Goal: Information Seeking & Learning: Find specific fact

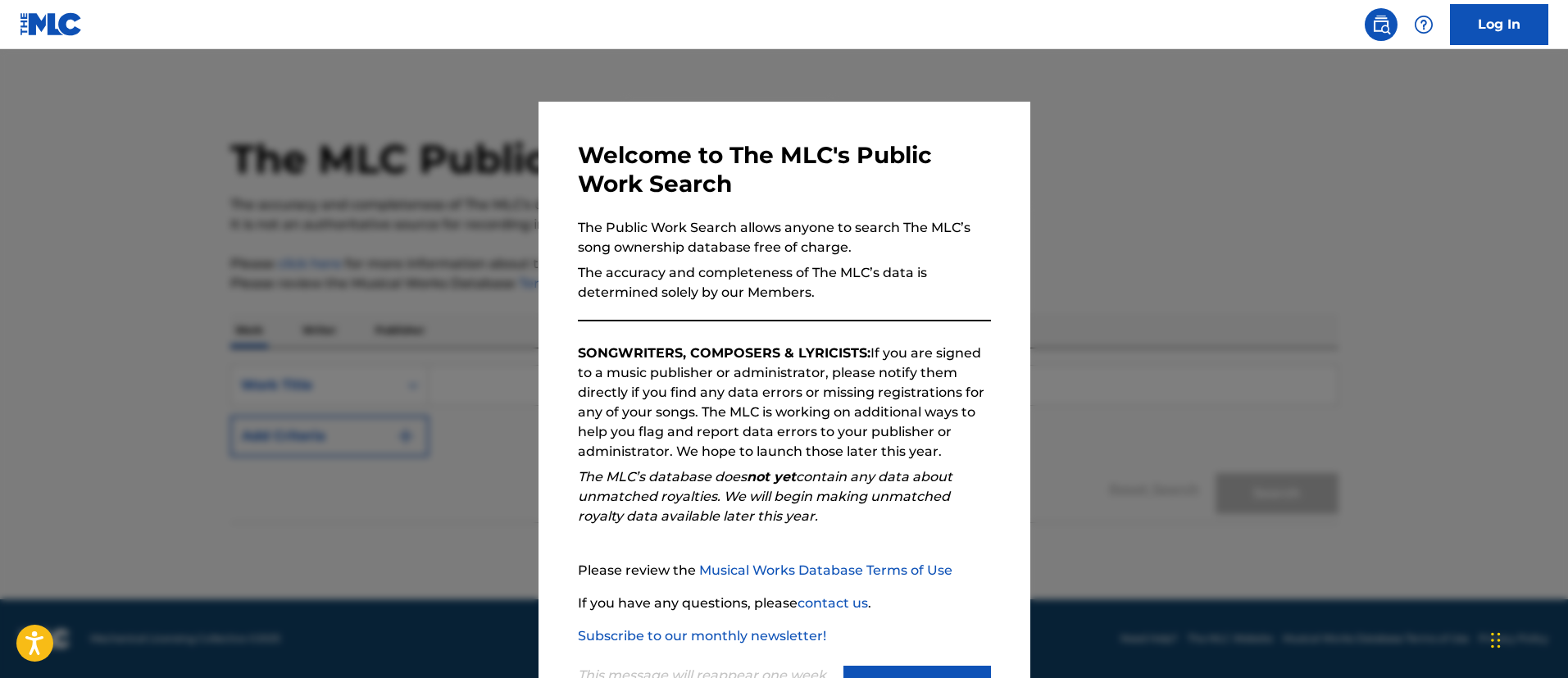
scroll to position [75, 0]
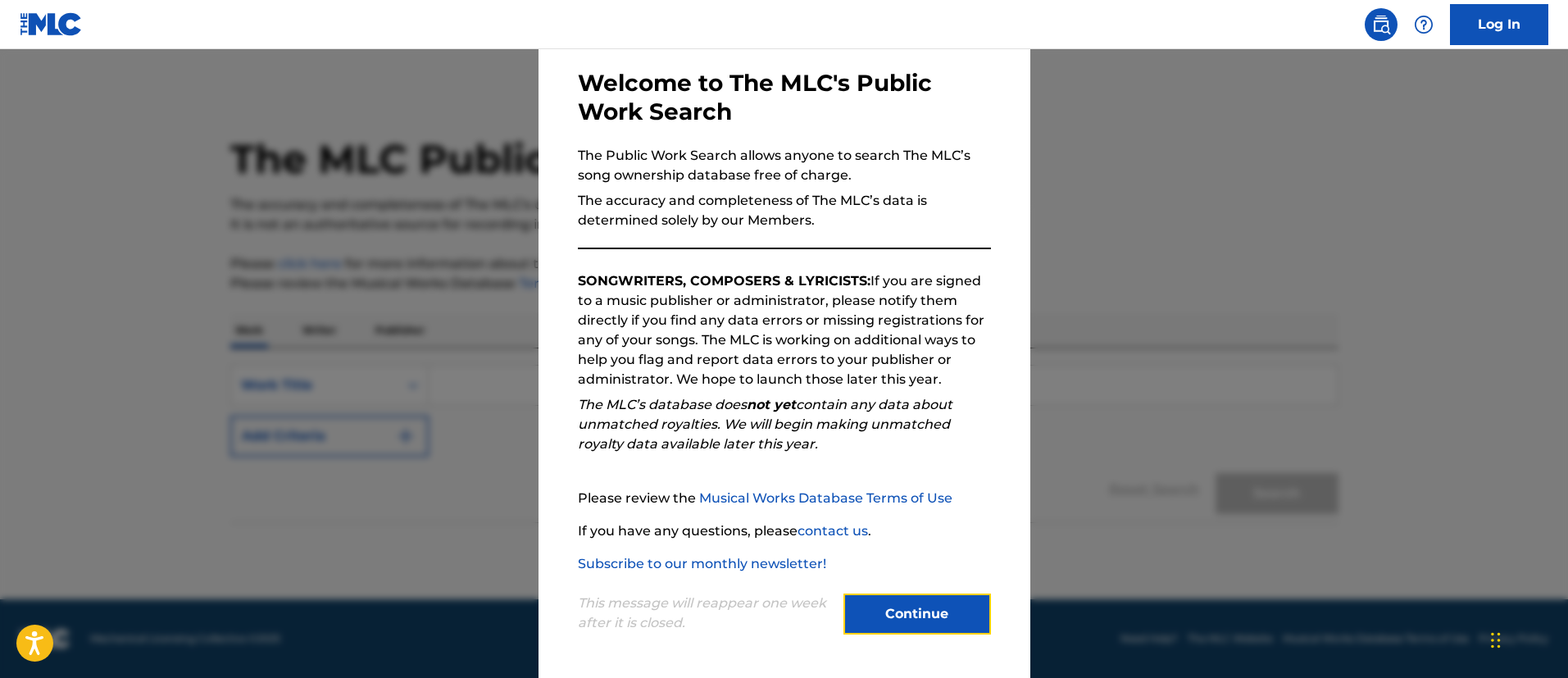
drag, startPoint x: 917, startPoint y: 621, endPoint x: 909, endPoint y: 610, distance: 13.6
click at [916, 621] on button "Continue" at bounding box center [916, 613] width 147 height 41
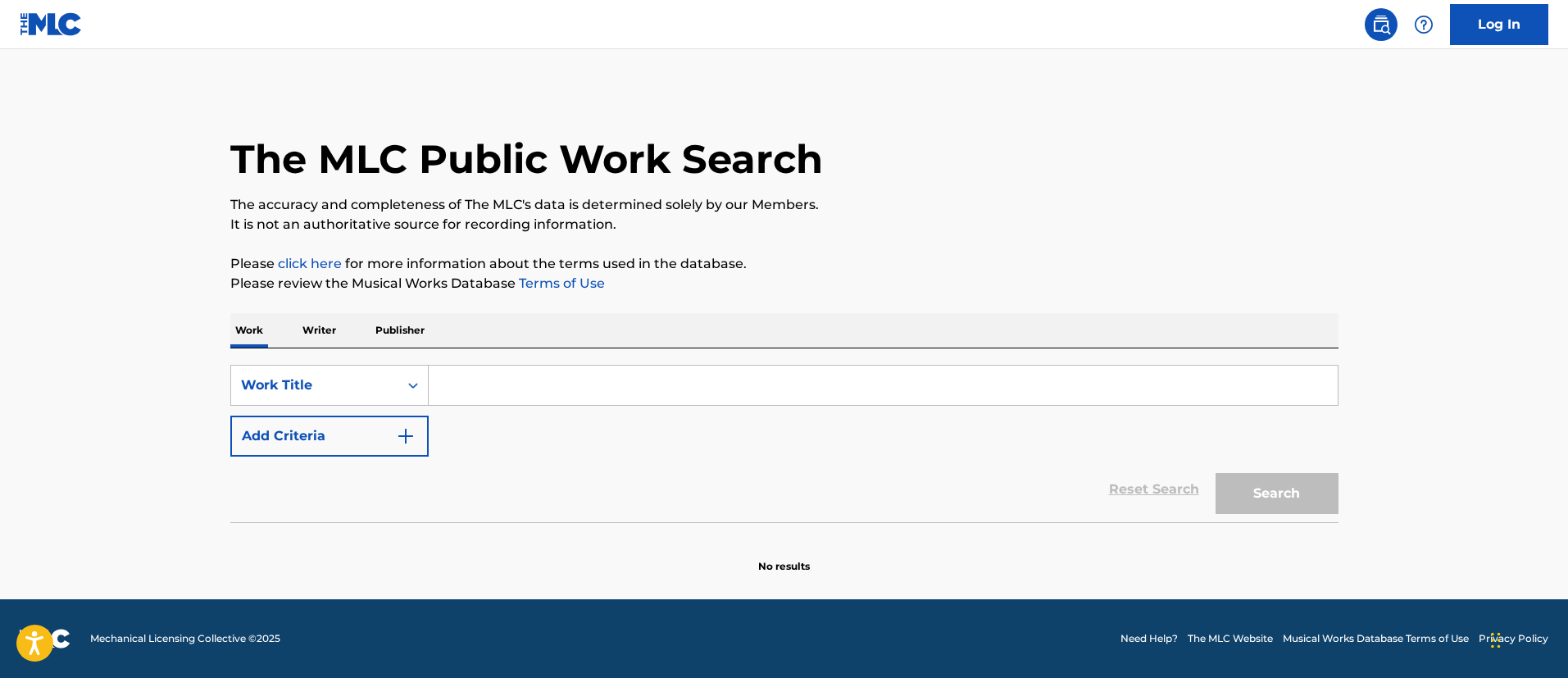
click at [482, 383] on input "Search Form" at bounding box center [883, 385] width 909 height 40
type input "Inhale"
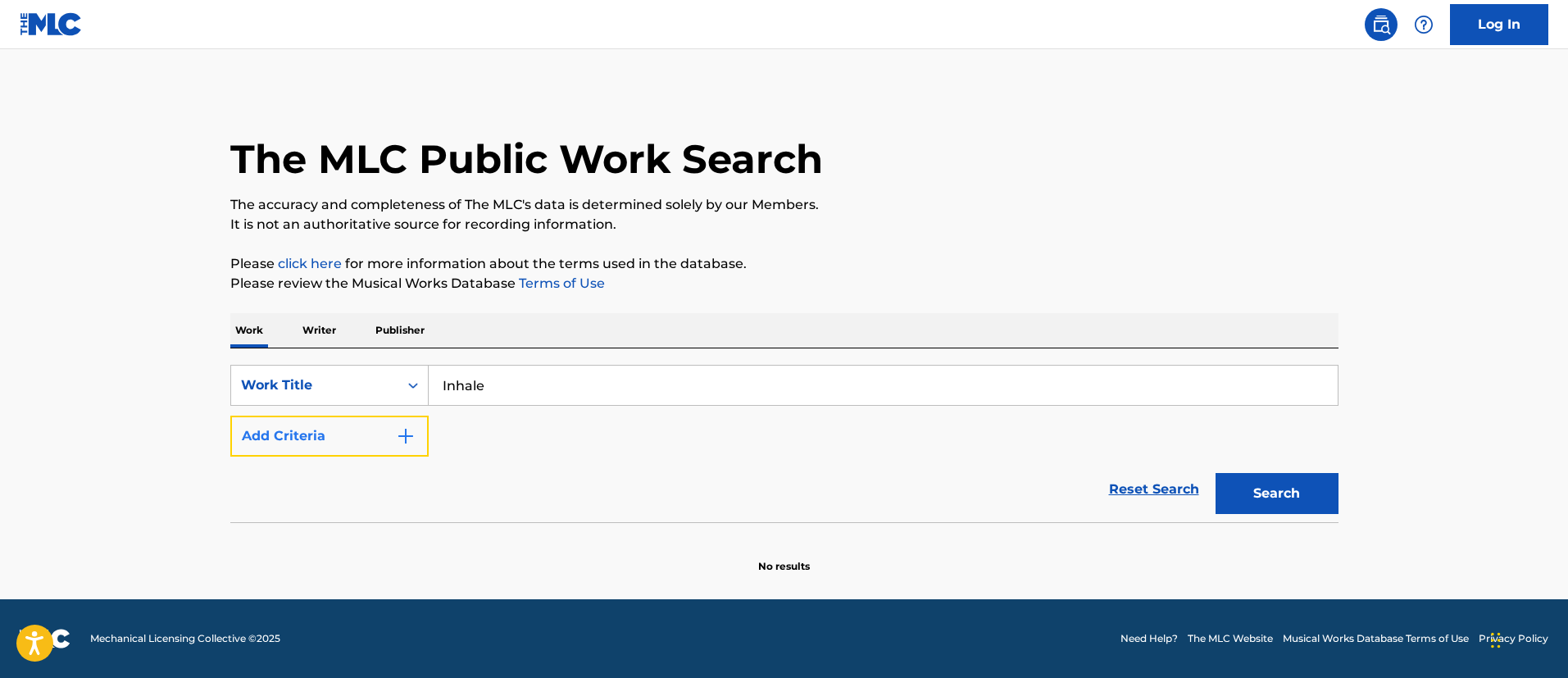
click at [374, 432] on button "Add Criteria" at bounding box center [329, 435] width 199 height 41
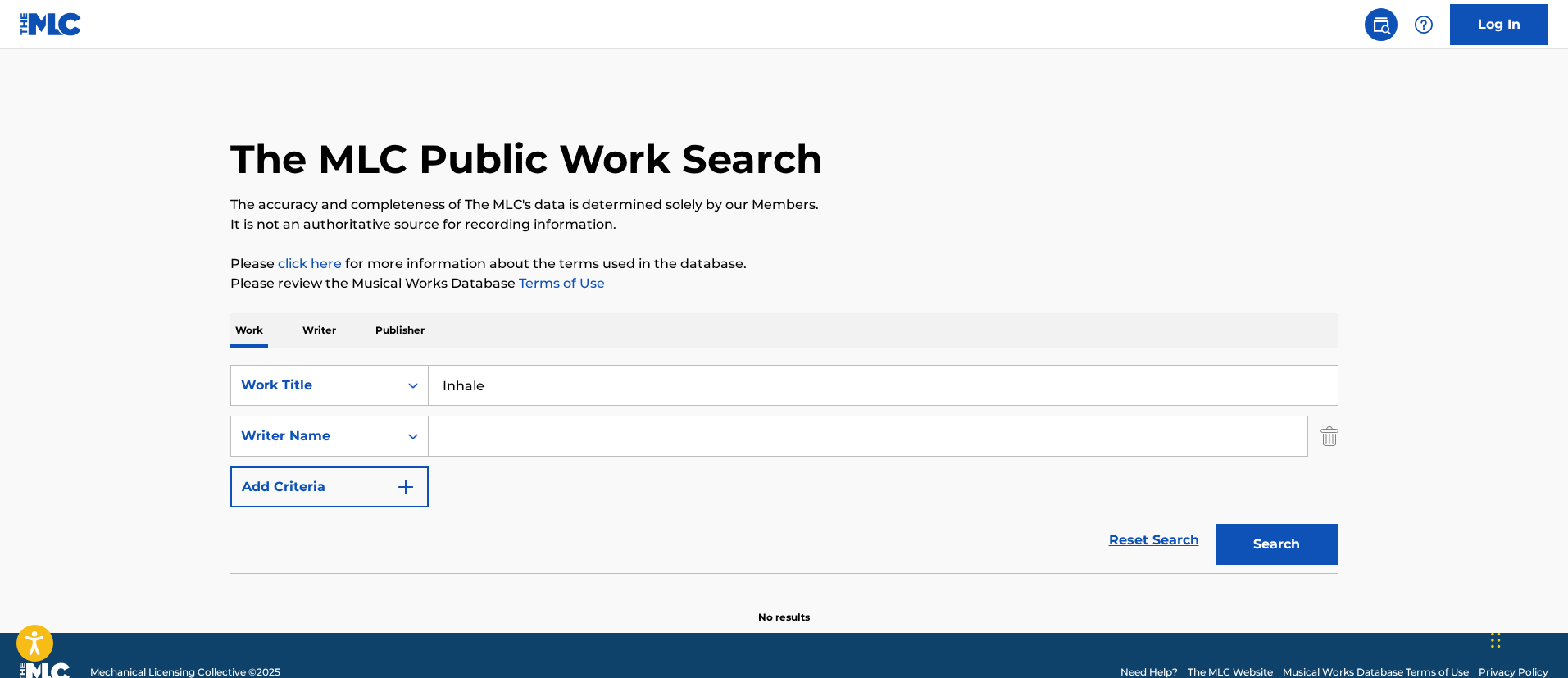
click at [484, 432] on input "Search Form" at bounding box center [868, 436] width 878 height 40
type input "Ebenezer"
click at [1215, 524] on button "Search" at bounding box center [1276, 543] width 123 height 41
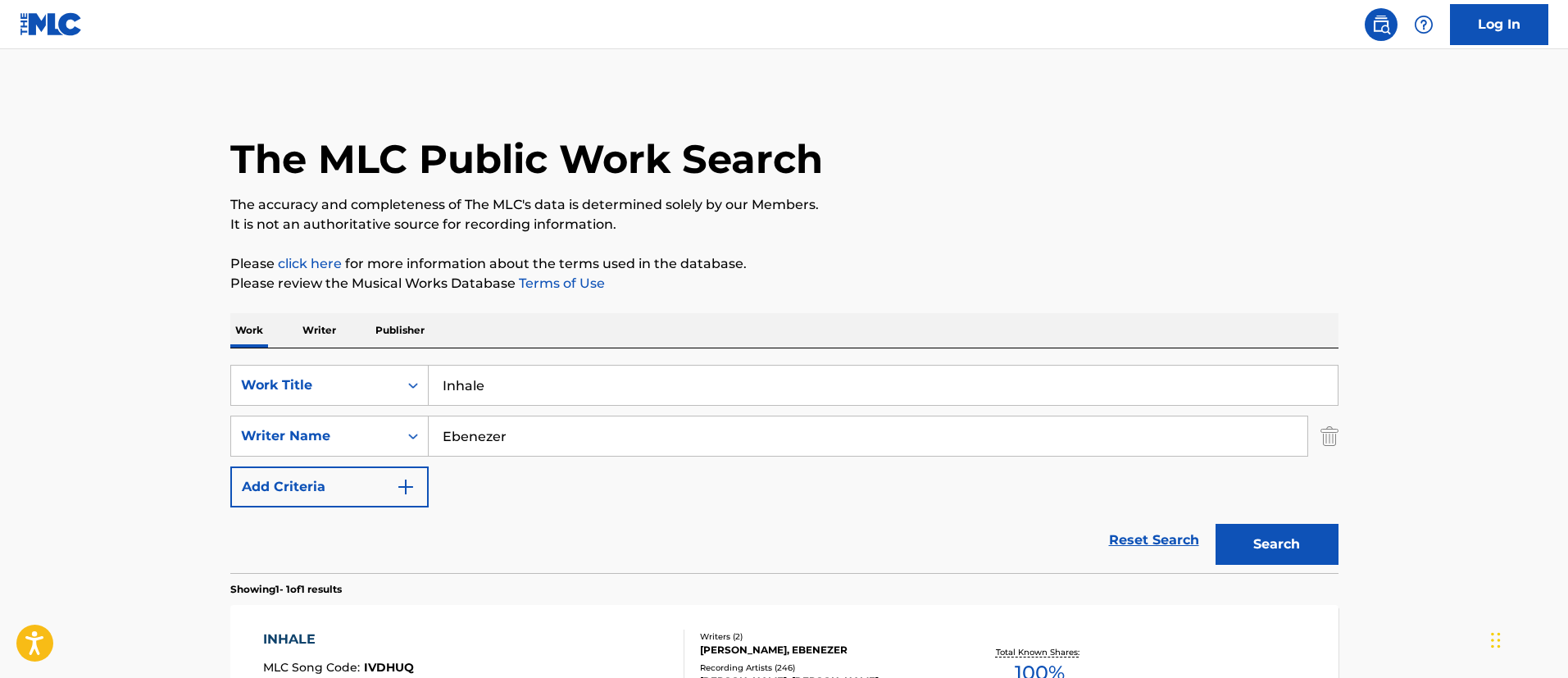
scroll to position [214, 0]
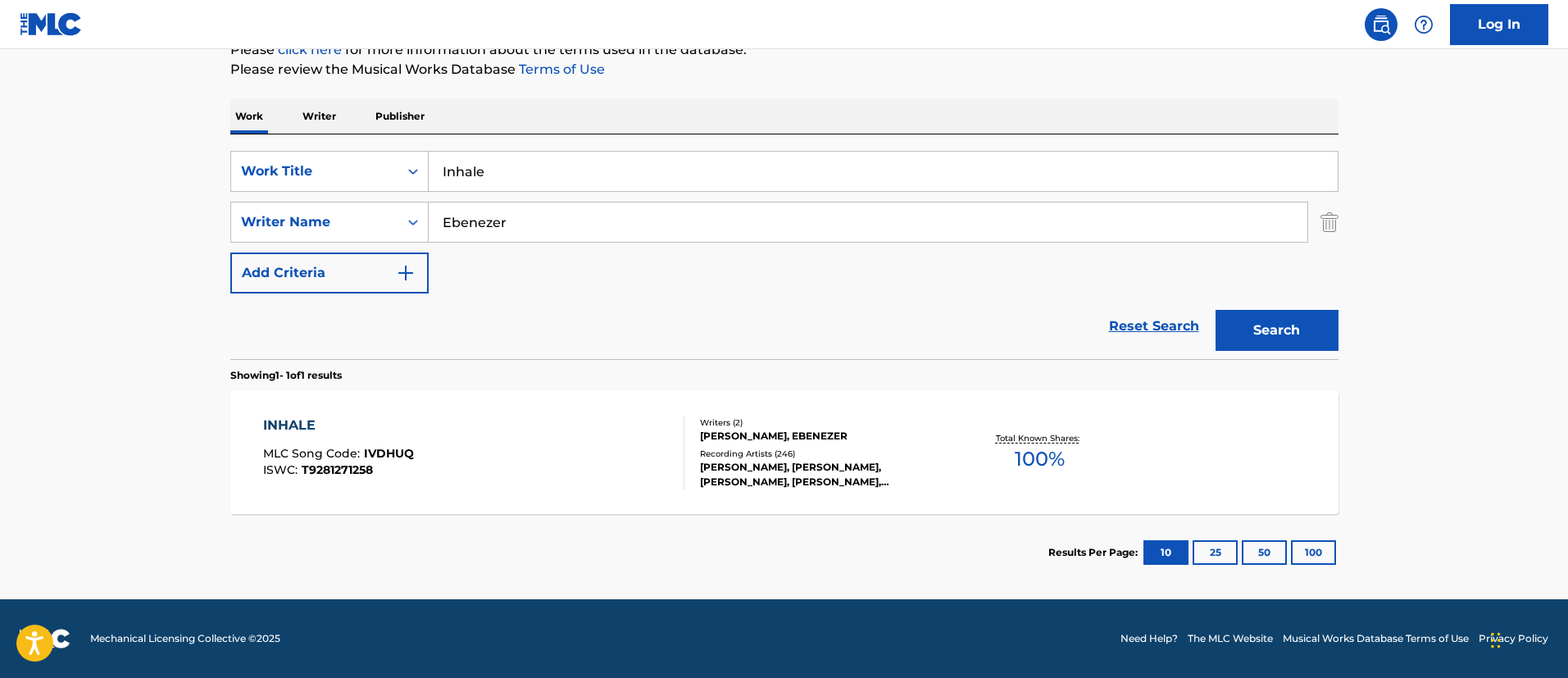
click at [453, 423] on div "INHALE MLC Song Code : IVDHUQ ISWC : T9281271258" at bounding box center [473, 452] width 422 height 74
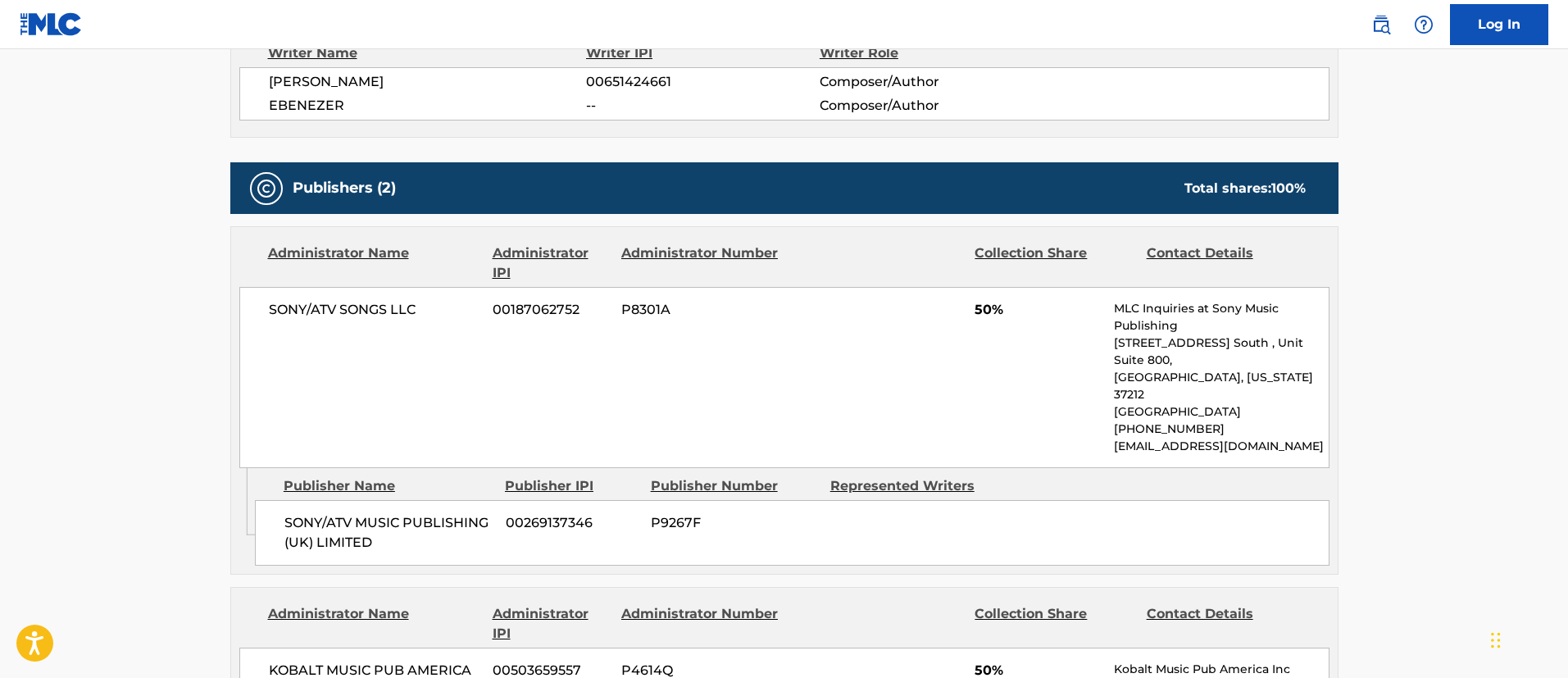
scroll to position [492, 0]
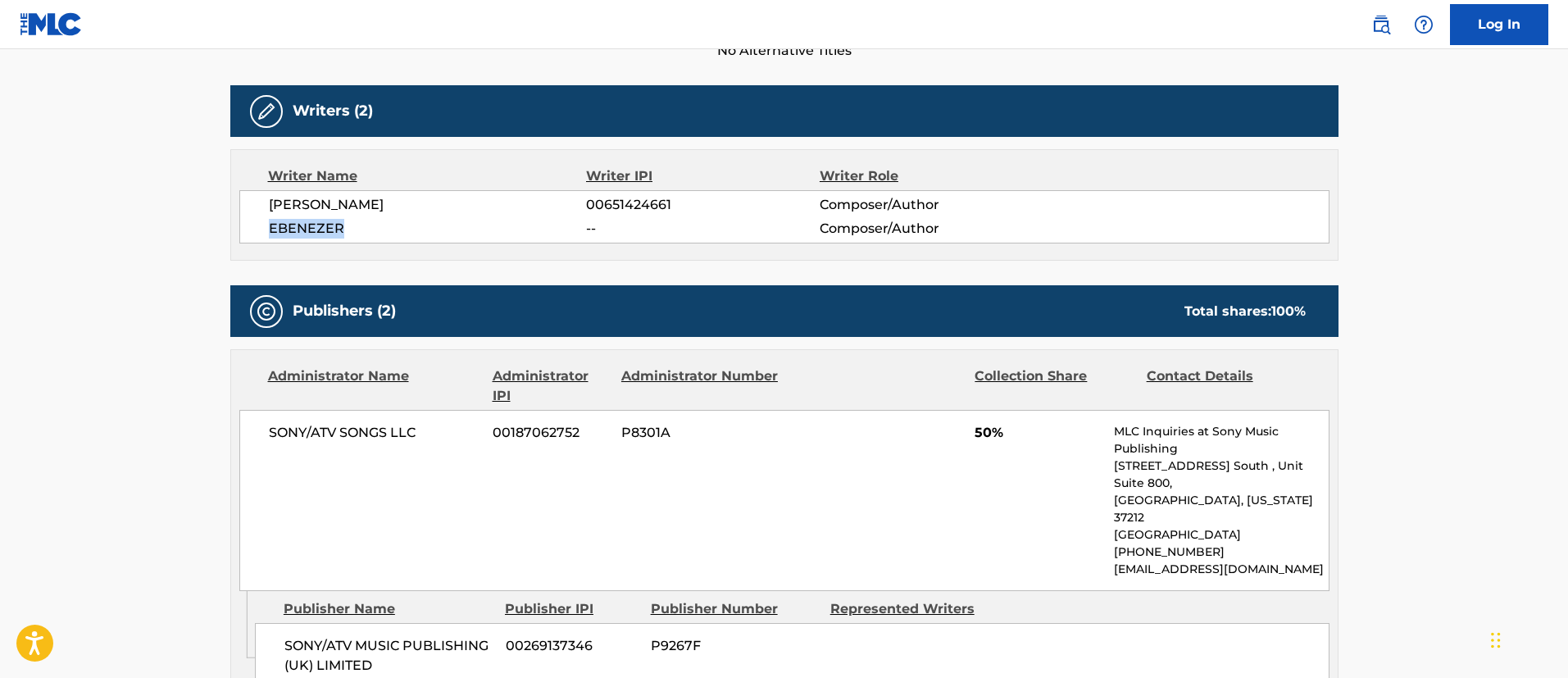
drag, startPoint x: 347, startPoint y: 227, endPoint x: 255, endPoint y: 230, distance: 92.0
click at [255, 230] on div "ADAM DYMENT 00651424661 Composer/Author EBENEZER -- Composer/Author" at bounding box center [784, 217] width 1090 height 53
copy span "EBENEZER"
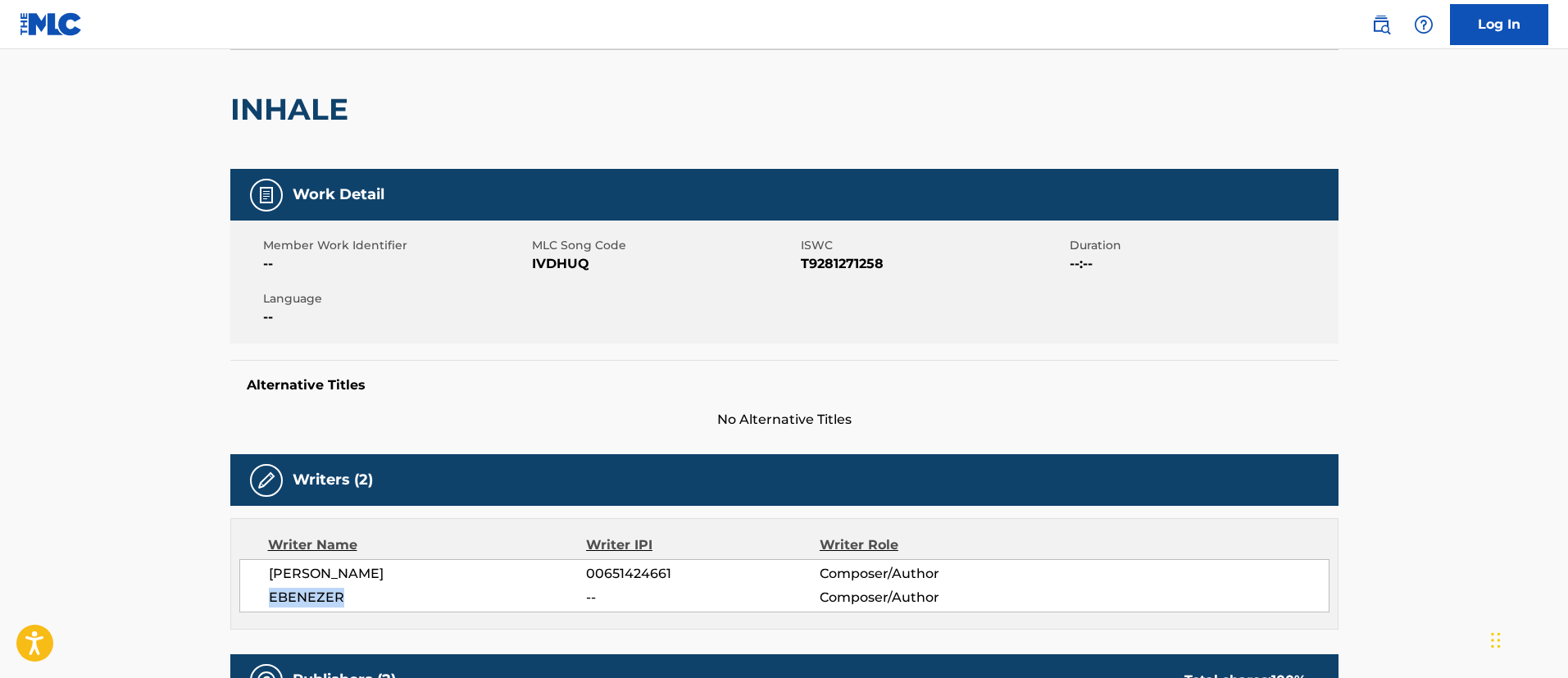
scroll to position [0, 0]
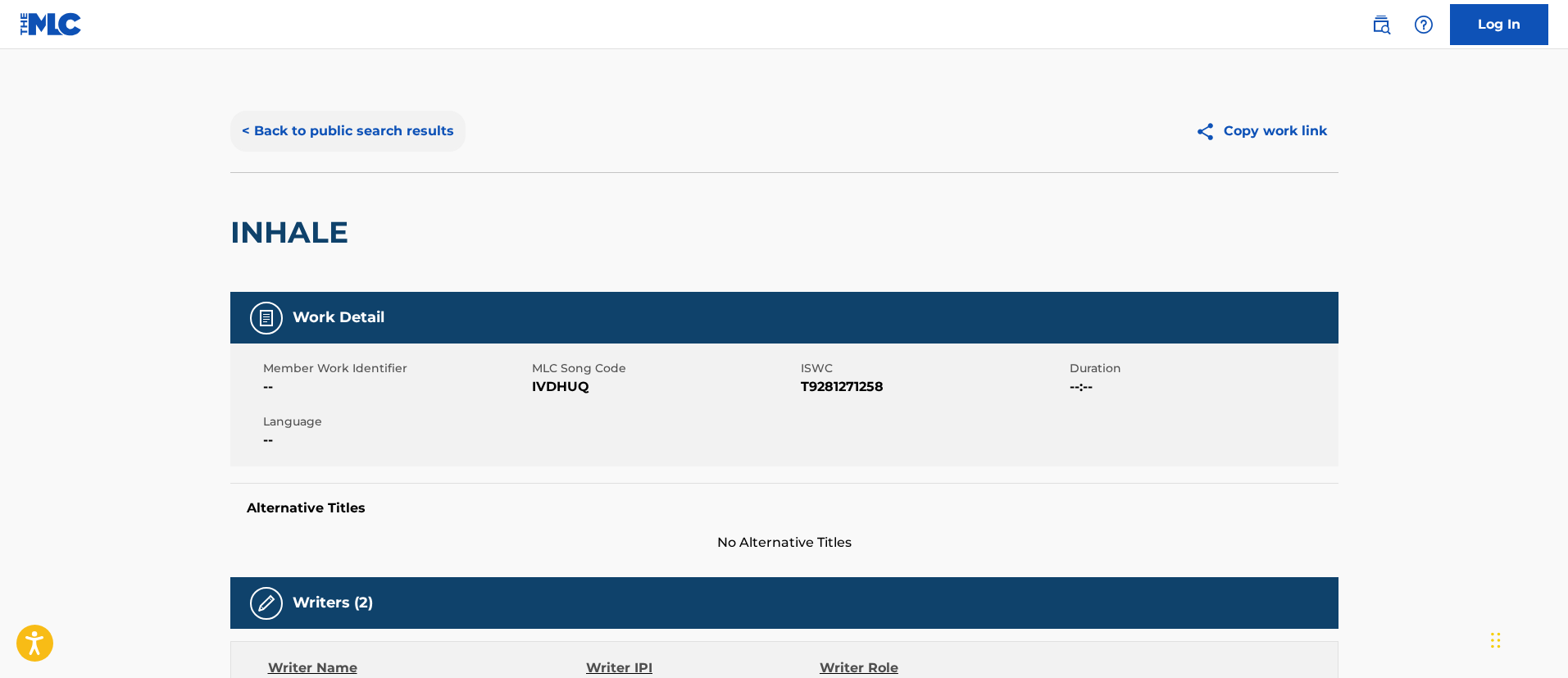
click at [274, 122] on button "< Back to public search results" at bounding box center [348, 131] width 236 height 41
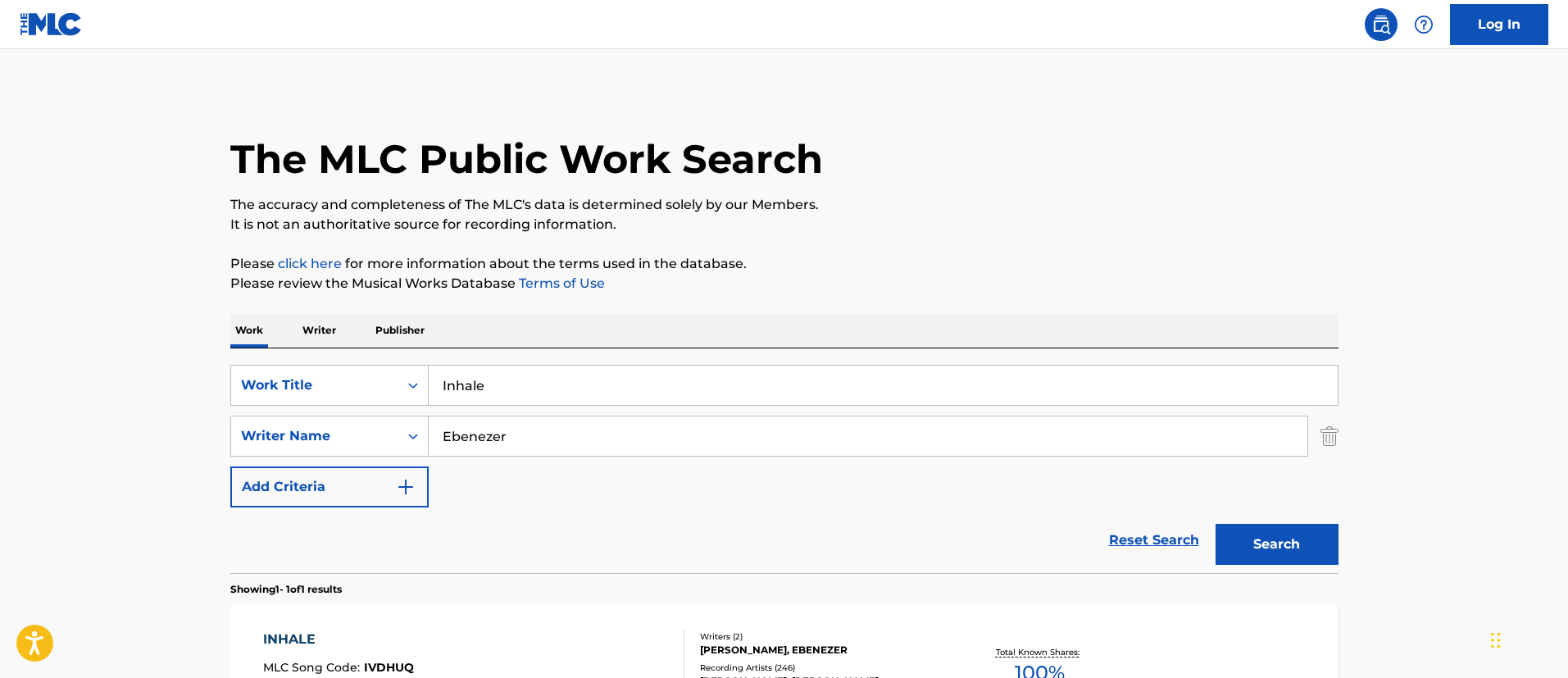
scroll to position [120, 0]
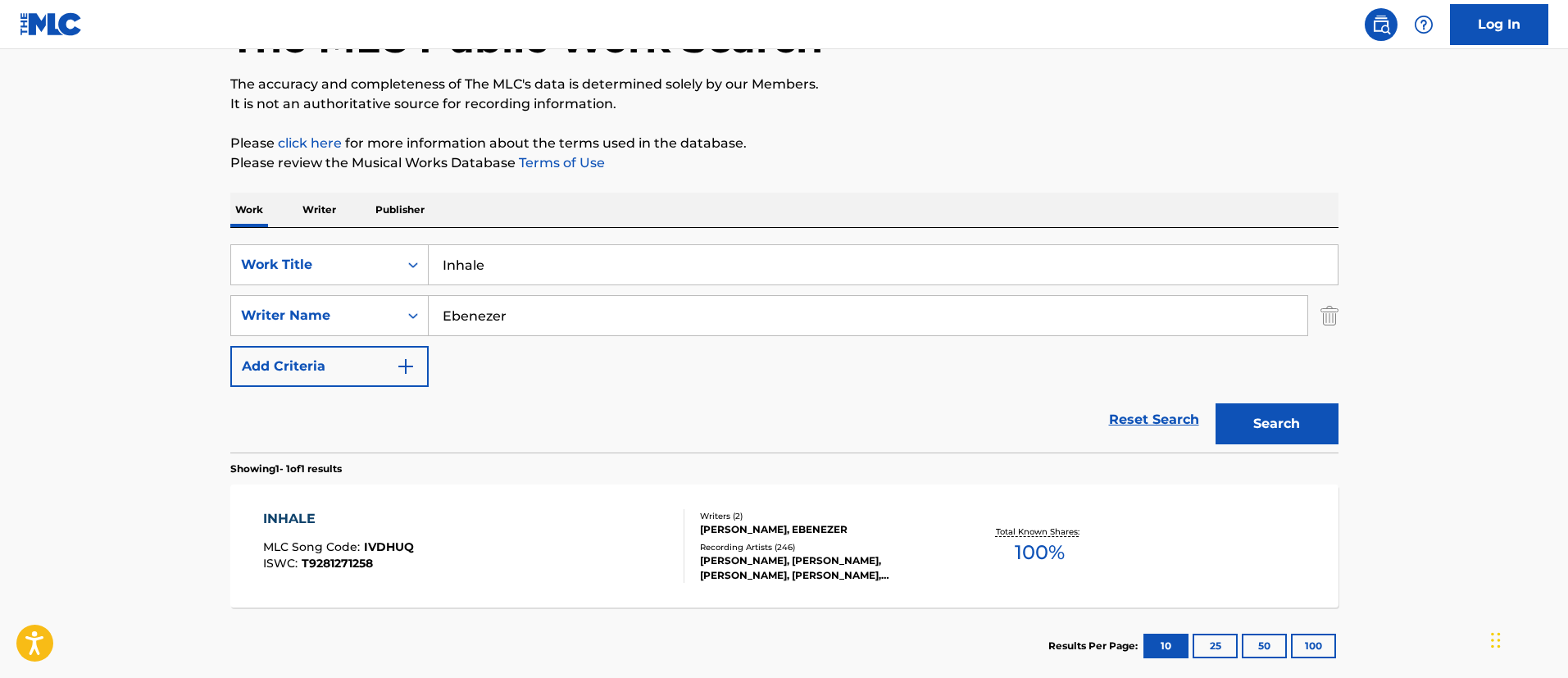
click at [316, 202] on p "Writer" at bounding box center [320, 209] width 43 height 34
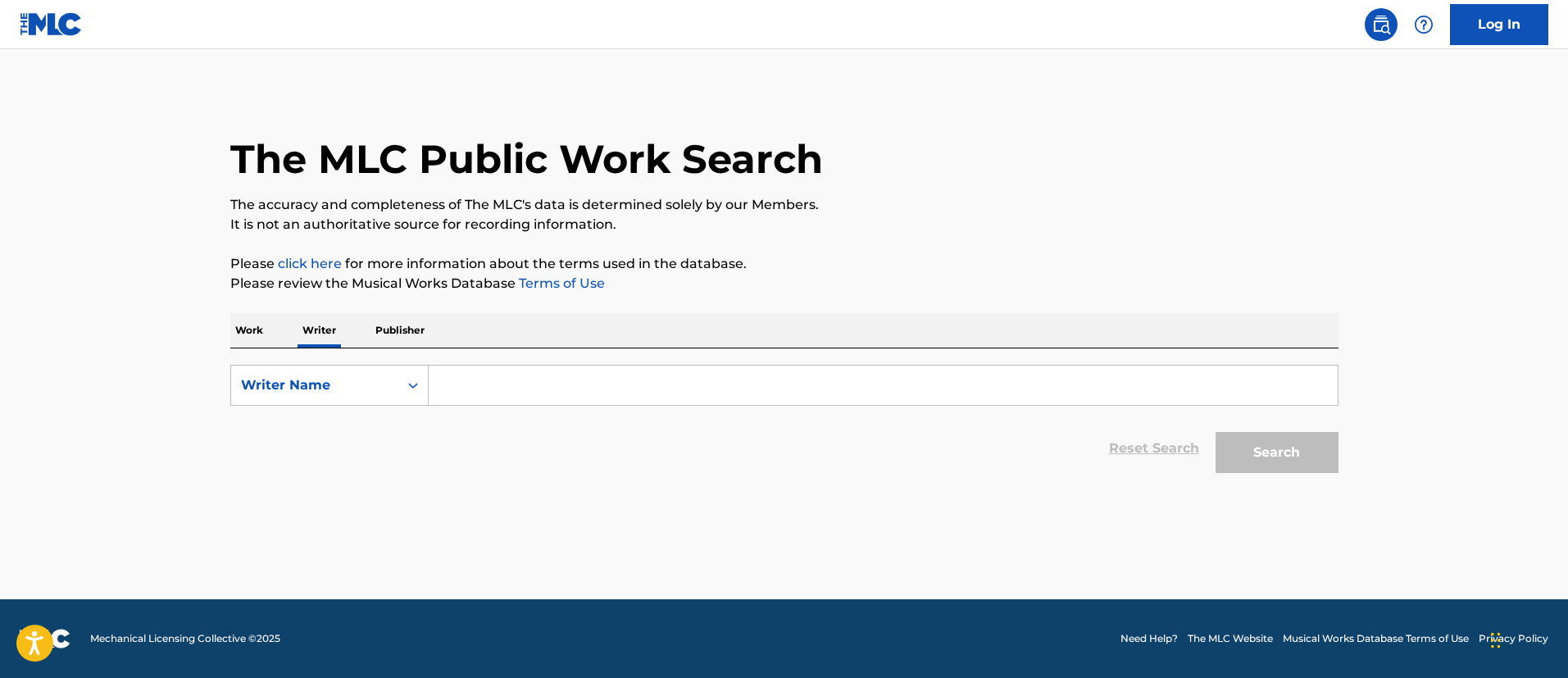
click at [511, 381] on input "Search Form" at bounding box center [883, 385] width 909 height 40
paste input "EBENEZER"
type input "EBENEZER"
click at [1276, 431] on div "Search" at bounding box center [1272, 448] width 131 height 66
click at [1270, 458] on button "Search" at bounding box center [1276, 451] width 123 height 41
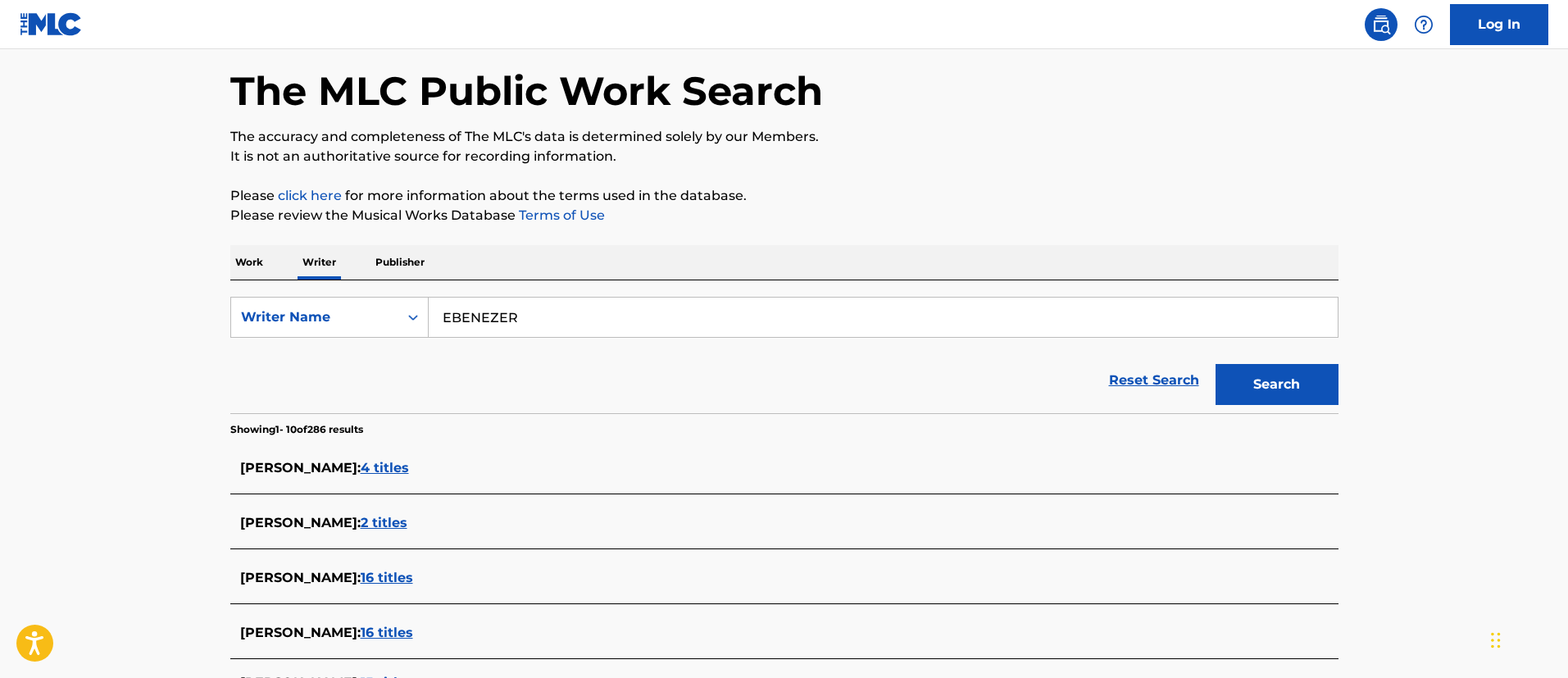
scroll to position [560, 0]
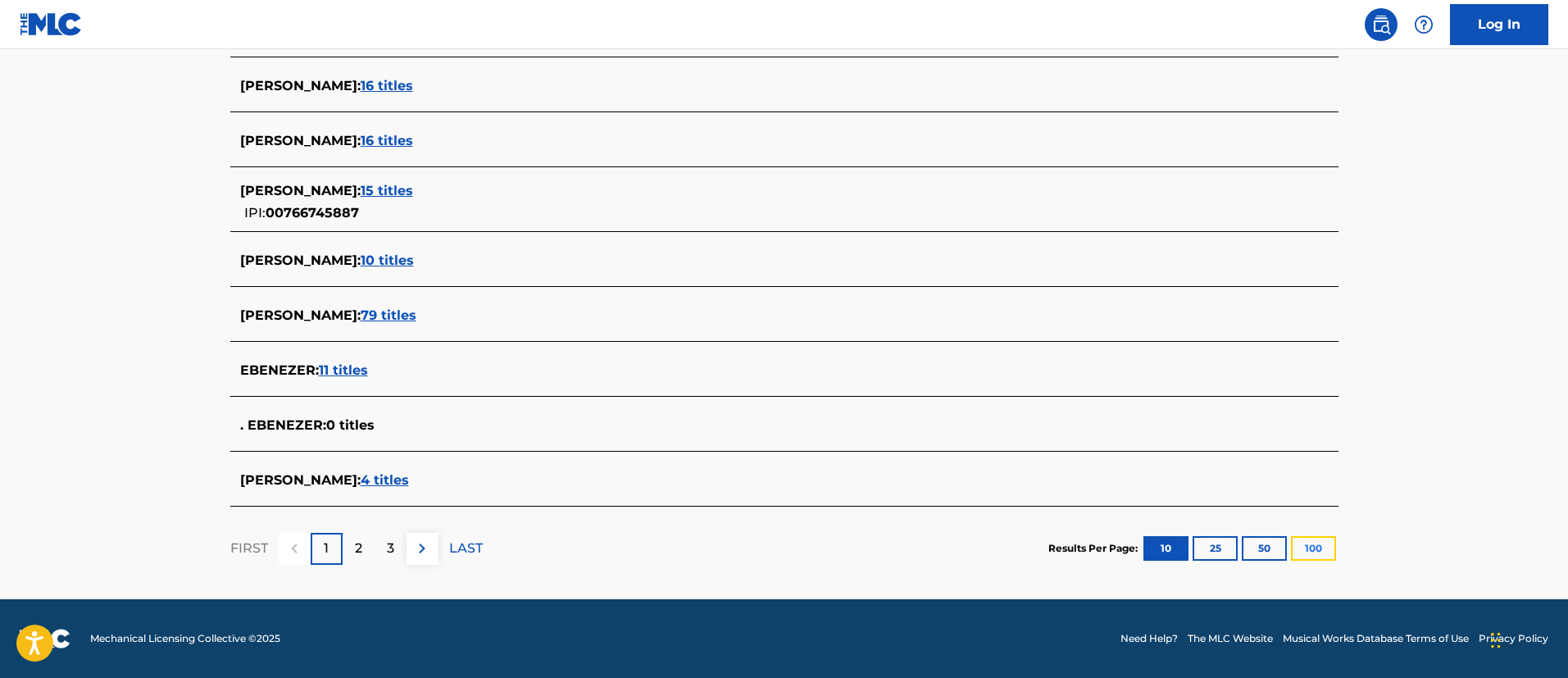
click at [1316, 543] on button "100" at bounding box center [1313, 548] width 45 height 24
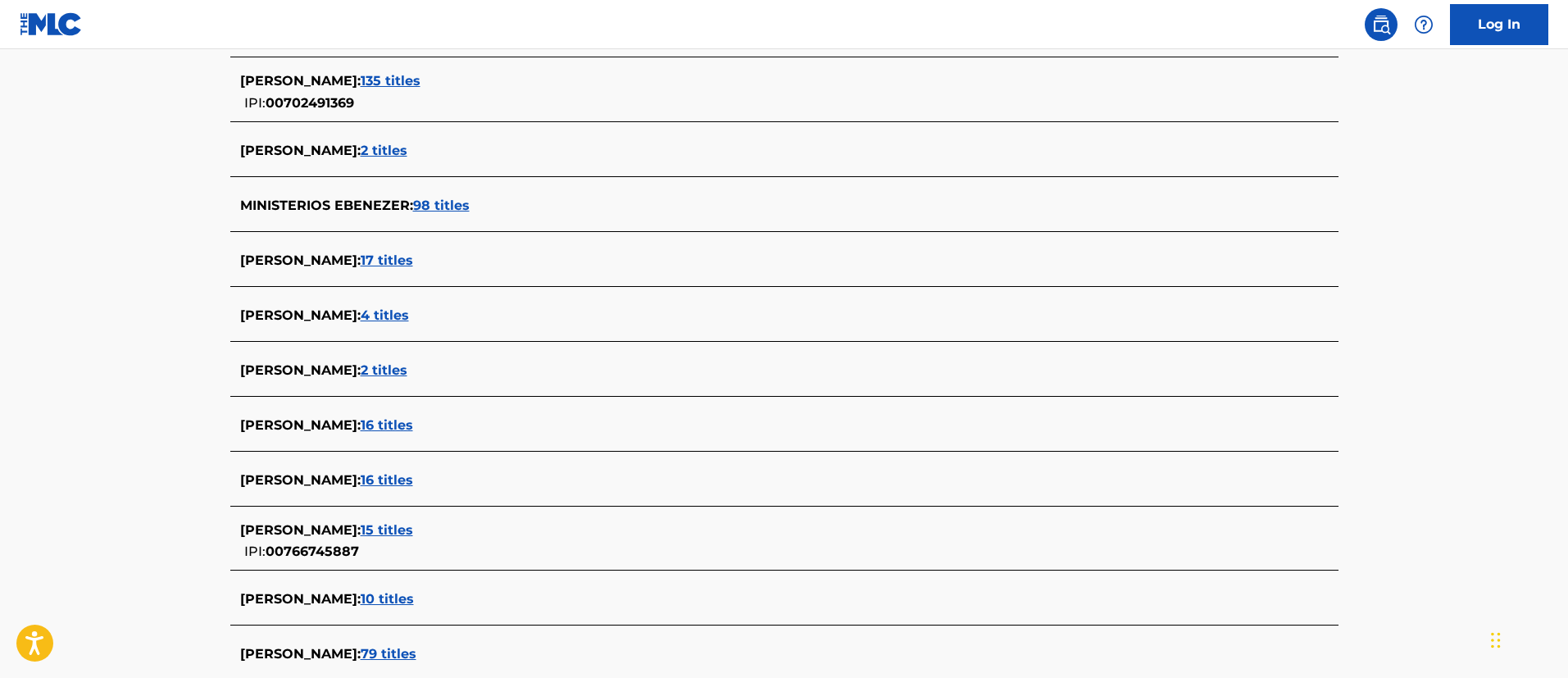
scroll to position [738, 0]
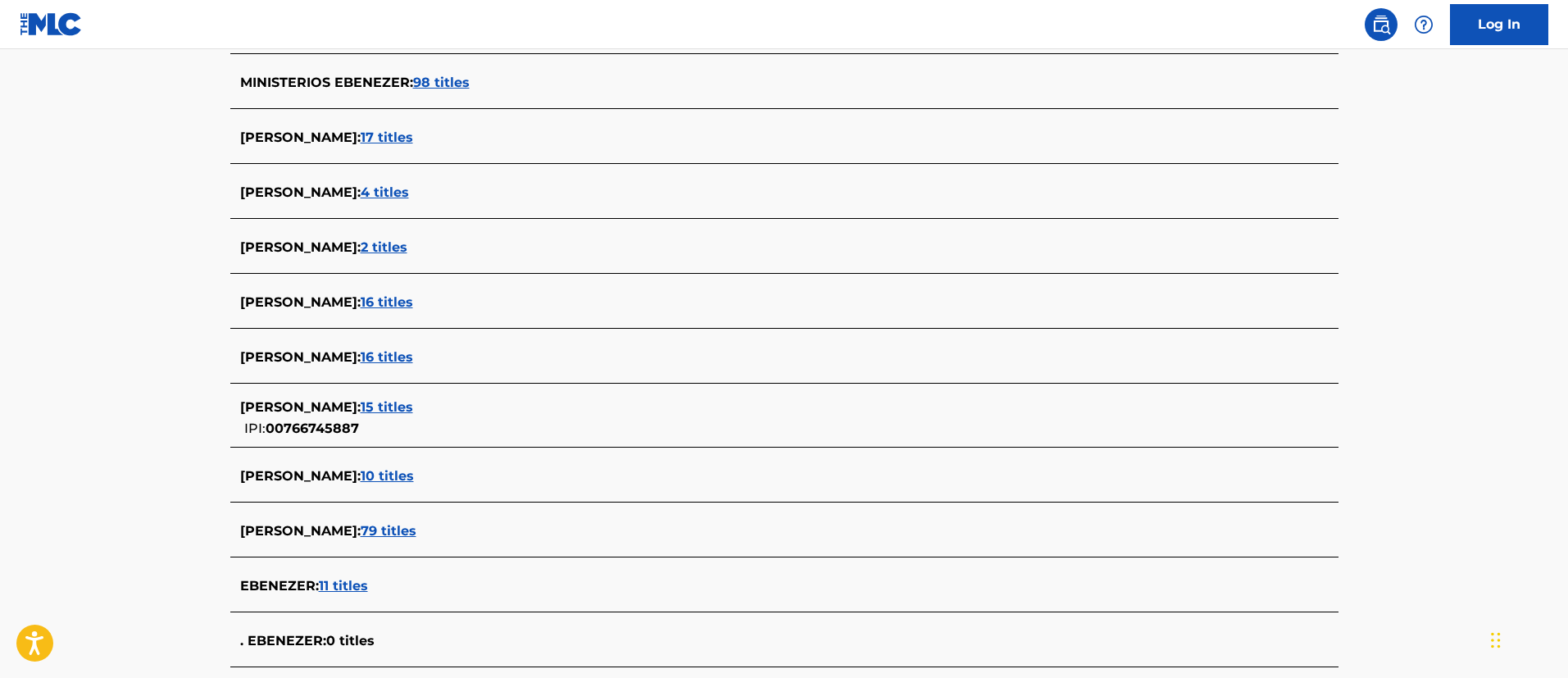
click at [351, 582] on span "11 titles" at bounding box center [343, 585] width 49 height 15
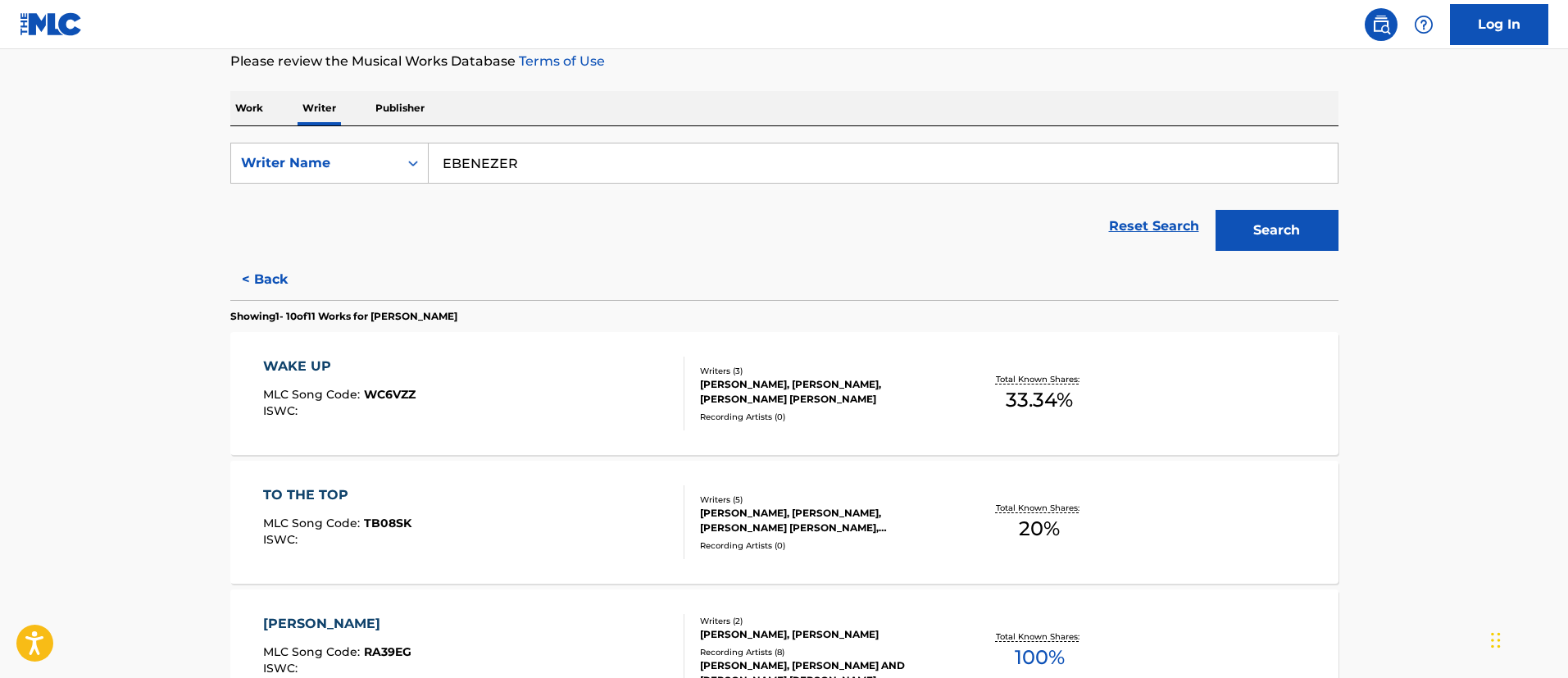
scroll to position [0, 0]
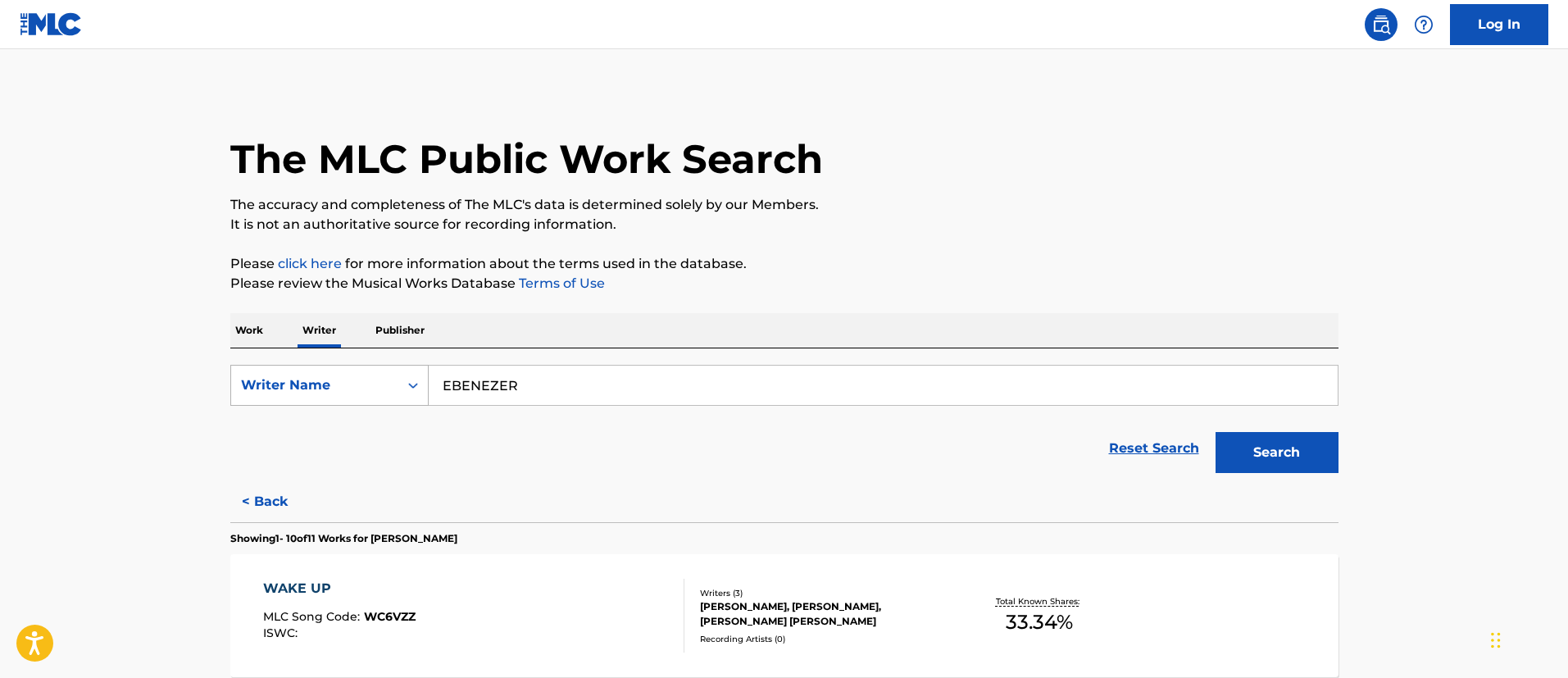
drag, startPoint x: 542, startPoint y: 386, endPoint x: 380, endPoint y: 389, distance: 162.0
click at [380, 389] on div "SearchWithCriteriad9cfe2a4-3f0b-4819-8af7-7de0c1bc518c Writer Name EBENEZER" at bounding box center [784, 385] width 1108 height 41
click at [246, 327] on p "Work" at bounding box center [249, 330] width 38 height 34
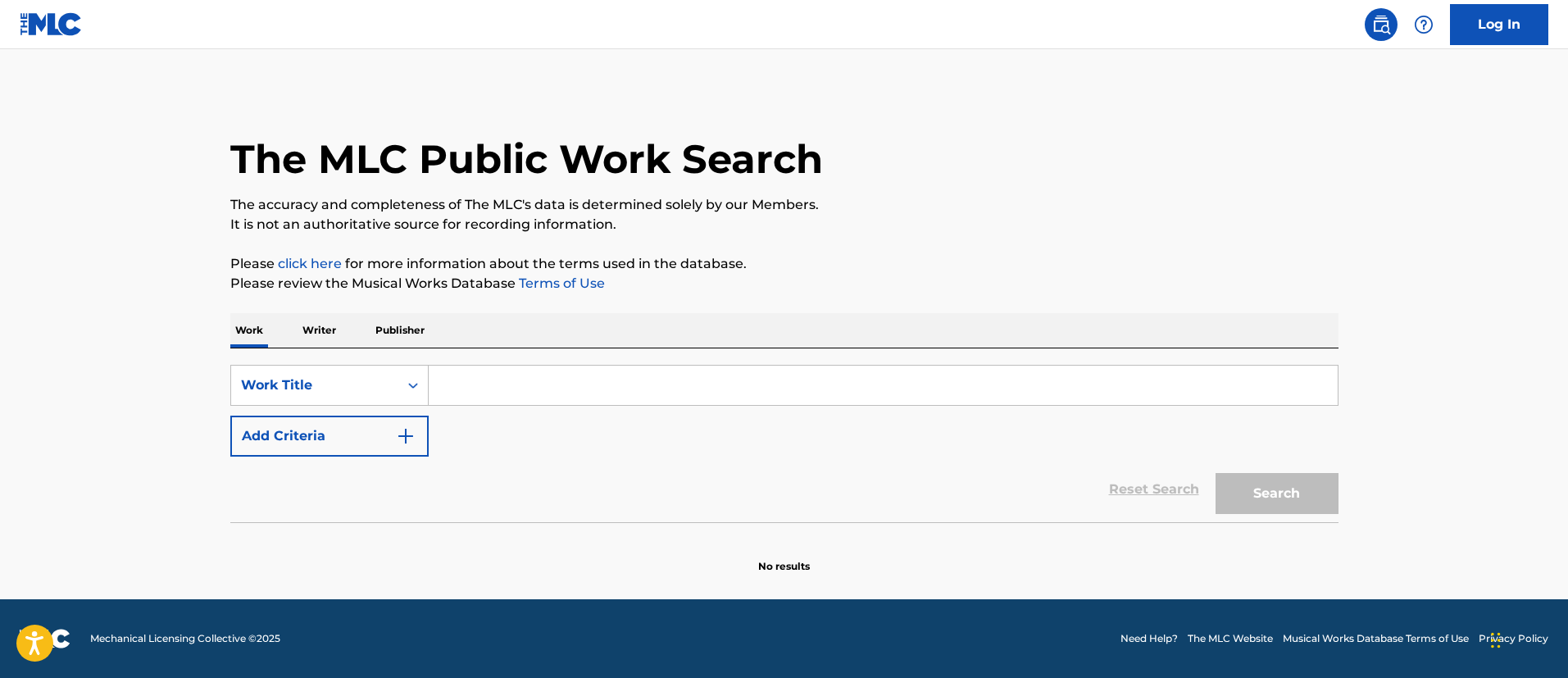
click at [475, 373] on input "Search Form" at bounding box center [883, 385] width 909 height 40
type input "Arena"
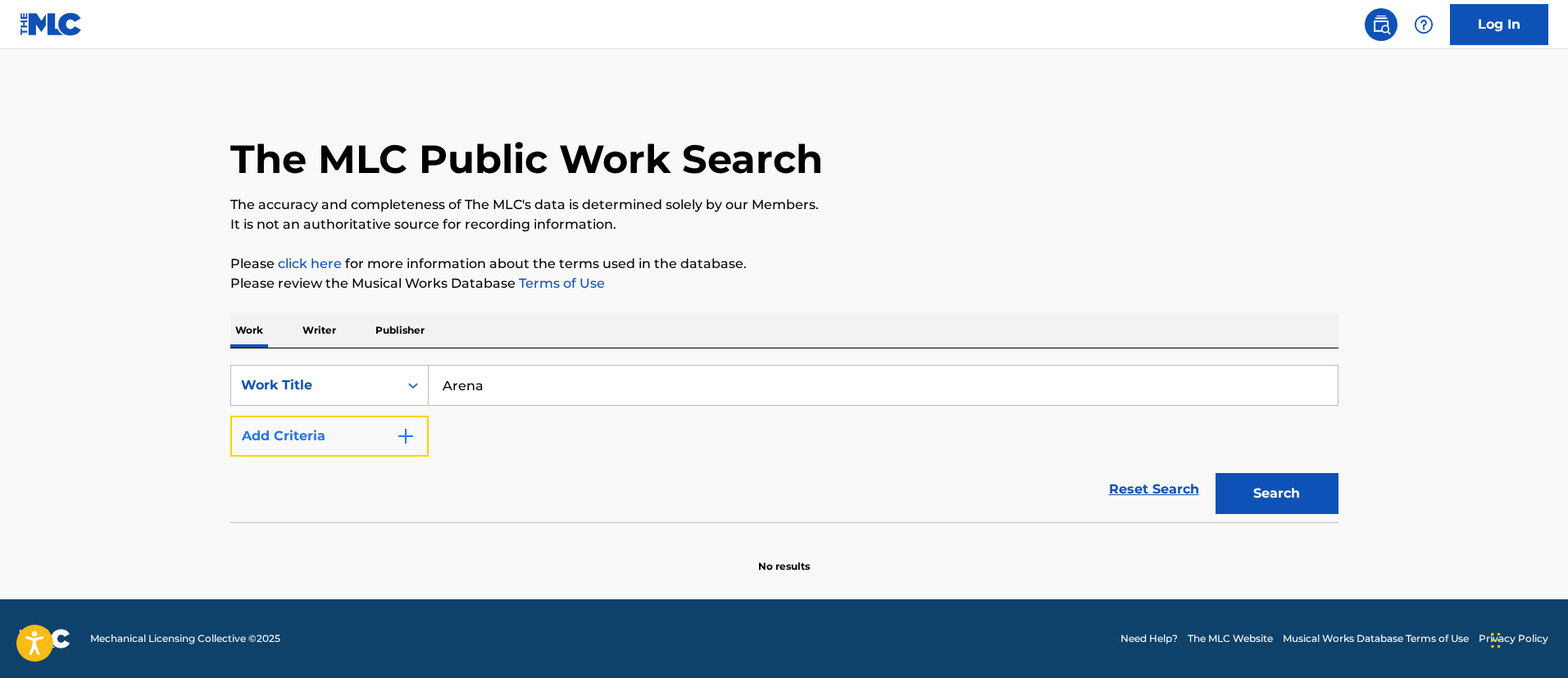
click at [372, 439] on button "Add Criteria" at bounding box center [329, 435] width 199 height 41
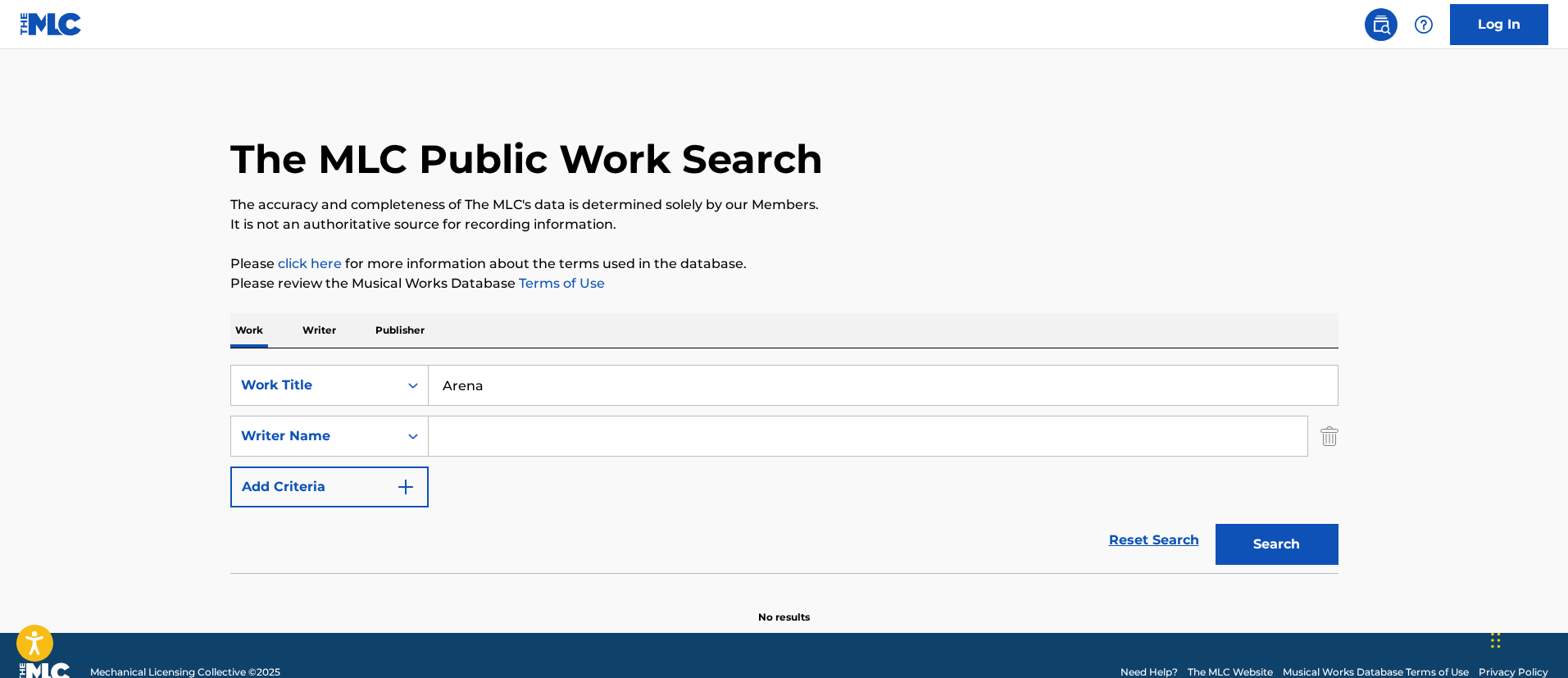
click at [479, 429] on input "Search Form" at bounding box center [868, 436] width 878 height 40
paste input "EBENEZER"
type input "EBENEZER"
click at [503, 378] on input "Arena" at bounding box center [883, 385] width 909 height 40
click at [1294, 546] on button "Search" at bounding box center [1276, 543] width 123 height 41
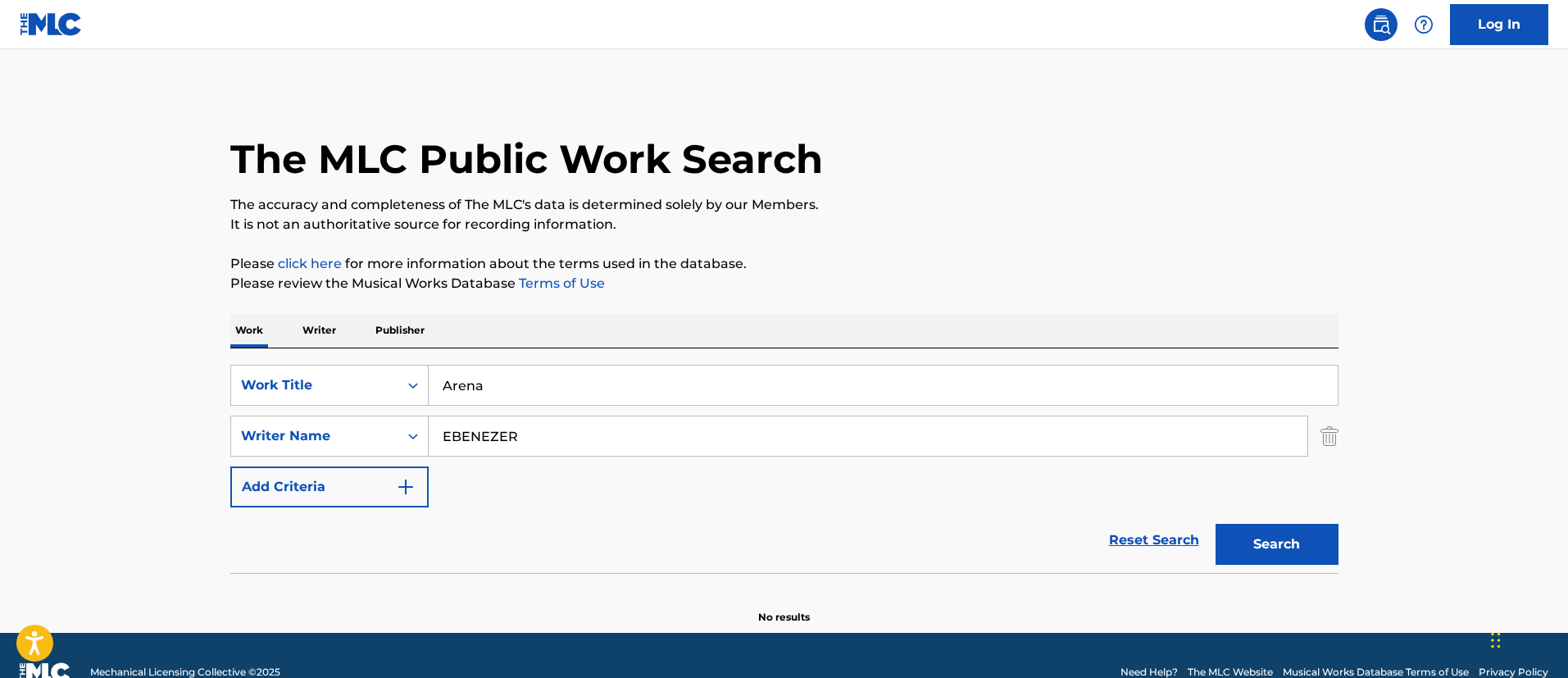
drag, startPoint x: 528, startPoint y: 390, endPoint x: 327, endPoint y: 363, distance: 202.8
click at [327, 363] on div "SearchWithCriteria4f38c18d-7d4c-4e15-aed0-fdac7ed3d85a Work Title Arena SearchW…" at bounding box center [784, 460] width 1108 height 225
type input "Care About Us"
click at [1215, 524] on button "Search" at bounding box center [1276, 543] width 123 height 41
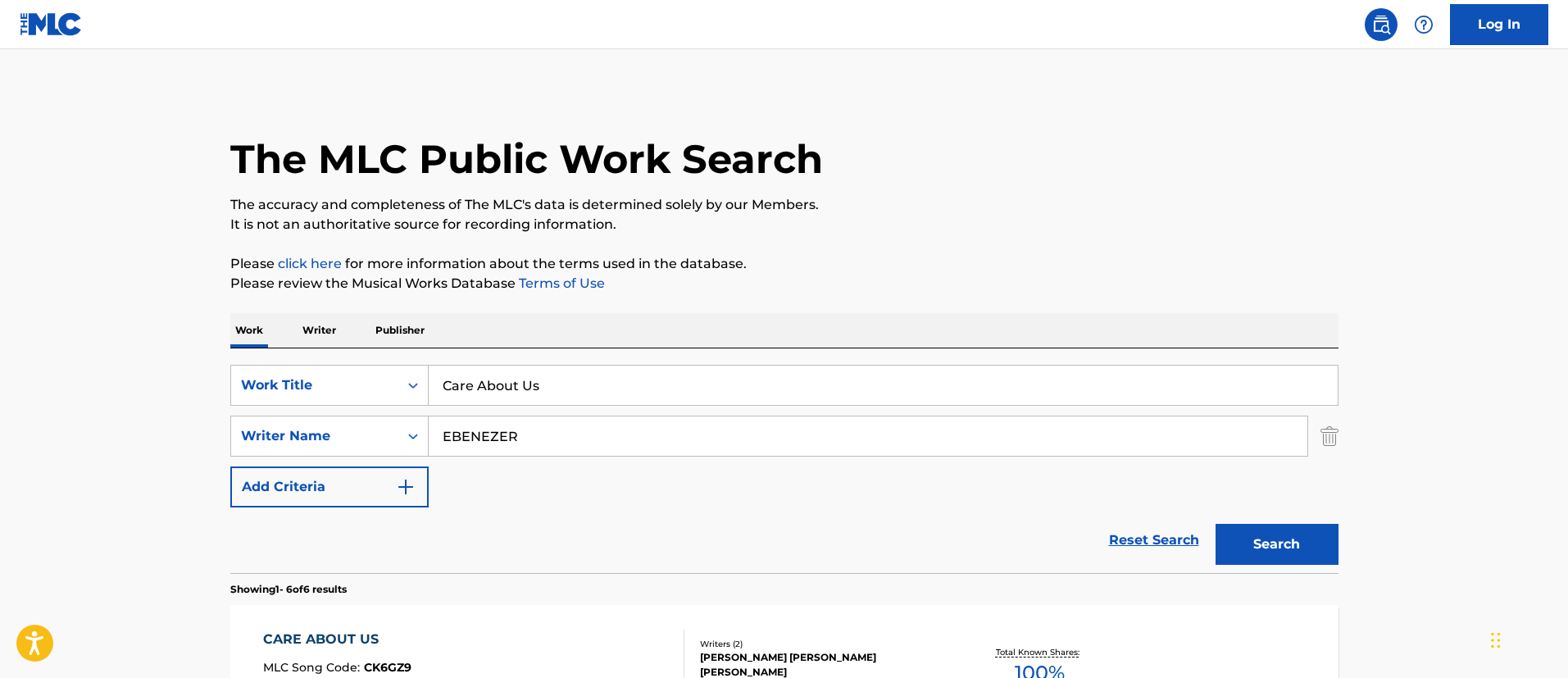
scroll to position [123, 0]
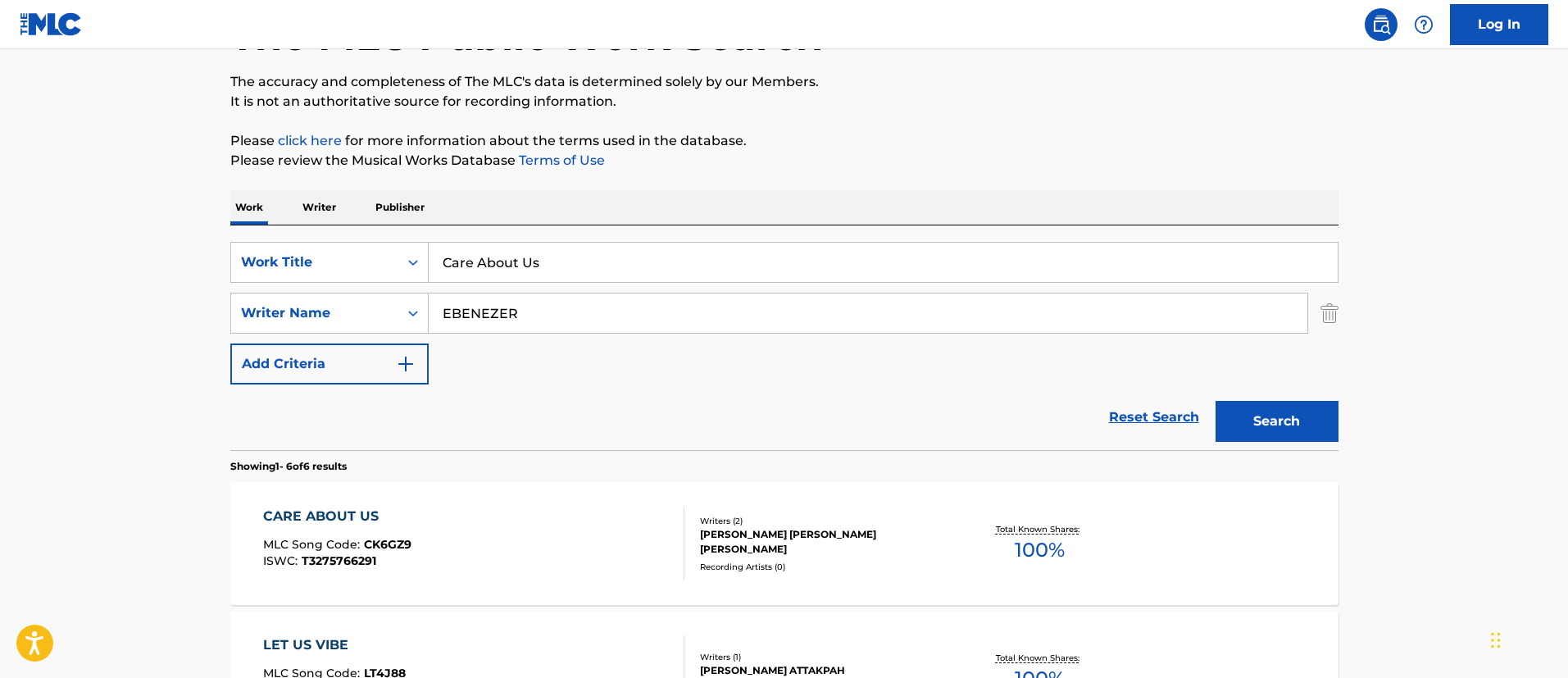
click at [741, 535] on div "[PERSON_NAME] [PERSON_NAME] [PERSON_NAME]" at bounding box center [823, 542] width 247 height 30
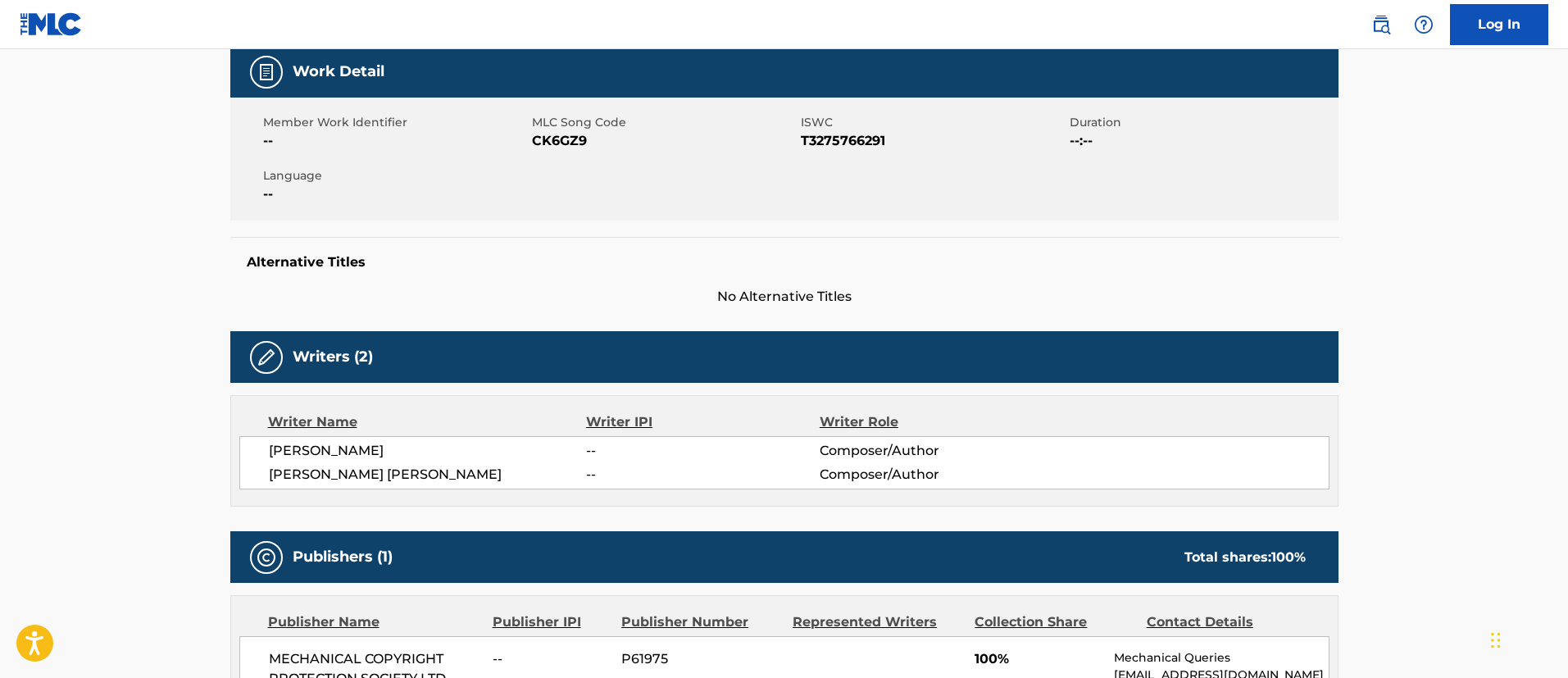
scroll to position [369, 0]
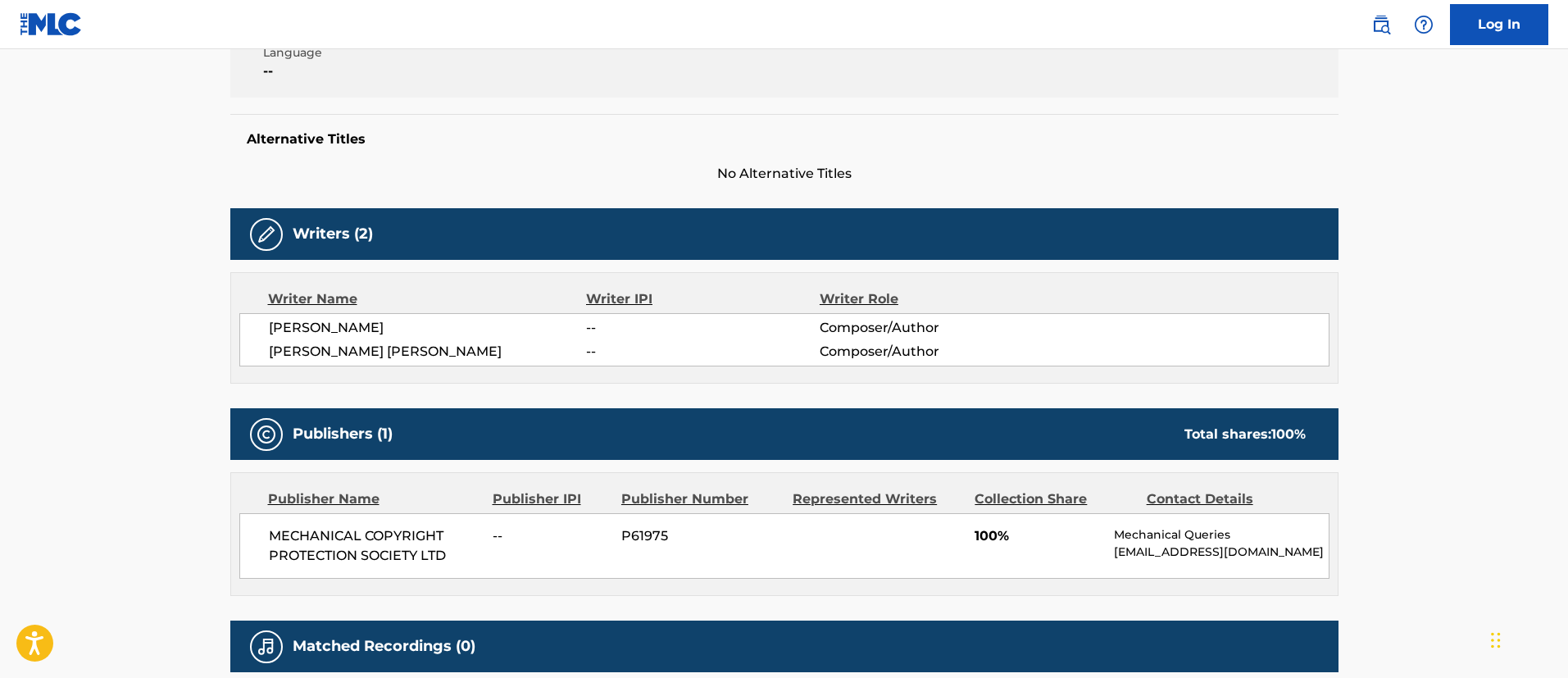
drag, startPoint x: 263, startPoint y: 328, endPoint x: 479, endPoint y: 326, distance: 216.0
click at [479, 326] on div "EBENEZER OLAOLUWA FABIYI -- Composer/Author JOSEPH ALUIN LENZIE -- Composer/Aut…" at bounding box center [784, 339] width 1090 height 53
copy span "[PERSON_NAME]"
click at [475, 345] on span "JOSEPH ALUIN LENZIE" at bounding box center [428, 352] width 318 height 20
drag, startPoint x: 507, startPoint y: 328, endPoint x: 267, endPoint y: 316, distance: 240.3
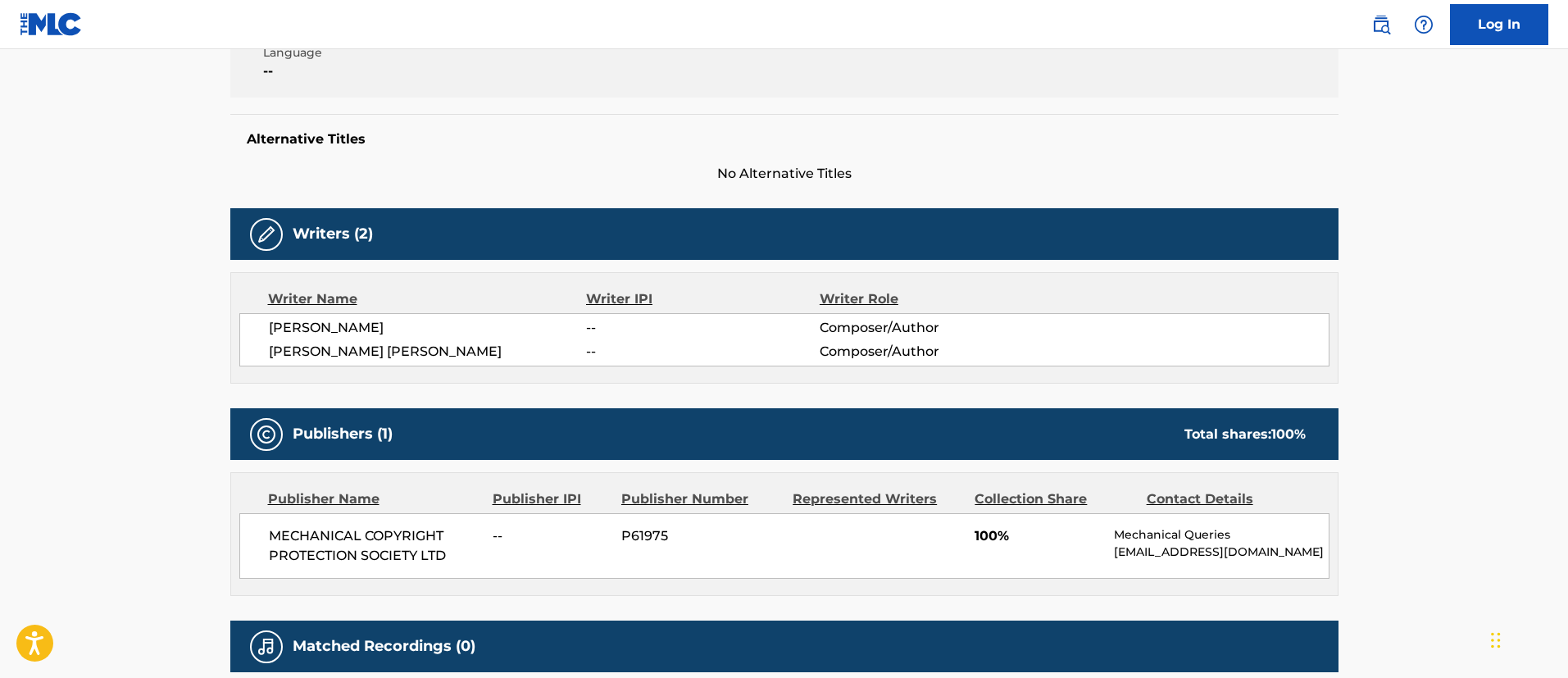
click at [267, 316] on div "EBENEZER OLAOLUWA FABIYI -- Composer/Author JOSEPH ALUIN LENZIE -- Composer/Aut…" at bounding box center [784, 339] width 1090 height 53
copy span "[PERSON_NAME]"
click at [258, 320] on div "EBENEZER OLAOLUWA FABIYI -- Composer/Author JOSEPH ALUIN LENZIE -- Composer/Aut…" at bounding box center [784, 339] width 1090 height 53
drag, startPoint x: 264, startPoint y: 324, endPoint x: 342, endPoint y: 324, distance: 78.0
click at [342, 324] on div "EBENEZER OLAOLUWA FABIYI -- Composer/Author JOSEPH ALUIN LENZIE -- Composer/Aut…" at bounding box center [784, 339] width 1090 height 53
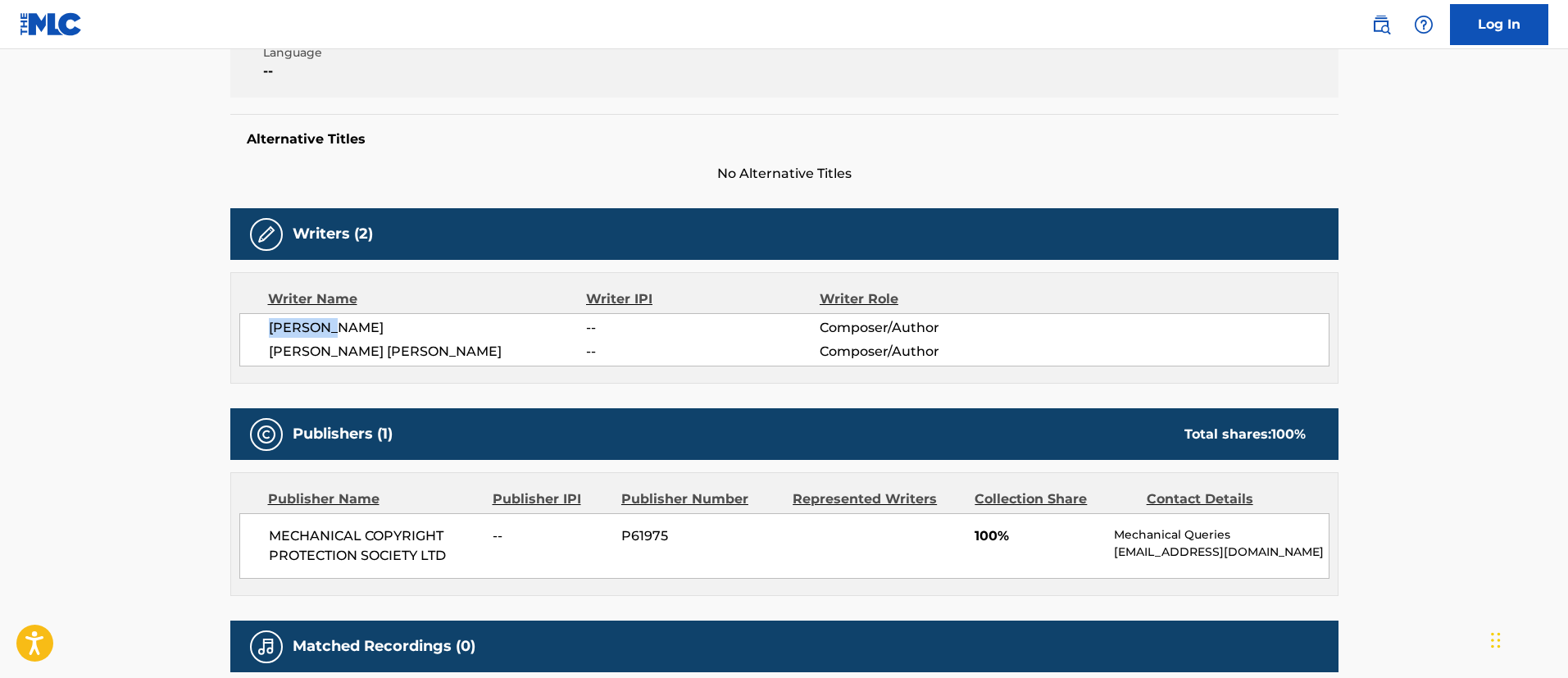
copy span "EBENEZER"
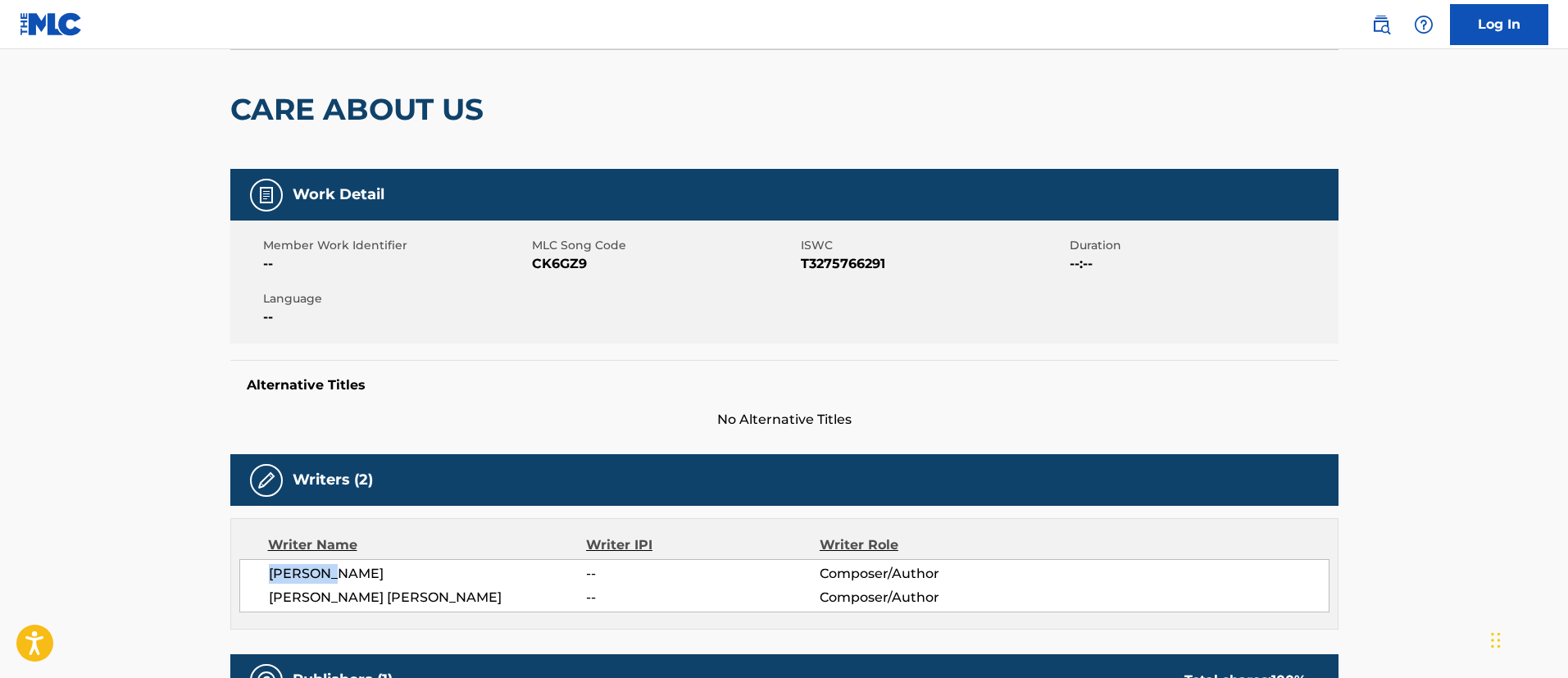
scroll to position [0, 0]
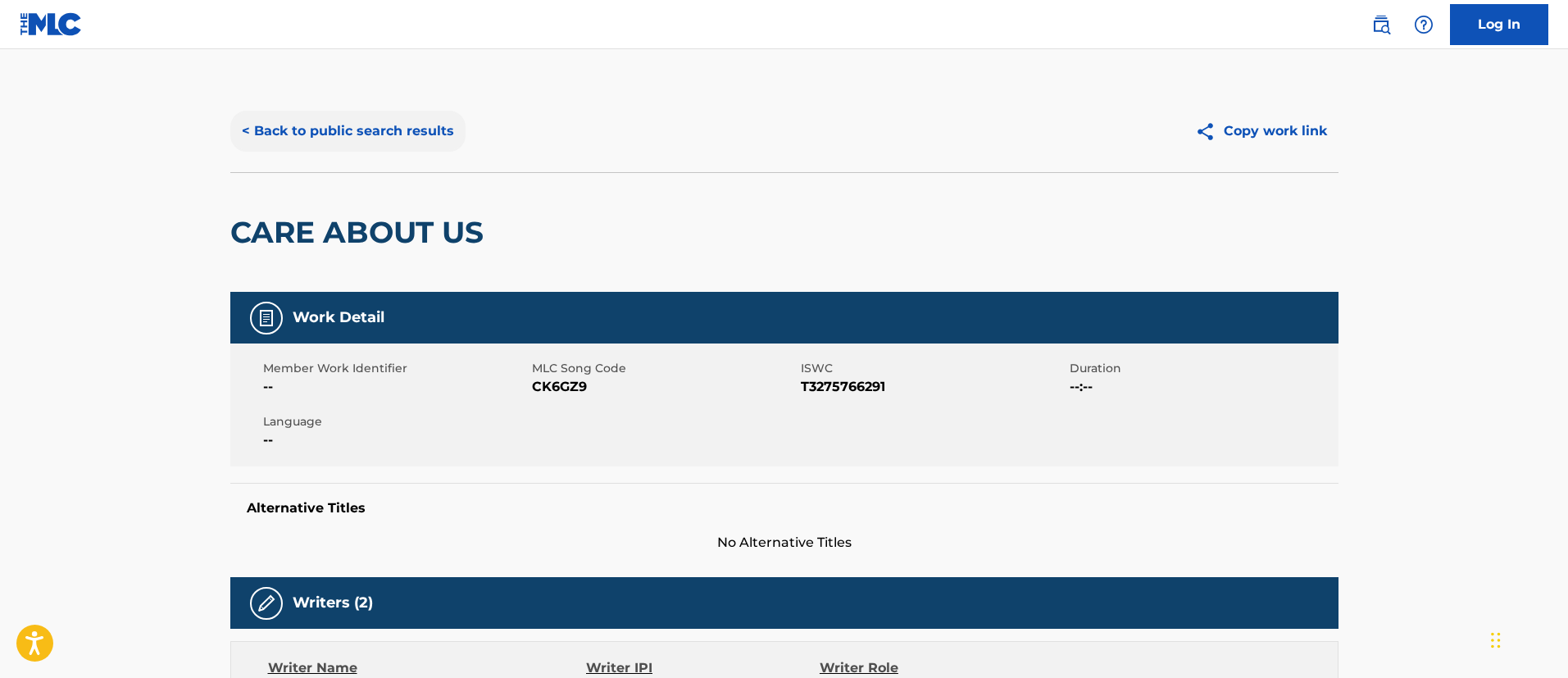
click at [318, 135] on button "< Back to public search results" at bounding box center [348, 131] width 236 height 41
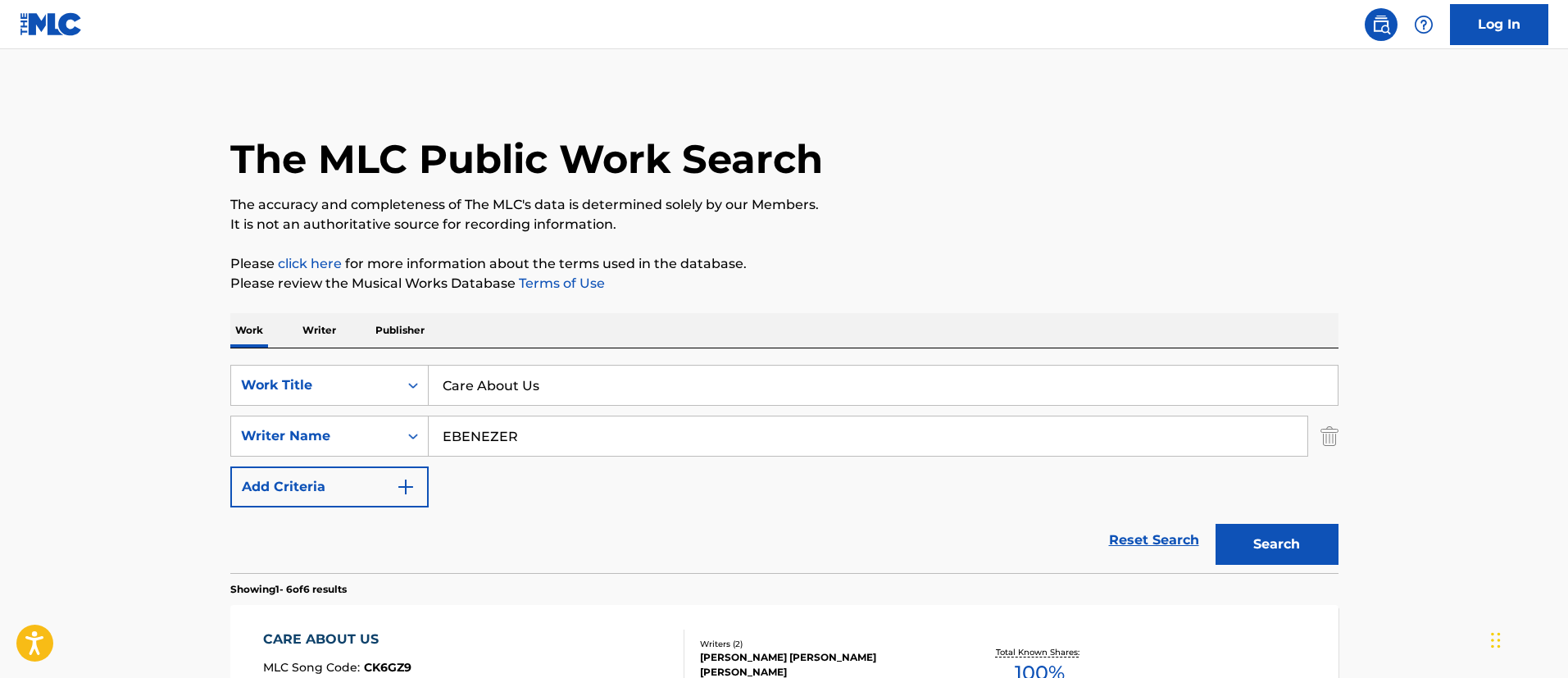
scroll to position [123, 0]
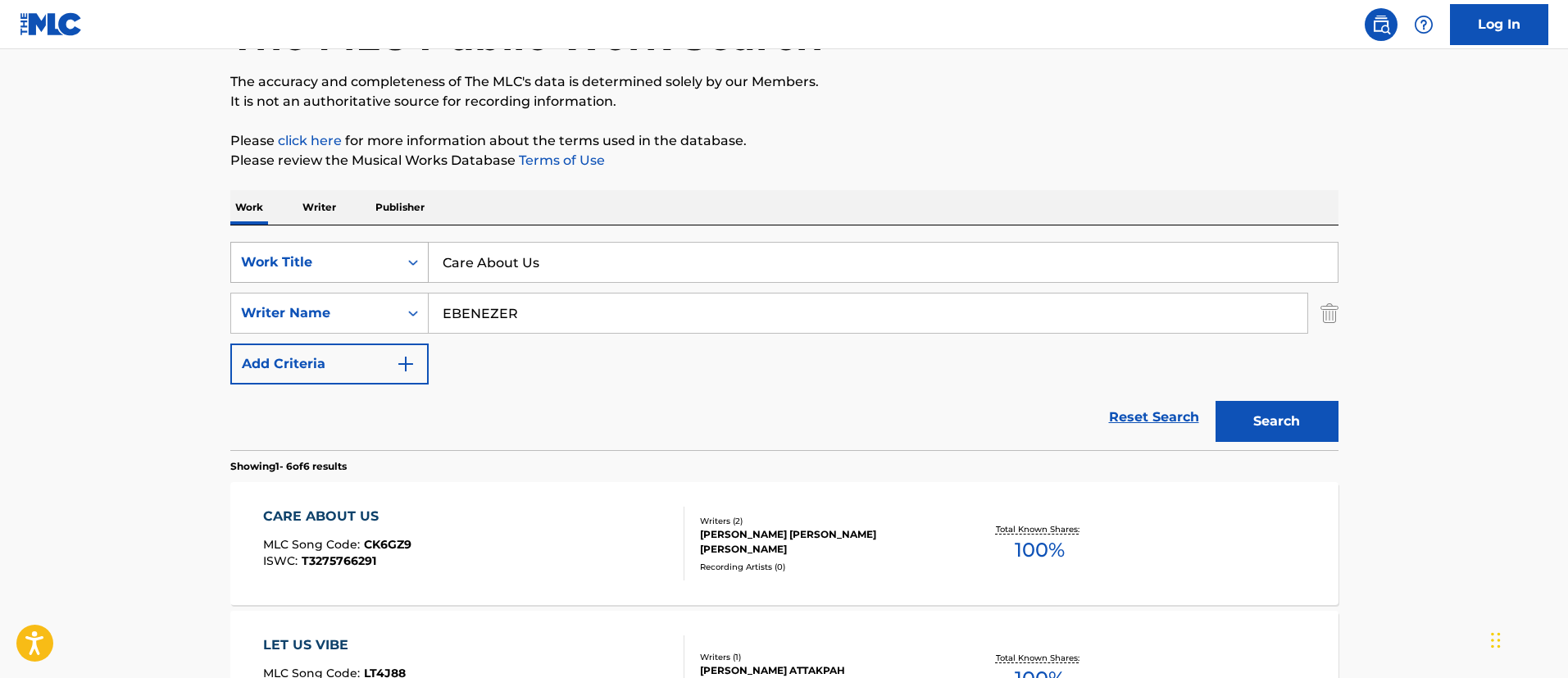
drag, startPoint x: 568, startPoint y: 266, endPoint x: 408, endPoint y: 259, distance: 160.2
click at [402, 255] on div "SearchWithCriteria4f38c18d-7d4c-4e15-aed0-fdac7ed3d85a Work Title Care About Us" at bounding box center [784, 262] width 1108 height 41
paste input "EBENEZER"
type input "EBENEZER"
click at [1313, 413] on button "Search" at bounding box center [1276, 421] width 123 height 41
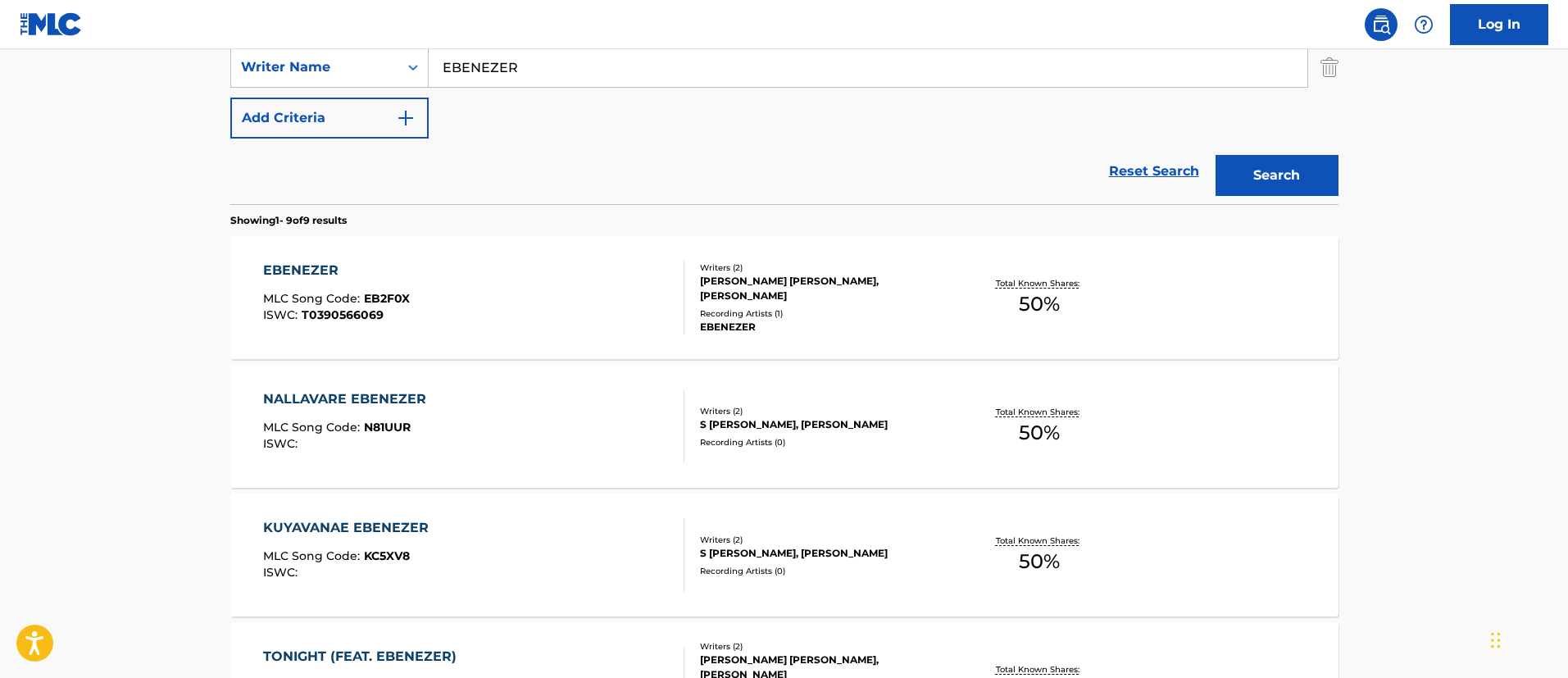
scroll to position [246, 0]
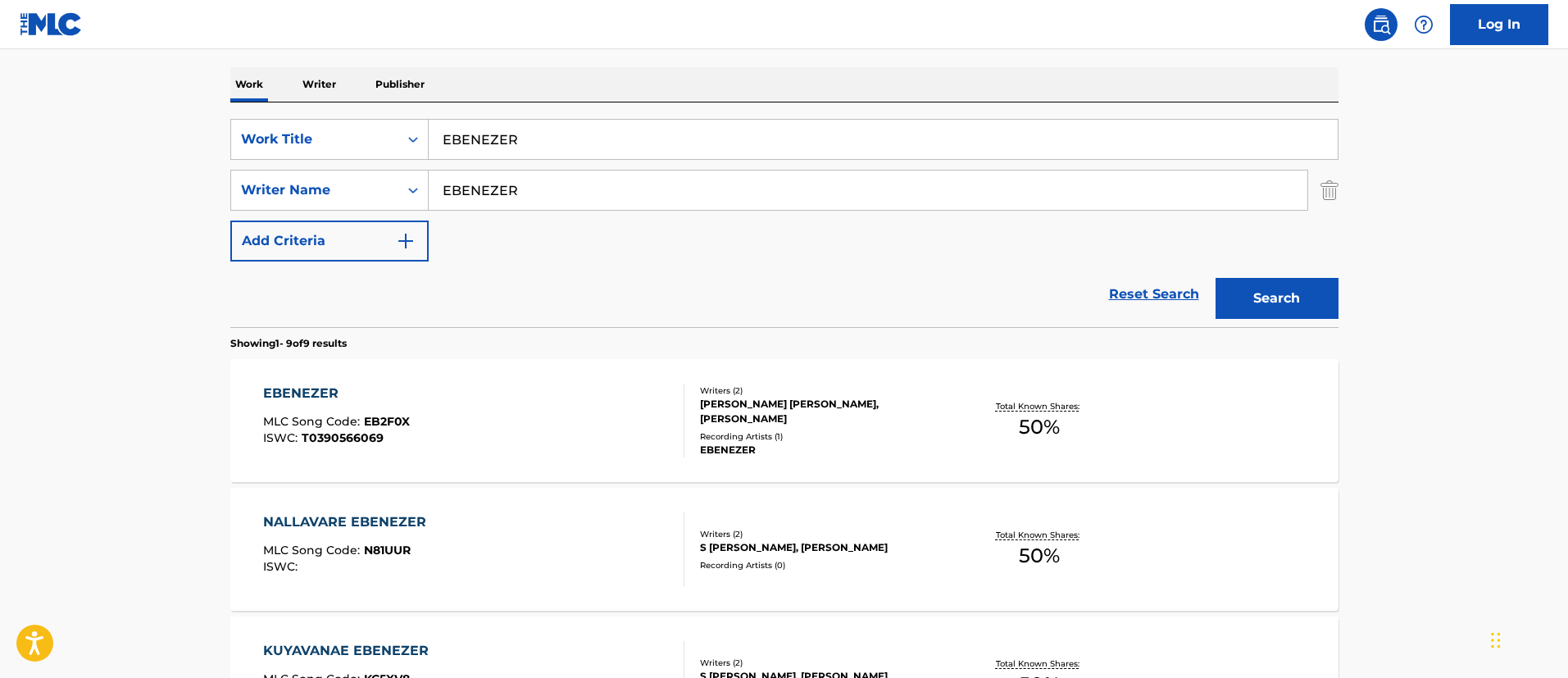
click at [1323, 188] on img "Search Form" at bounding box center [1329, 190] width 18 height 41
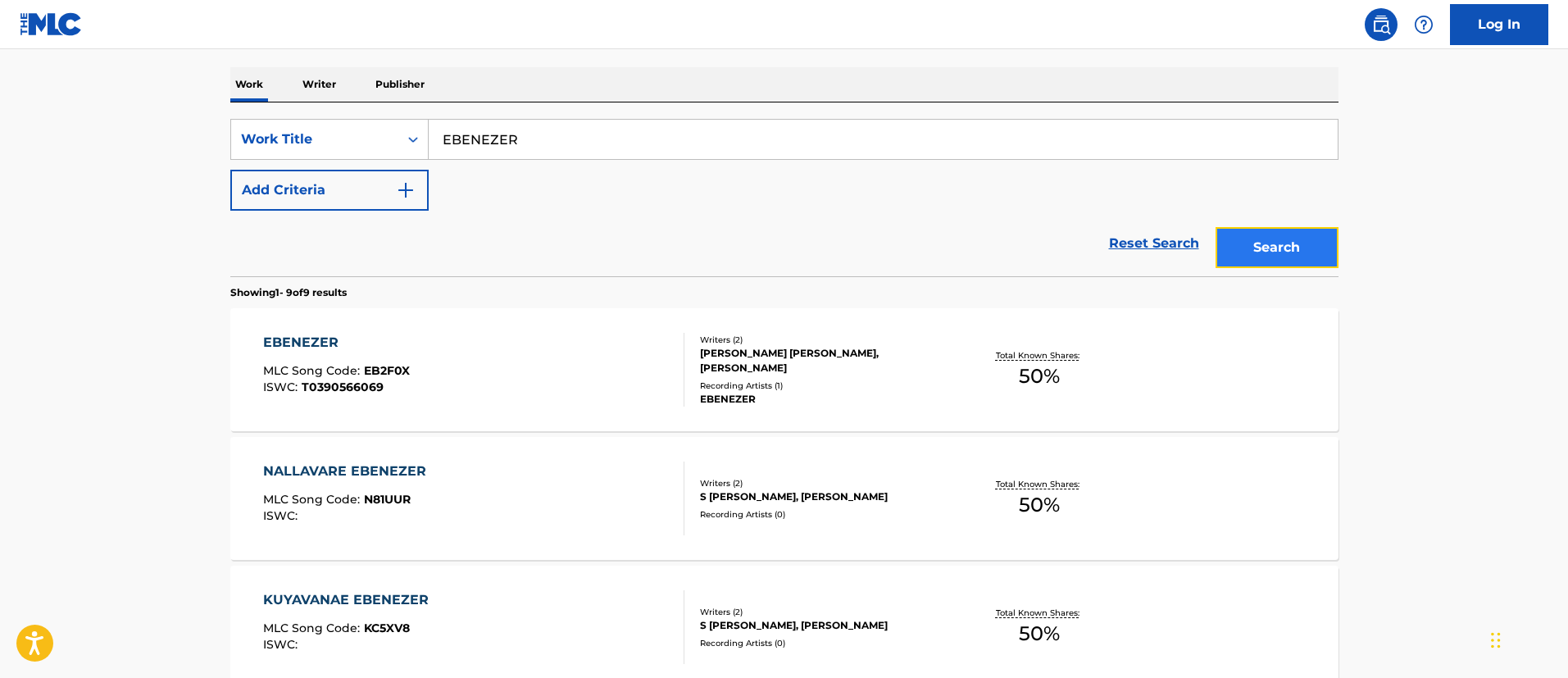
click at [1277, 245] on button "Search" at bounding box center [1276, 246] width 123 height 41
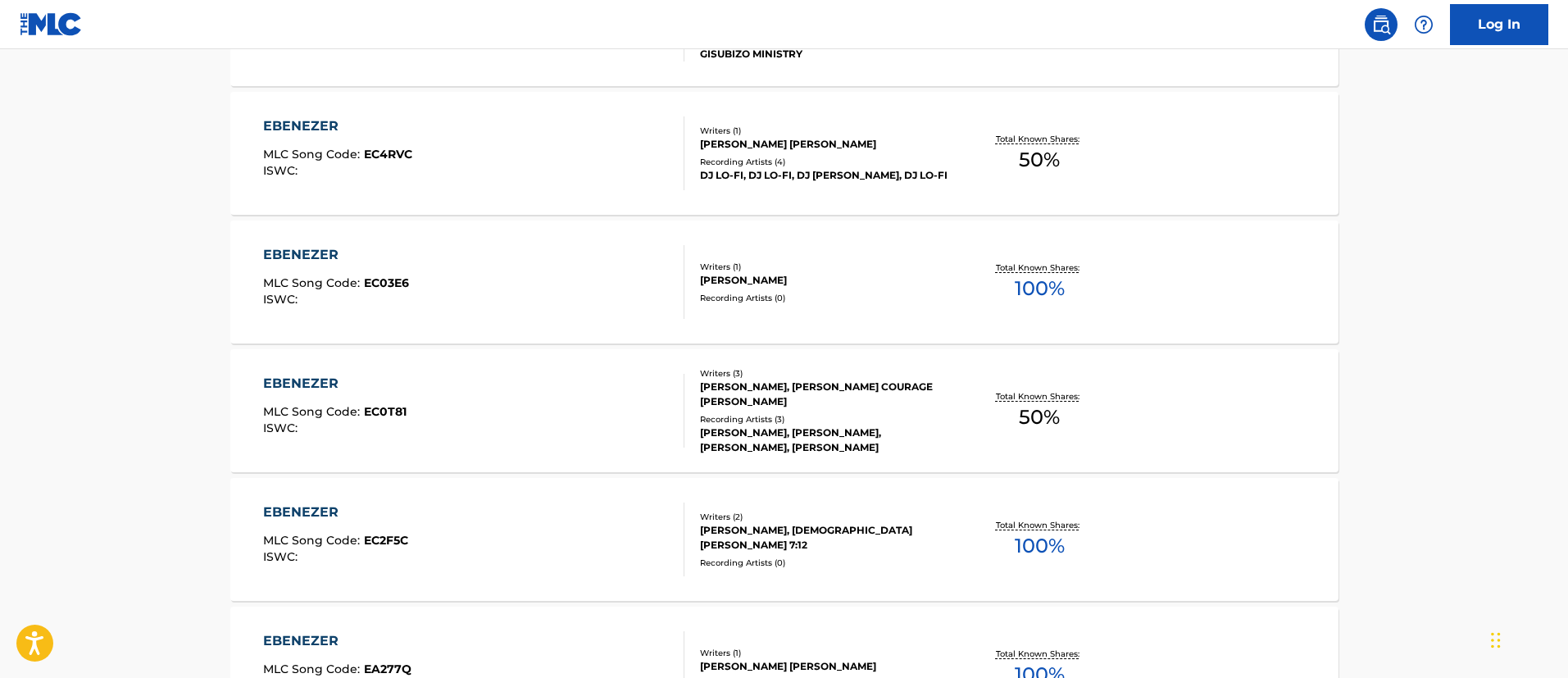
scroll to position [222, 0]
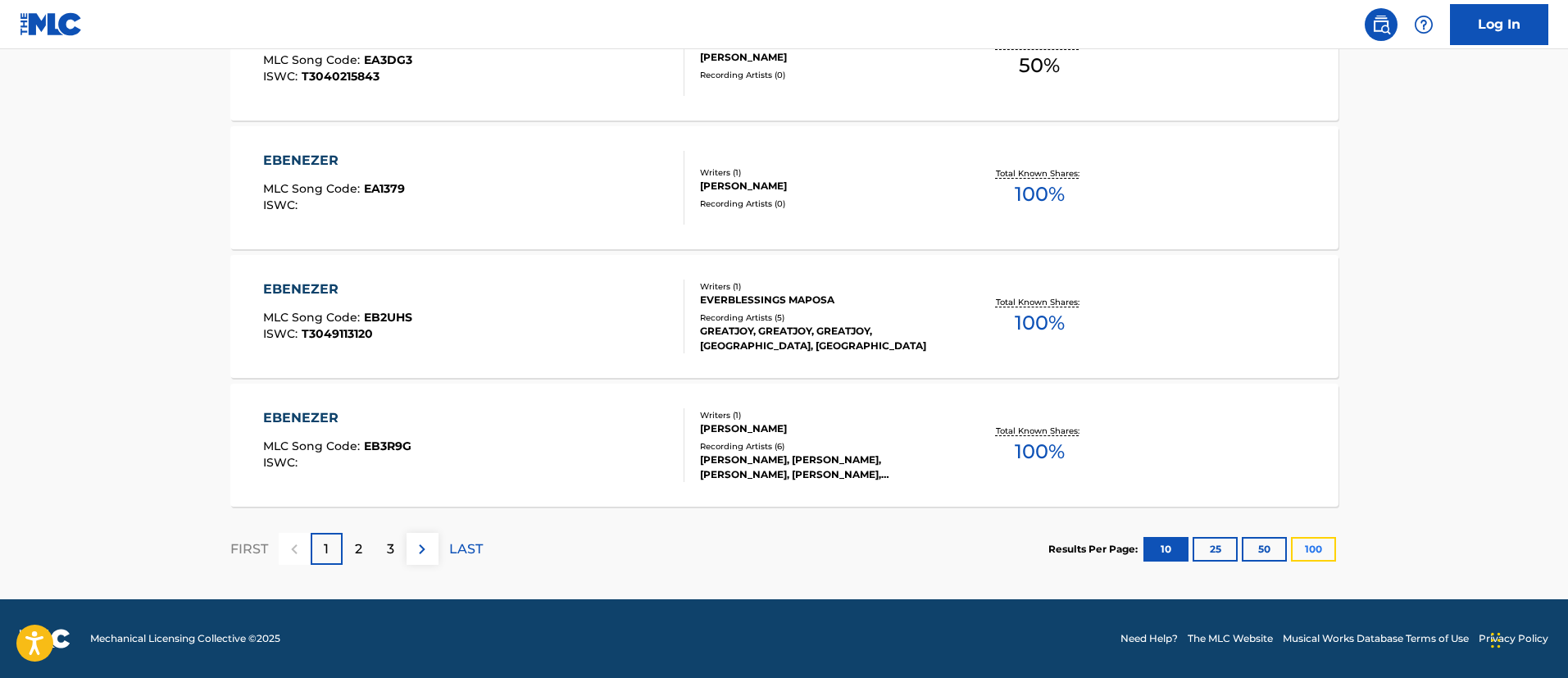
click at [1324, 546] on button "100" at bounding box center [1313, 549] width 45 height 24
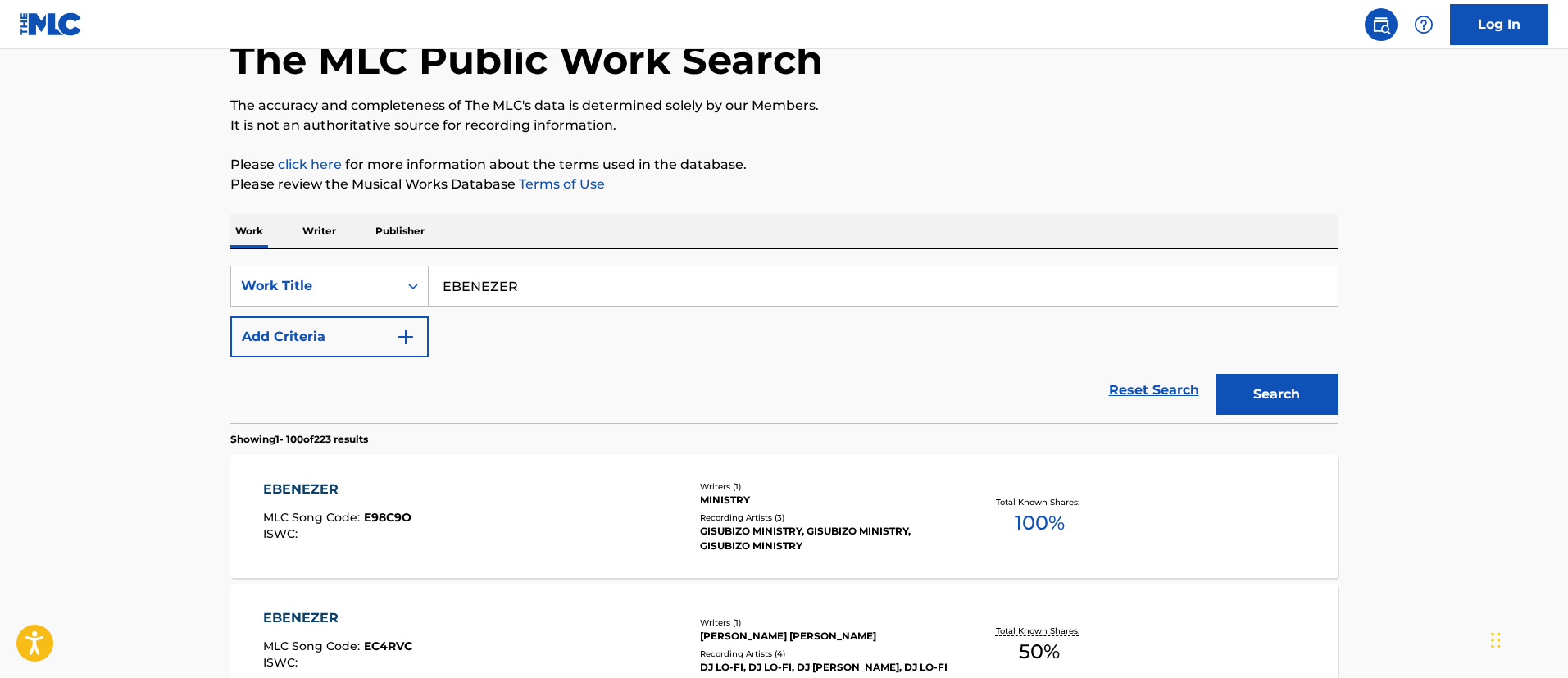
scroll to position [0, 0]
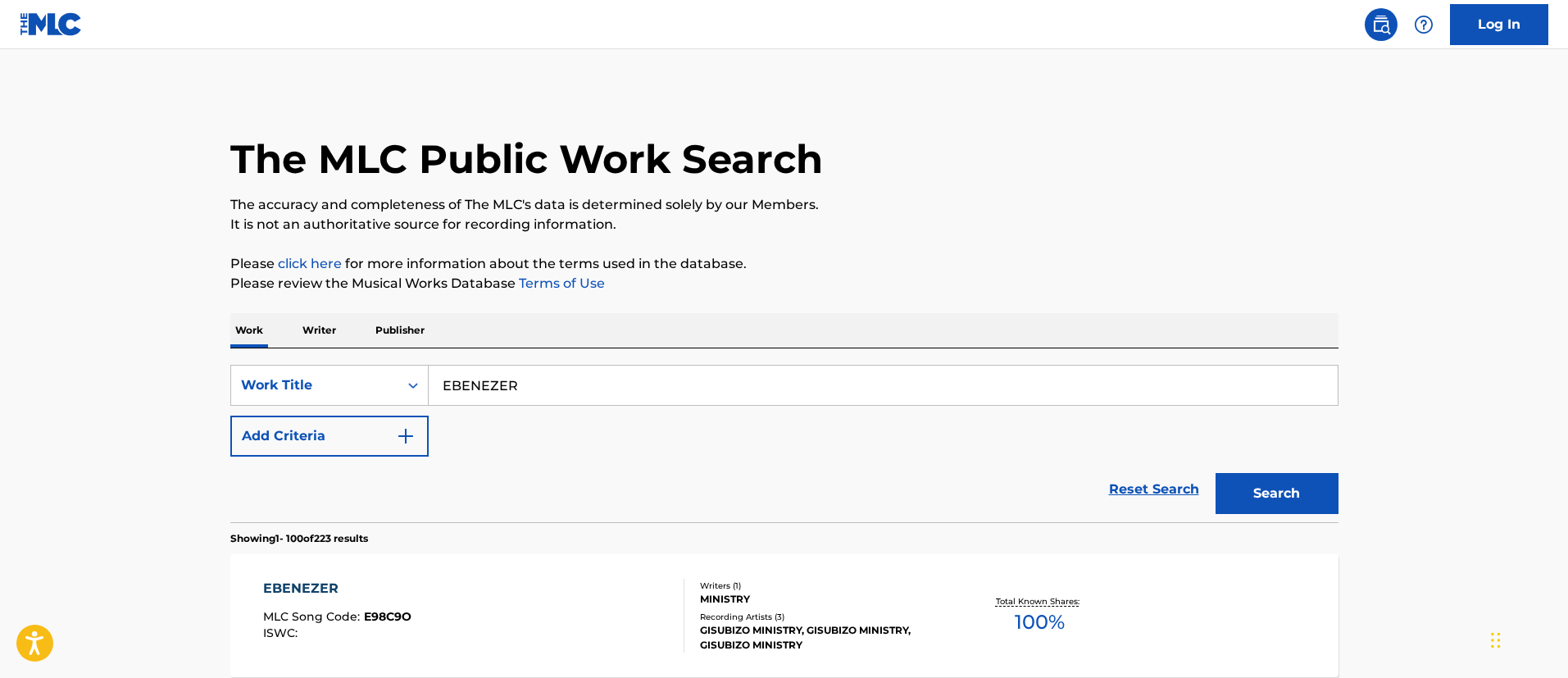
drag, startPoint x: 564, startPoint y: 380, endPoint x: 431, endPoint y: 378, distance: 133.0
click at [431, 378] on input "EBENEZER" at bounding box center [883, 385] width 909 height 40
click at [313, 431] on button "Add Criteria" at bounding box center [329, 435] width 199 height 41
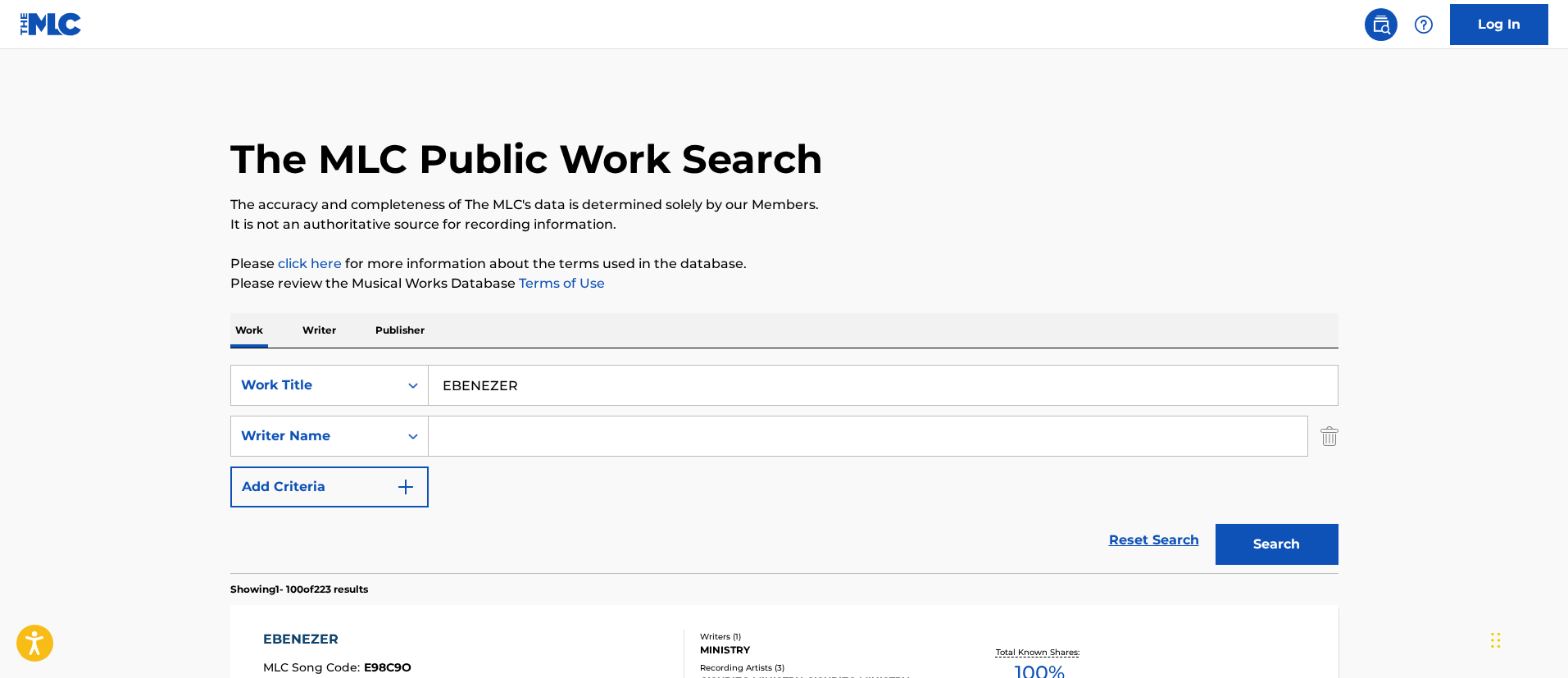
click at [443, 439] on input "Search Form" at bounding box center [868, 436] width 878 height 40
paste input "EBENEZER"
type input "EBENEZER"
click at [1274, 542] on button "Search" at bounding box center [1276, 543] width 123 height 41
drag, startPoint x: 543, startPoint y: 389, endPoint x: 362, endPoint y: 387, distance: 181.0
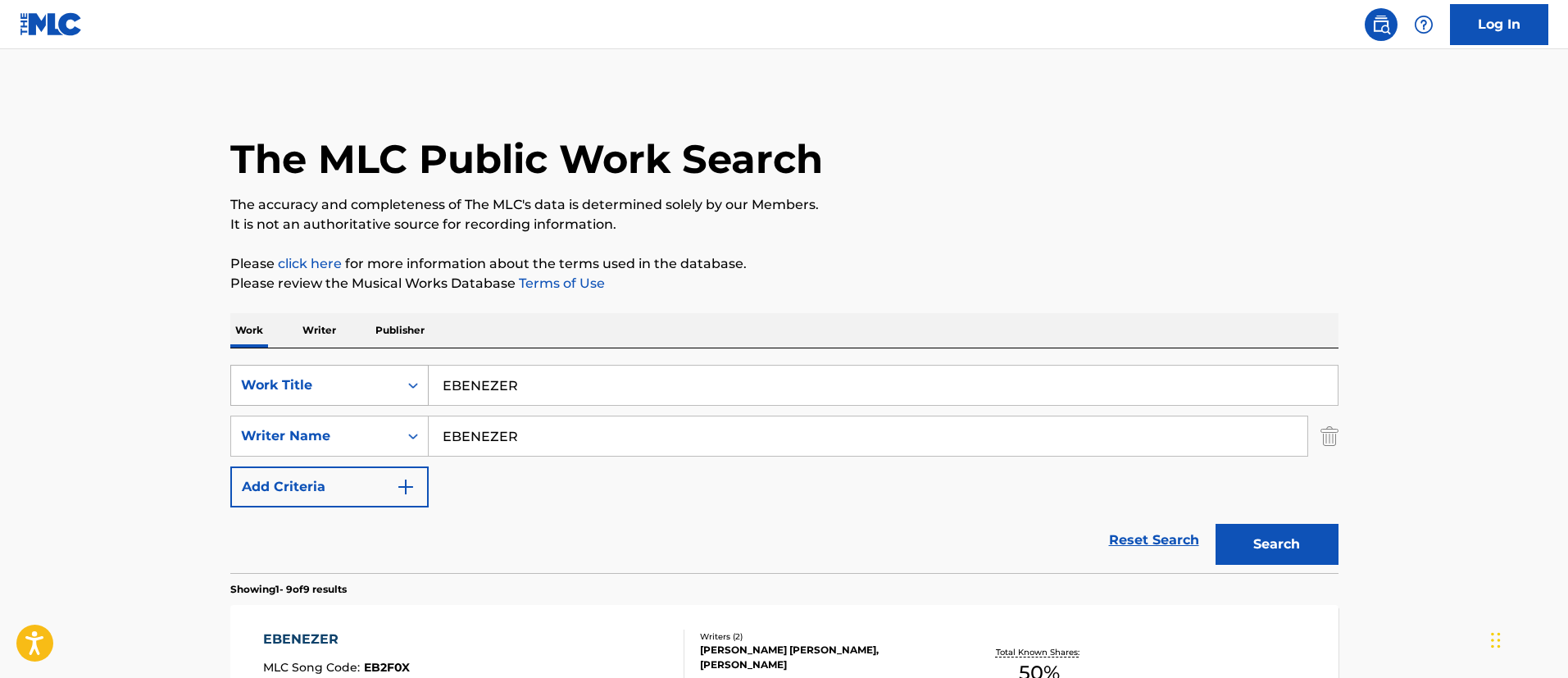
click at [362, 387] on div "SearchWithCriteria4f38c18d-7d4c-4e15-aed0-fdac7ed3d85a Work Title EBENEZER" at bounding box center [784, 385] width 1108 height 41
paste input "Somebody - feat. Ebenezer"
click at [1263, 547] on button "Search" at bounding box center [1276, 543] width 123 height 41
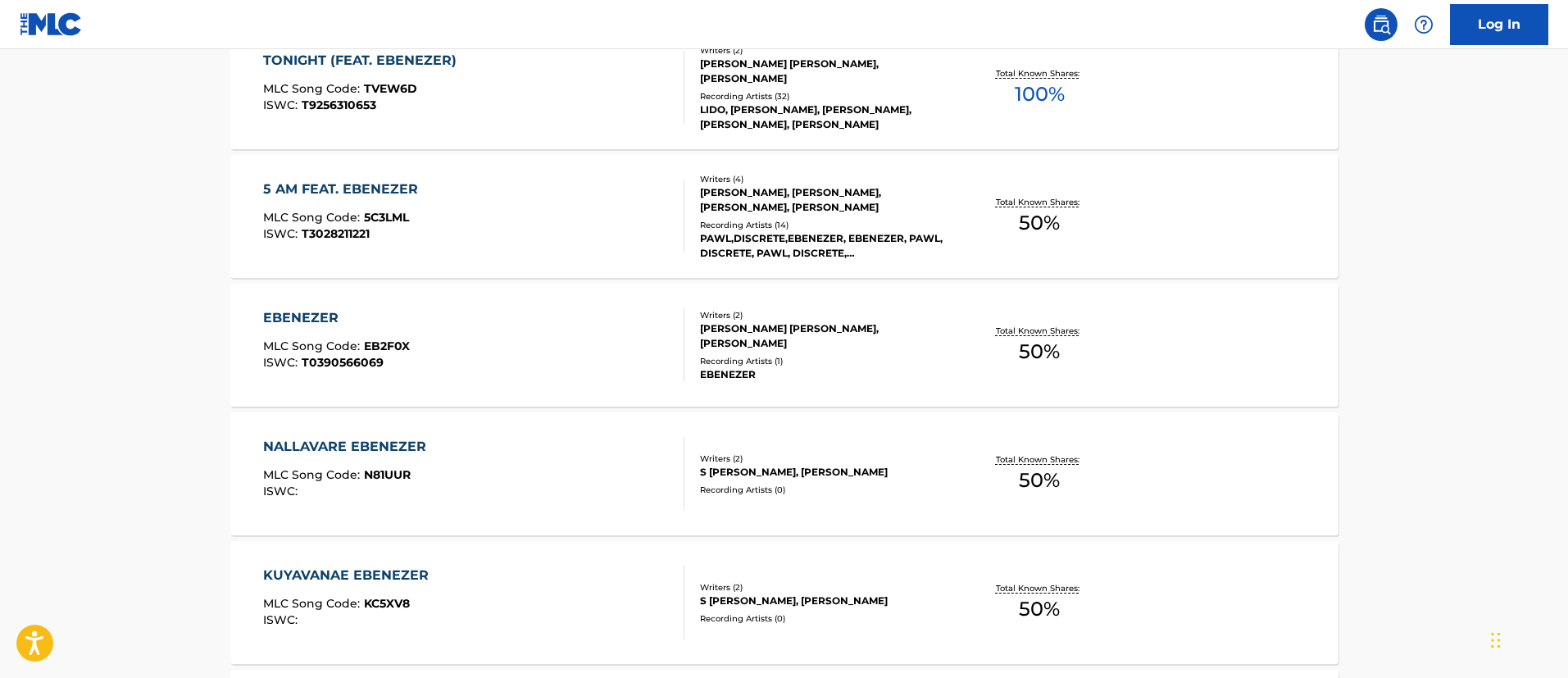
scroll to position [209, 0]
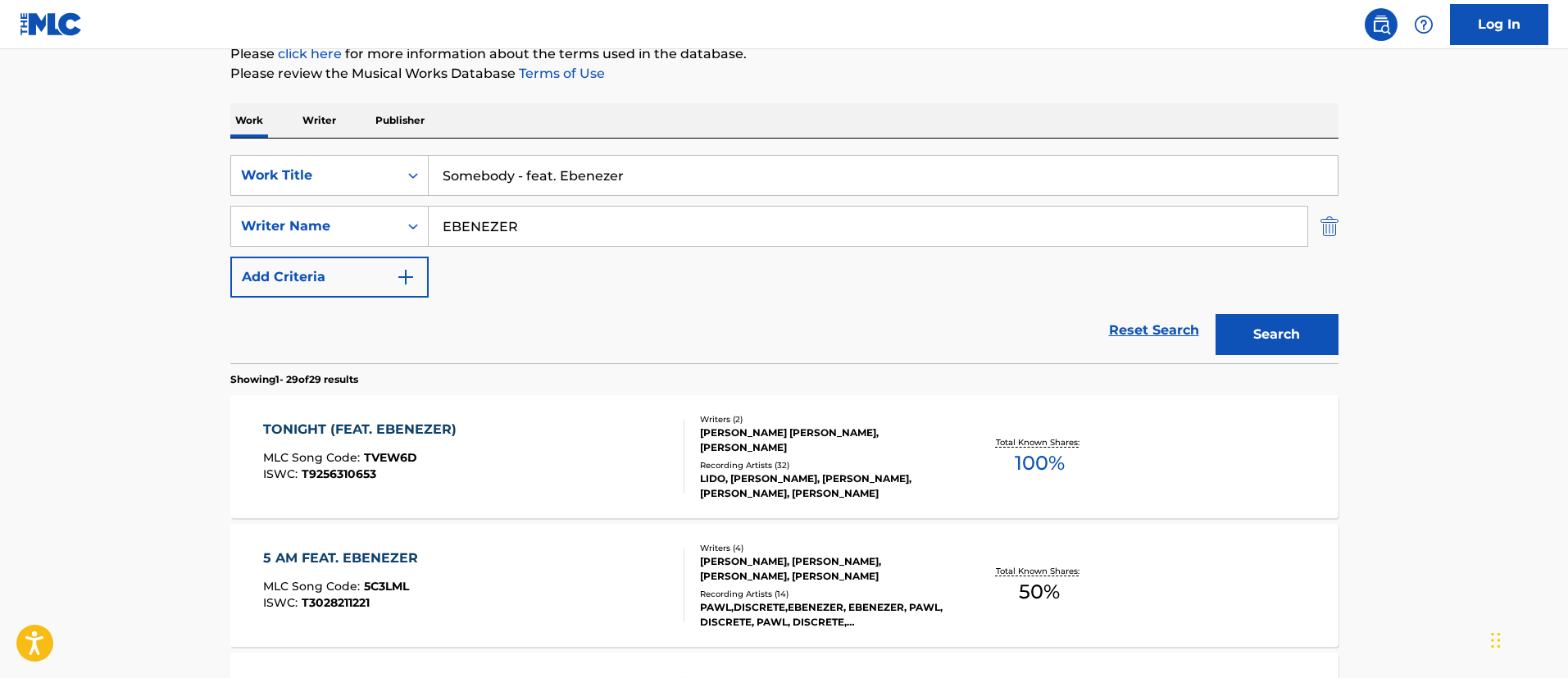
click at [1331, 225] on img "Search Form" at bounding box center [1329, 226] width 18 height 41
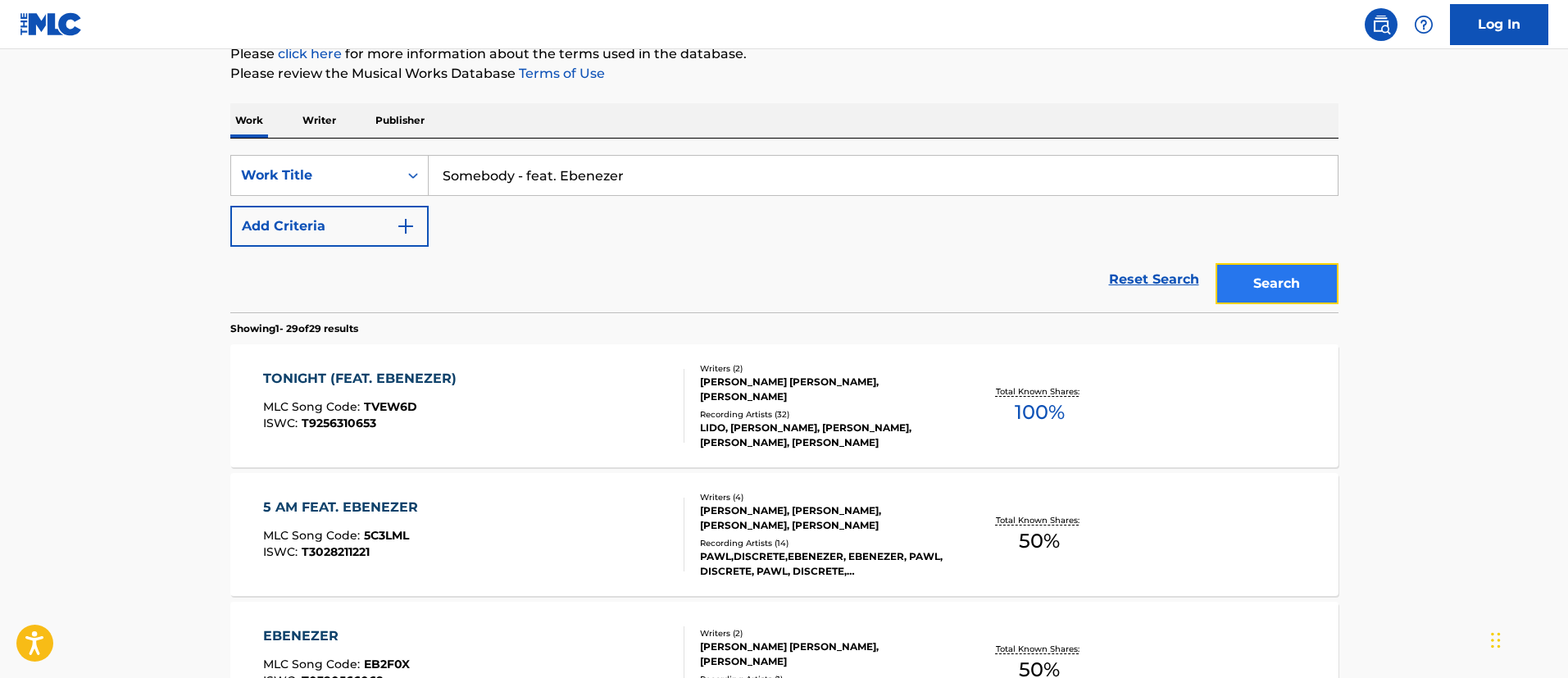
click at [1294, 286] on button "Search" at bounding box center [1276, 283] width 123 height 41
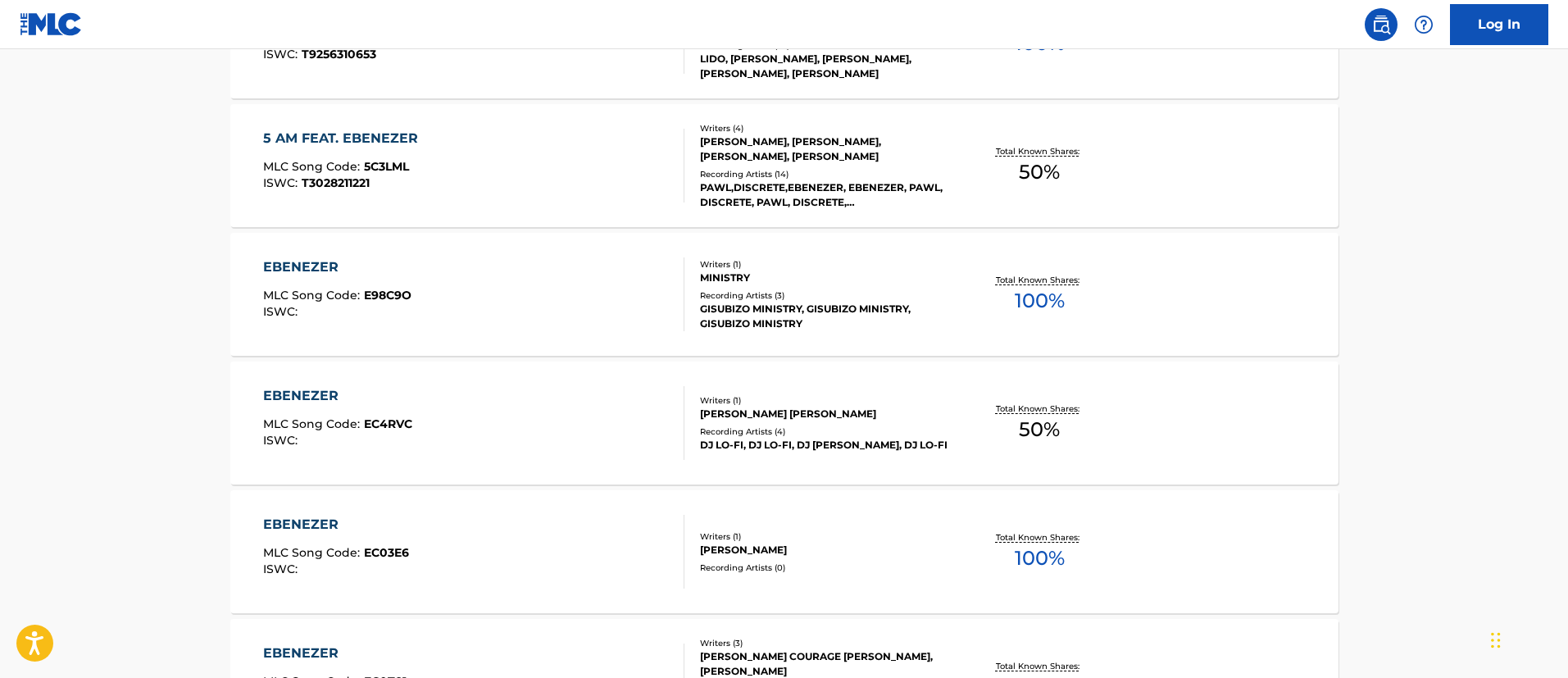
scroll to position [87, 0]
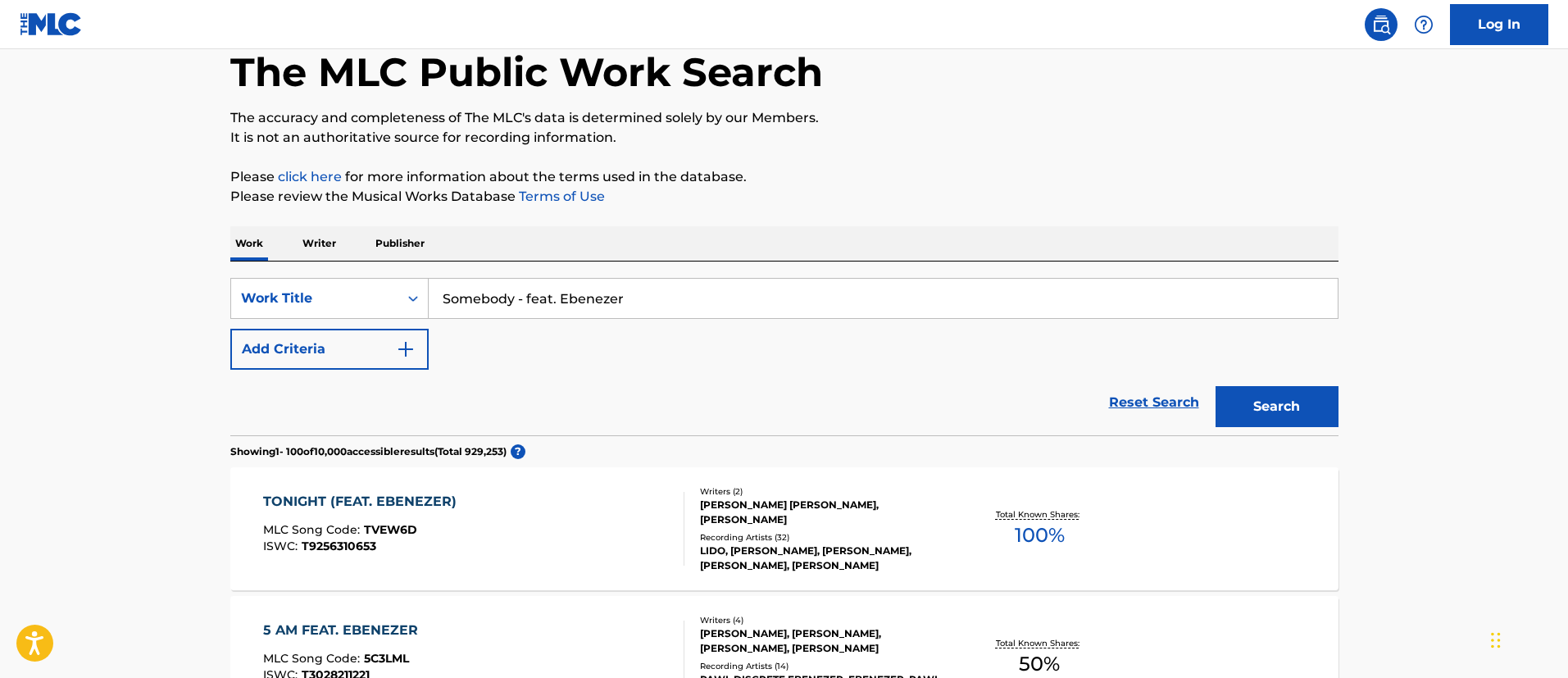
drag, startPoint x: 653, startPoint y: 302, endPoint x: 516, endPoint y: 295, distance: 137.2
click at [516, 295] on input "Somebody - feat. Ebenezer" at bounding box center [883, 299] width 909 height 40
type input "Somebody"
click at [369, 330] on button "Add Criteria" at bounding box center [329, 348] width 199 height 41
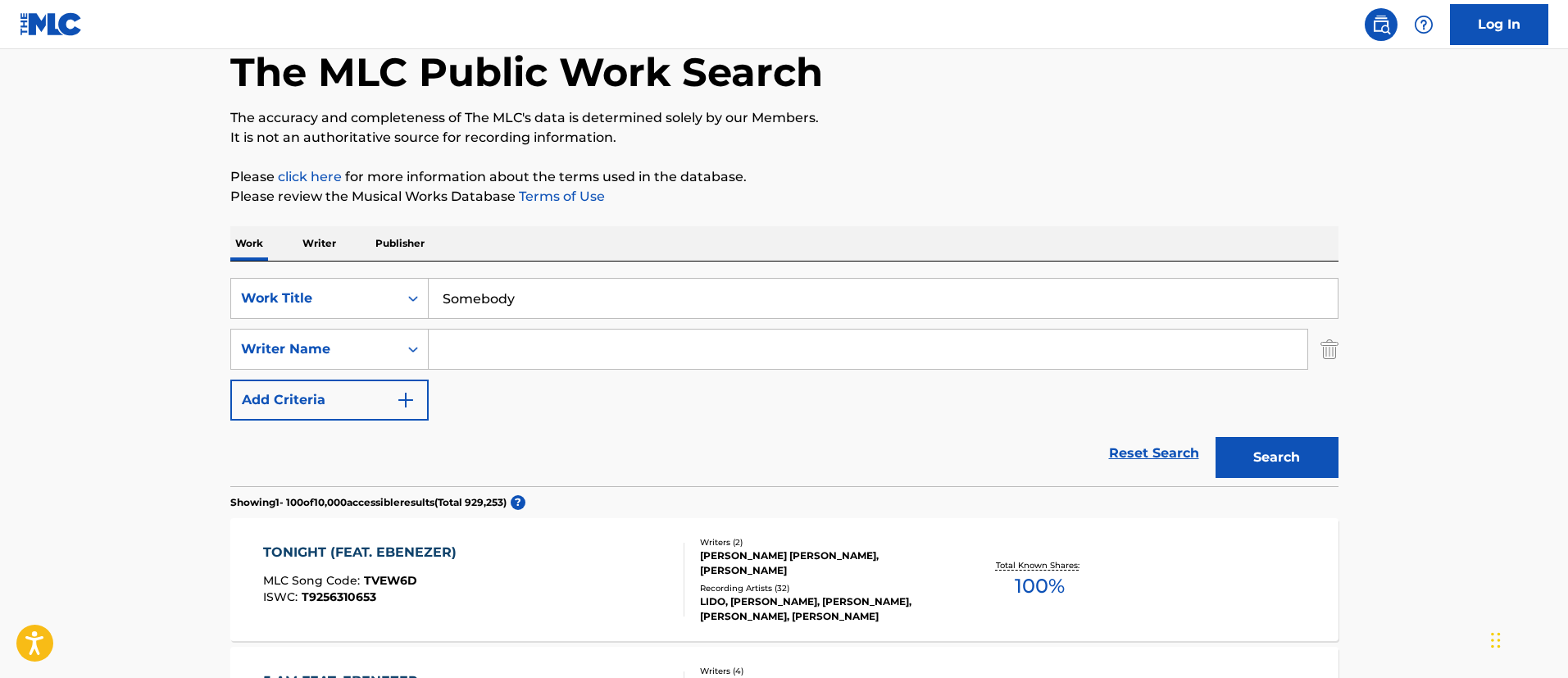
click at [469, 351] on input "Search Form" at bounding box center [868, 349] width 878 height 40
paste input "Somebody - feat. Ebenezer"
click at [558, 351] on input "Somebody - feat. Ebenezer" at bounding box center [868, 349] width 878 height 40
drag, startPoint x: 472, startPoint y: 345, endPoint x: 413, endPoint y: 342, distance: 59.1
click at [434, 345] on input "Somebody - feat. Ebenezer" at bounding box center [868, 349] width 878 height 40
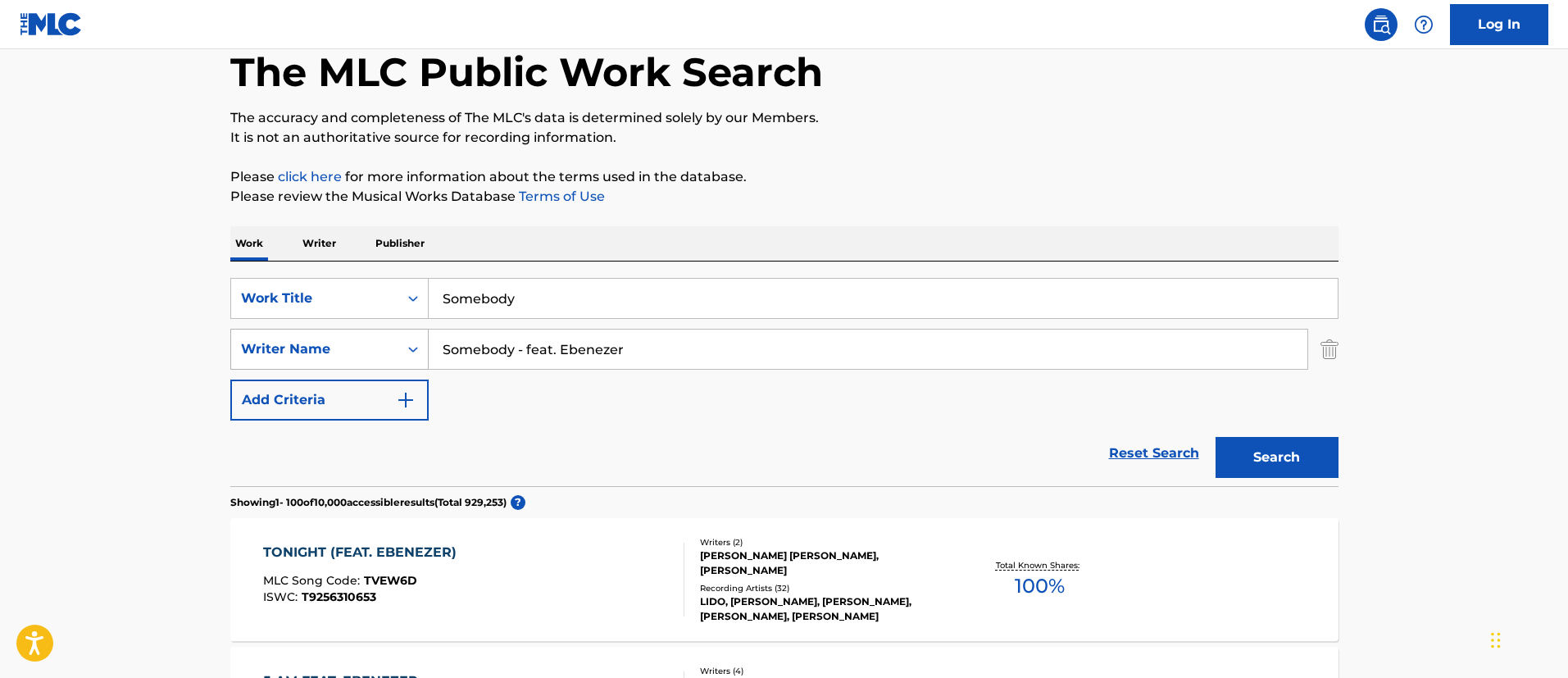
click at [413, 342] on icon "Search Form" at bounding box center [413, 349] width 16 height 16
drag, startPoint x: 561, startPoint y: 350, endPoint x: 435, endPoint y: 348, distance: 126.0
click at [435, 348] on input "Somebody - feat. Ebenezer" at bounding box center [868, 349] width 878 height 40
type input "Ebenezer"
click at [1255, 450] on button "Search" at bounding box center [1276, 457] width 123 height 41
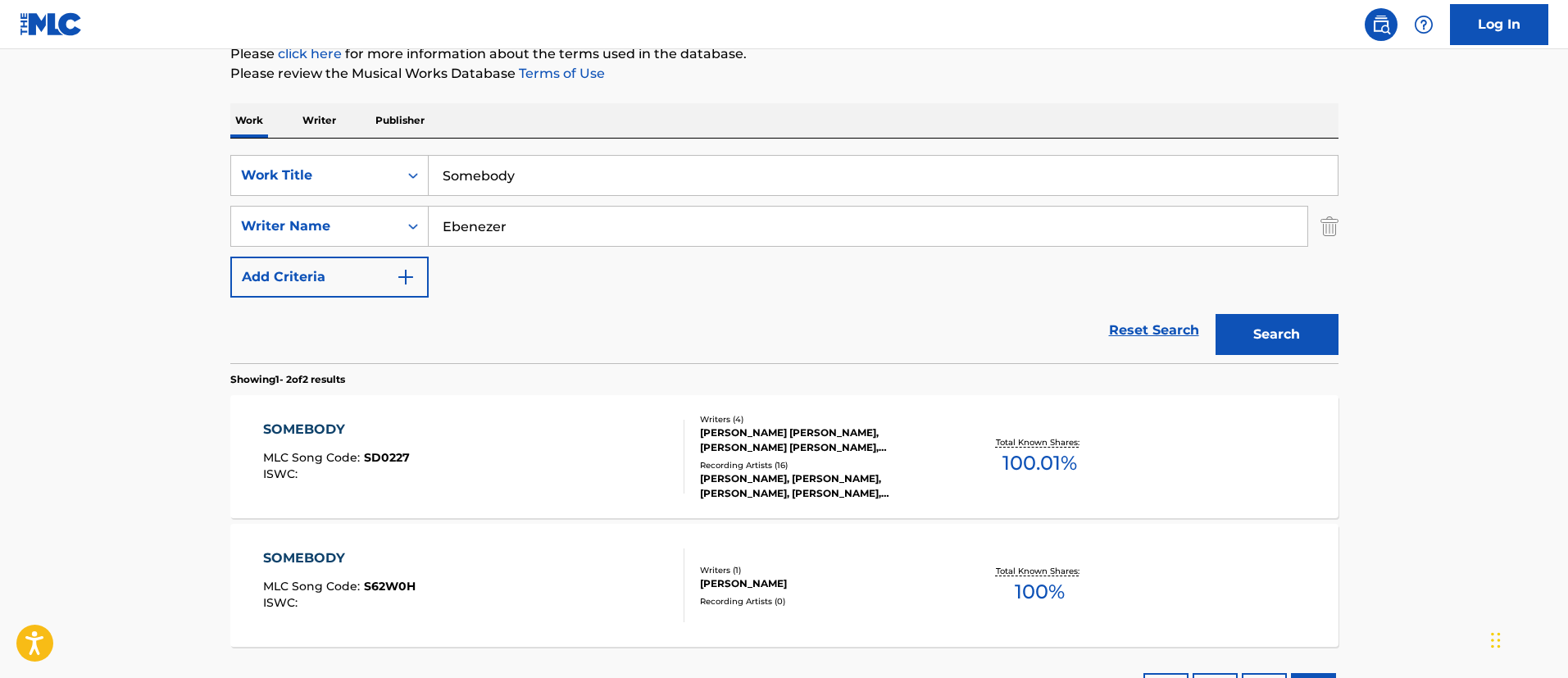
scroll to position [333, 0]
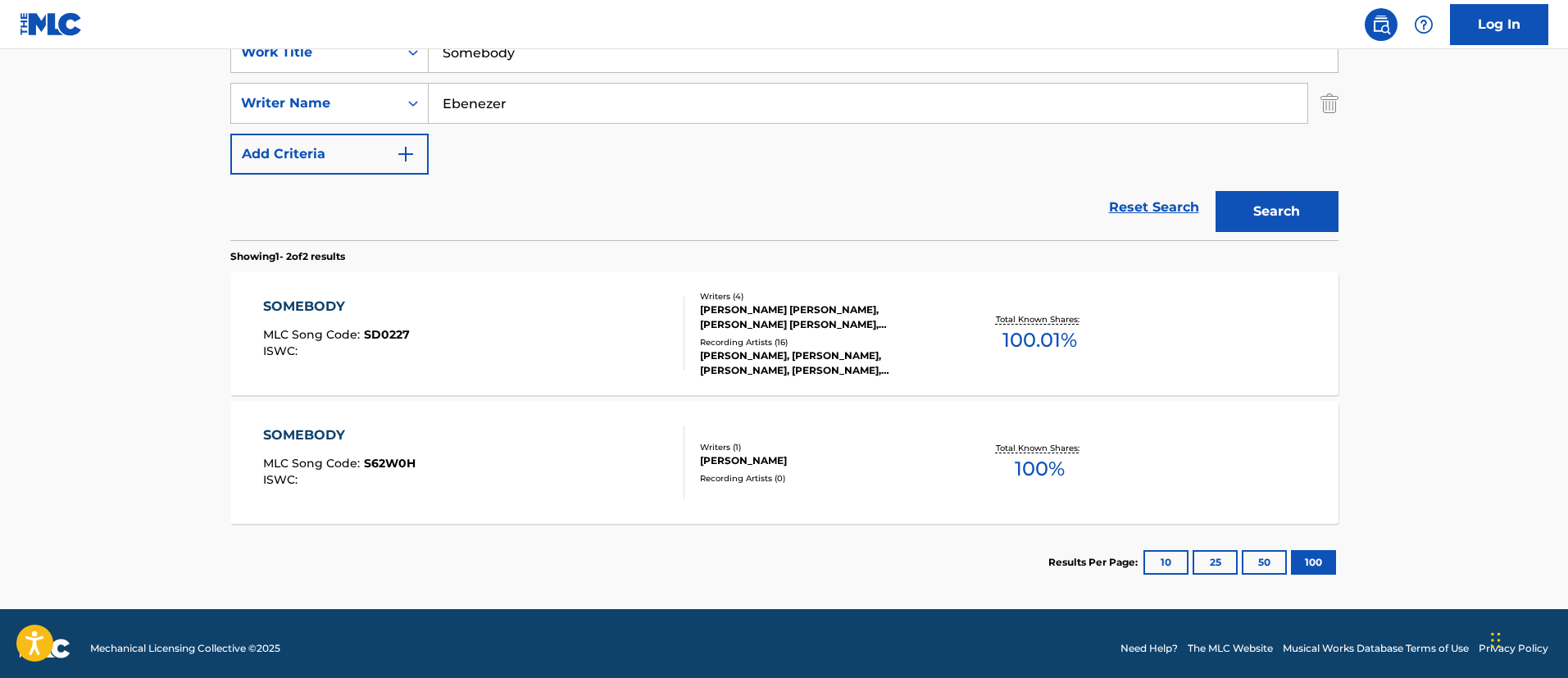
click at [450, 328] on div "SOMEBODY MLC Song Code : SD0227 ISWC :" at bounding box center [473, 334] width 422 height 74
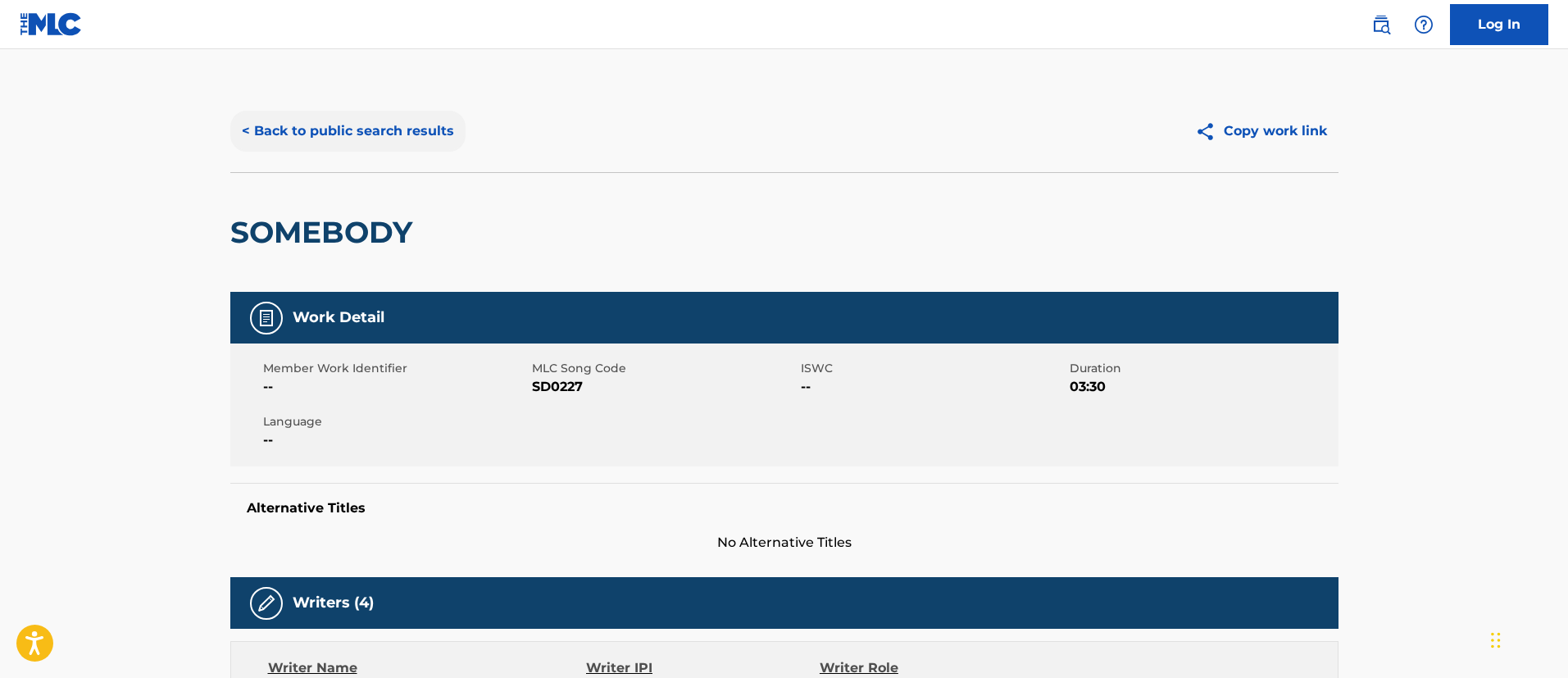
click at [342, 119] on button "< Back to public search results" at bounding box center [348, 131] width 236 height 41
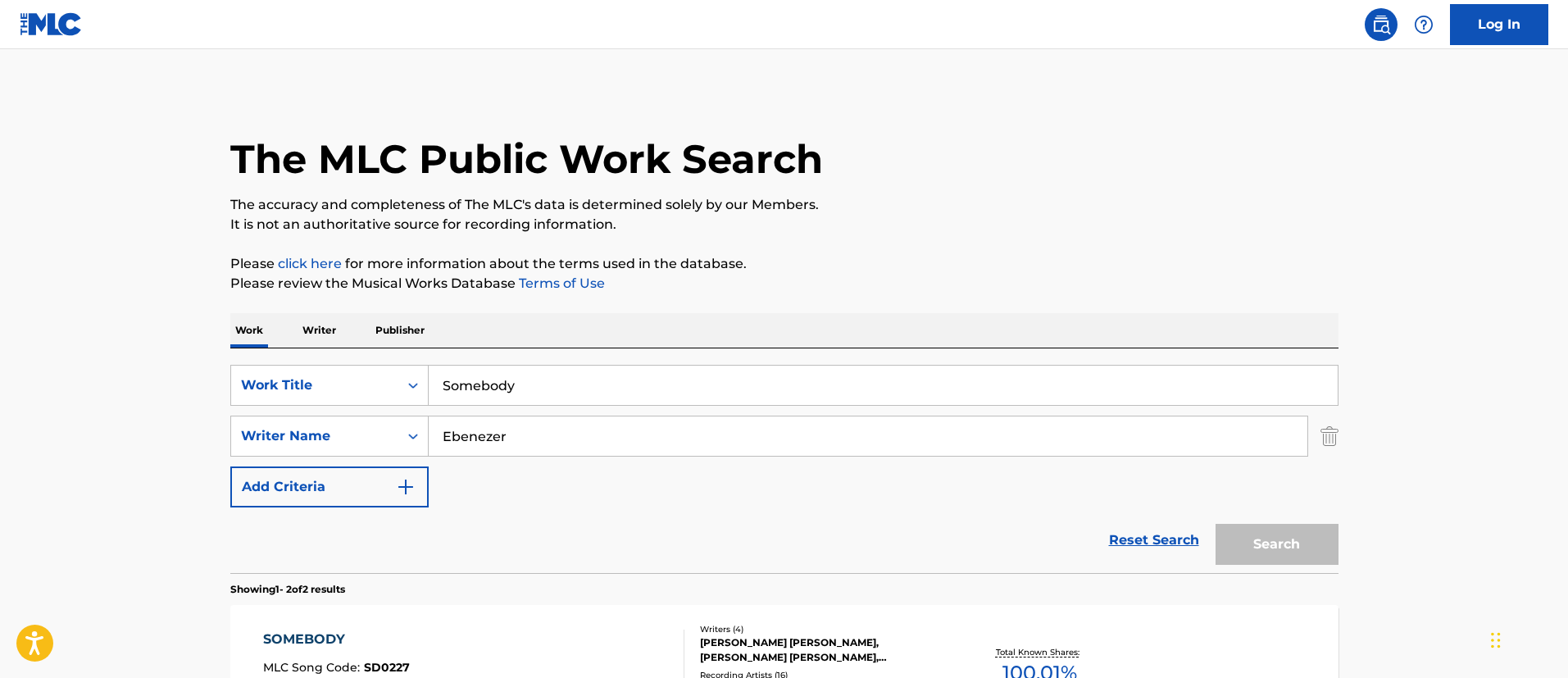
scroll to position [249, 0]
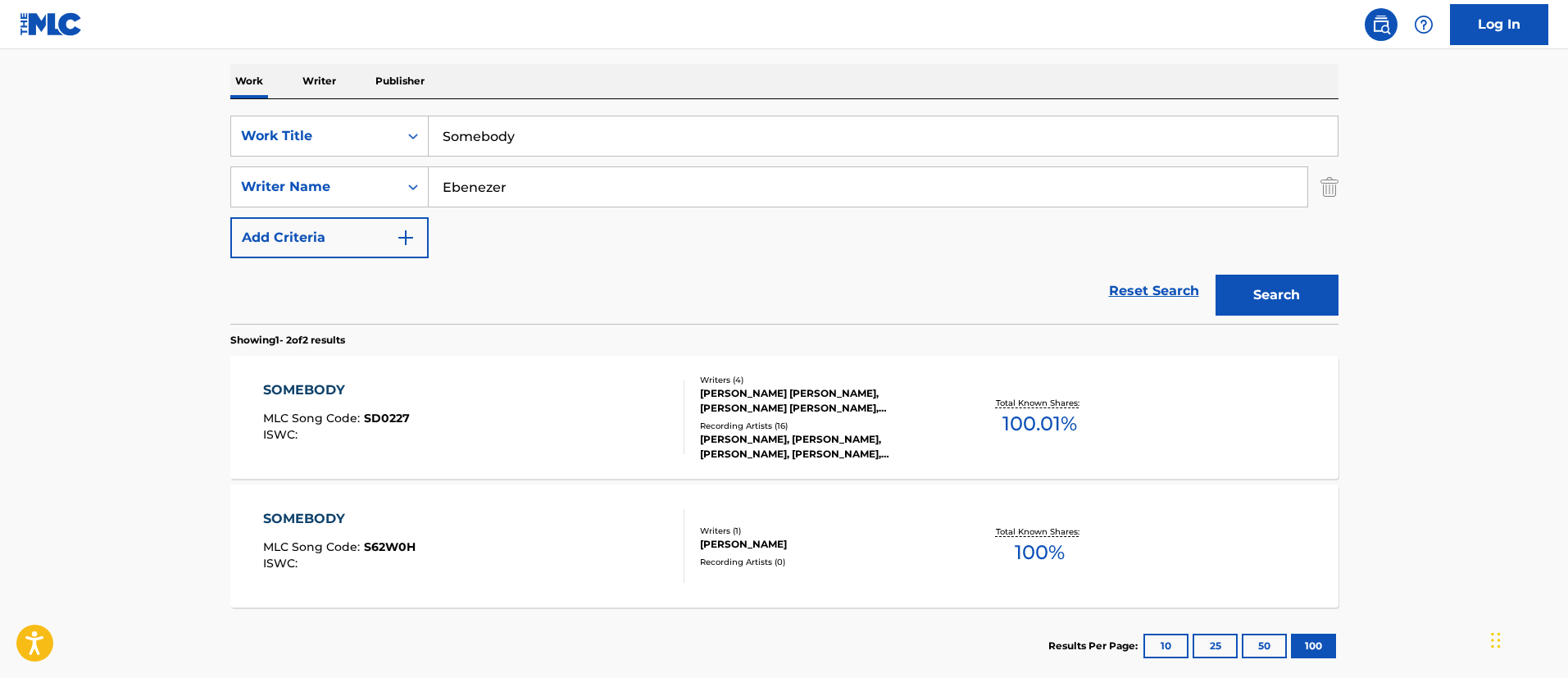
drag, startPoint x: 551, startPoint y: 186, endPoint x: 510, endPoint y: 185, distance: 41.0
click at [510, 185] on input "Ebenezer" at bounding box center [868, 187] width 878 height 40
drag, startPoint x: 541, startPoint y: 137, endPoint x: 509, endPoint y: 130, distance: 32.8
click at [509, 130] on input "Somebody" at bounding box center [883, 136] width 909 height 40
drag, startPoint x: 439, startPoint y: 126, endPoint x: 414, endPoint y: 125, distance: 25.0
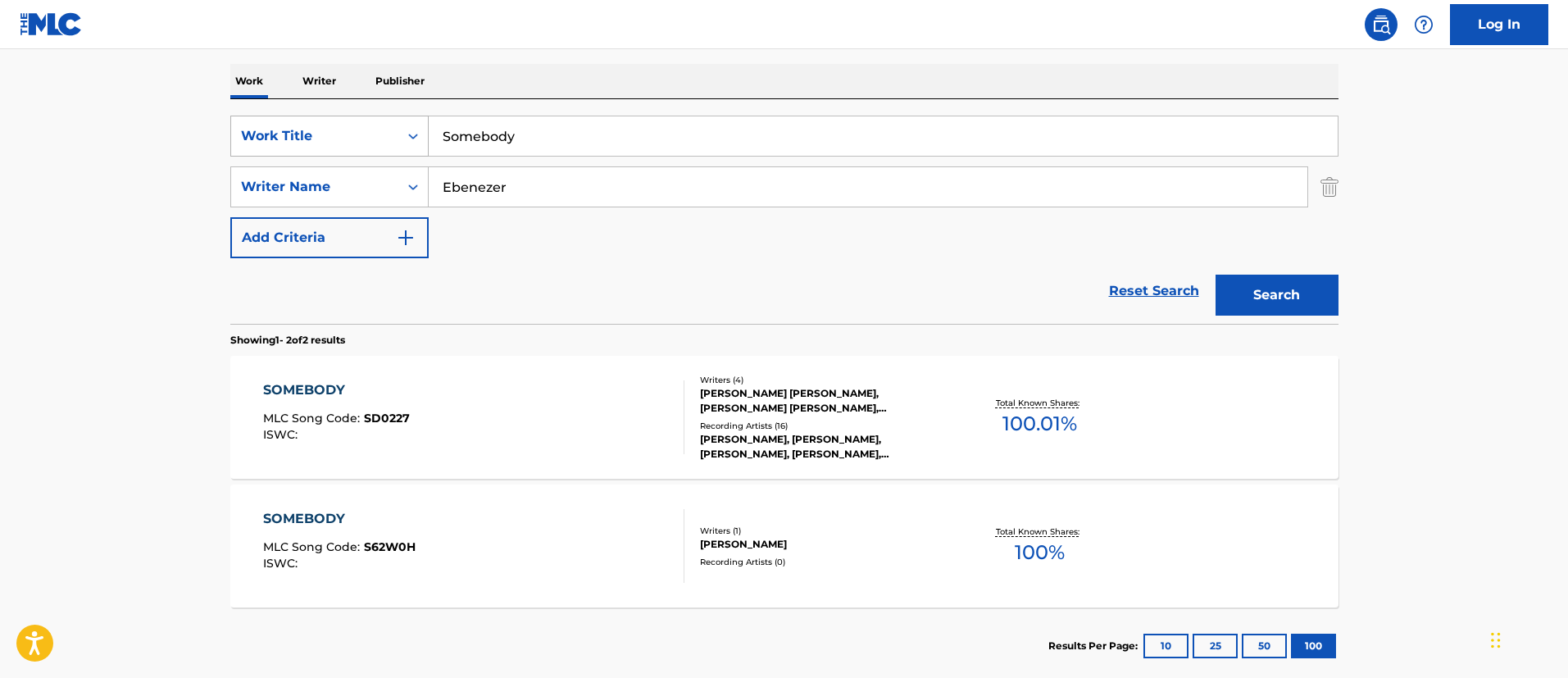
click at [414, 125] on div "SearchWithCriteria4f38c18d-7d4c-4e15-aed0-fdac7ed3d85a Work Title Somebody" at bounding box center [784, 135] width 1108 height 41
drag, startPoint x: 529, startPoint y: 193, endPoint x: 433, endPoint y: 184, distance: 96.4
click at [433, 184] on input "Ebenezer" at bounding box center [868, 187] width 878 height 40
paste input "LINUS NORDSTROM"
type input "LINUS NORDSTROM"
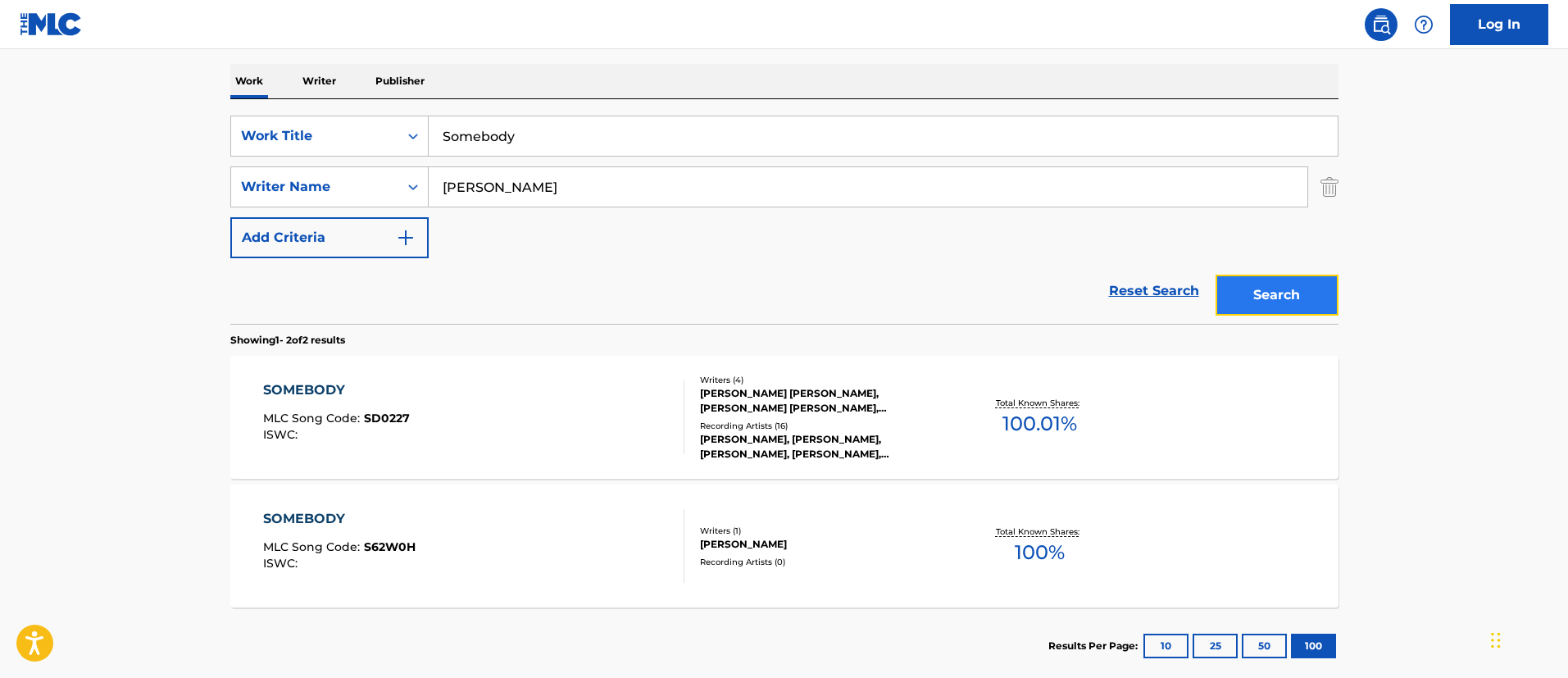
click at [1247, 290] on button "Search" at bounding box center [1276, 294] width 123 height 41
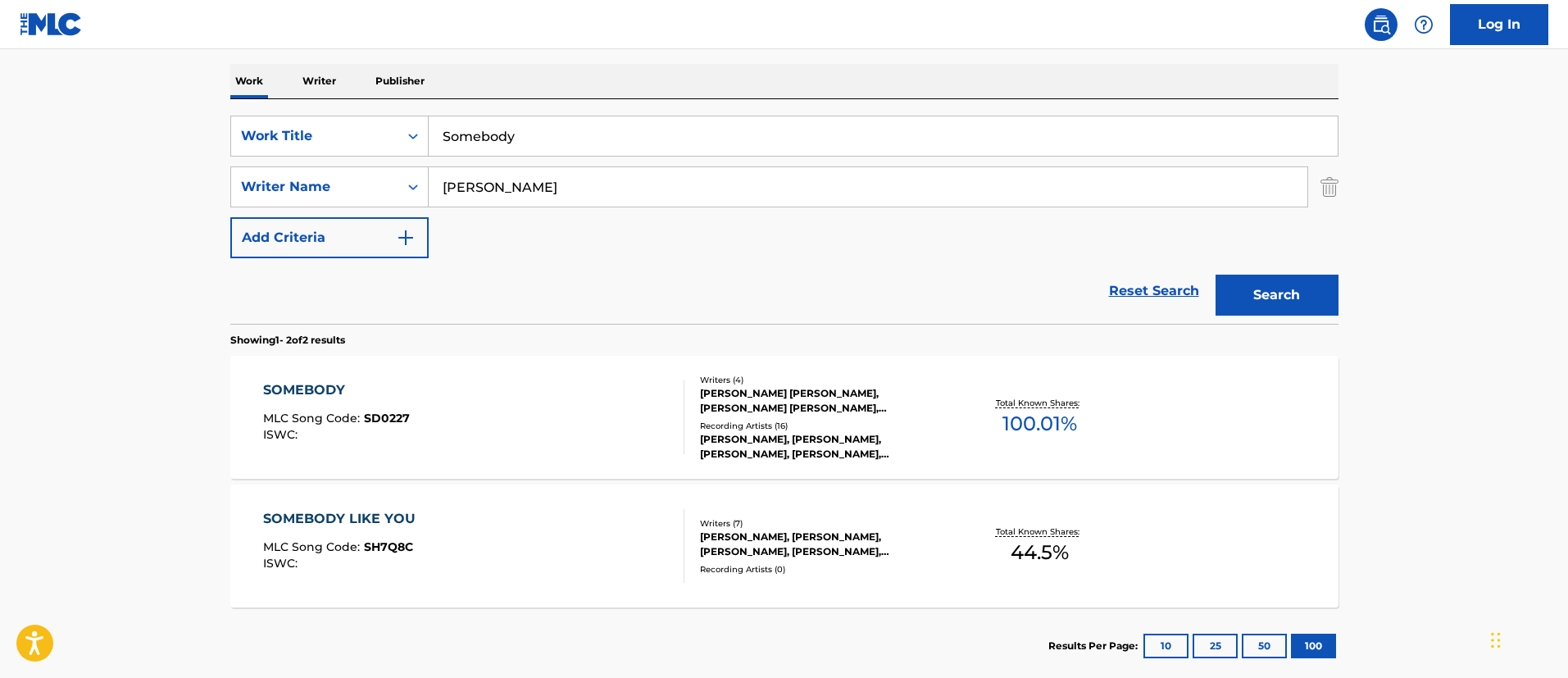
click at [454, 388] on div "SOMEBODY MLC Song Code : SD0227 ISWC :" at bounding box center [473, 417] width 422 height 74
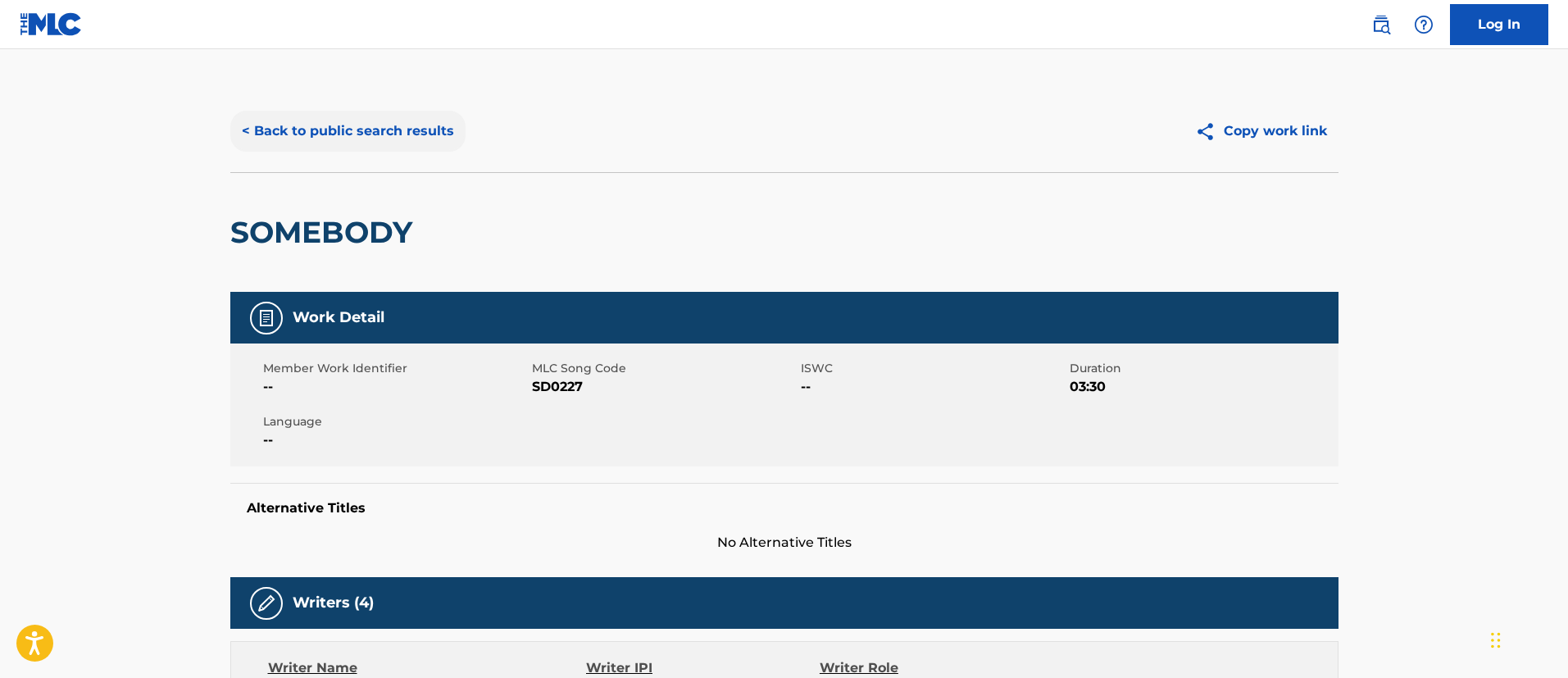
click at [363, 127] on button "< Back to public search results" at bounding box center [348, 131] width 236 height 41
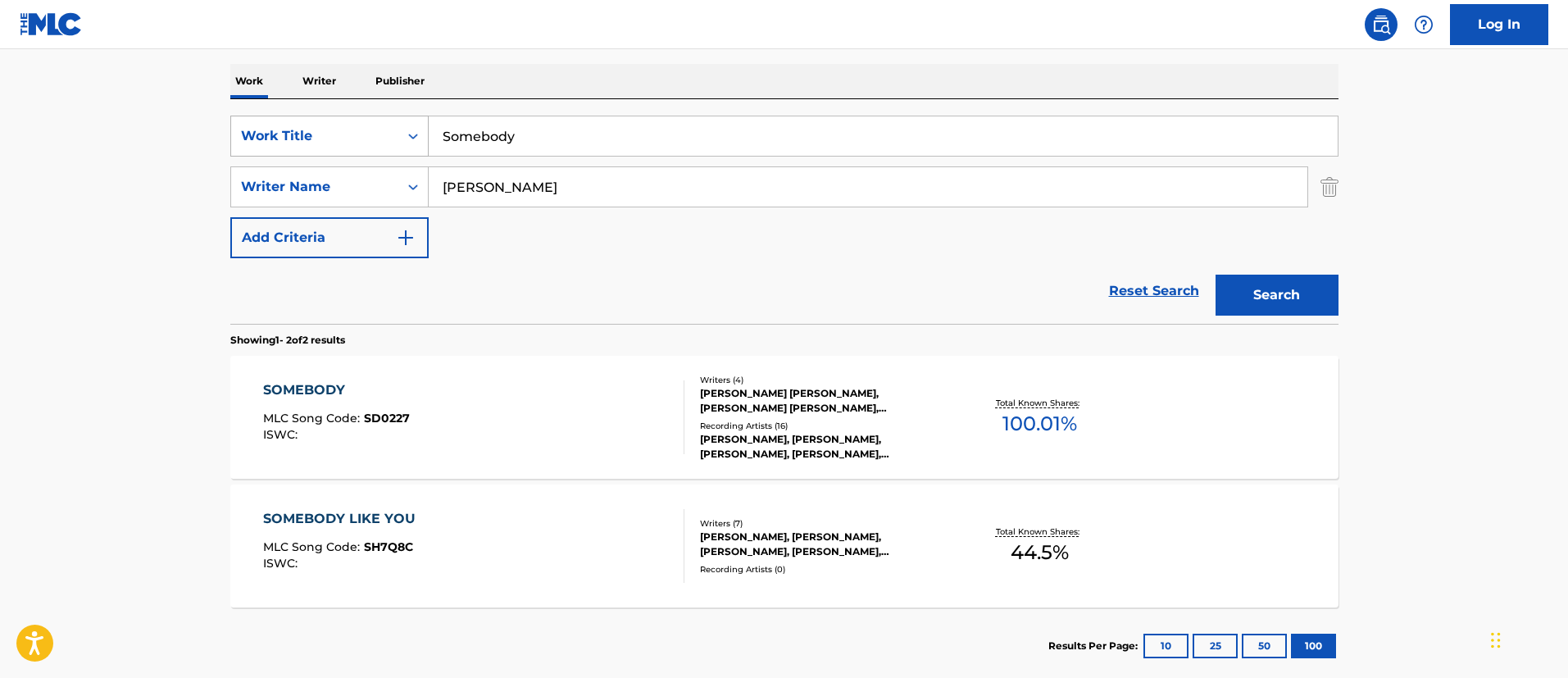
drag, startPoint x: 495, startPoint y: 134, endPoint x: 406, endPoint y: 131, distance: 89.1
click at [410, 134] on div "SearchWithCriteria4f38c18d-7d4c-4e15-aed0-fdac7ed3d85a Work Title Somebody" at bounding box center [784, 135] width 1108 height 41
click at [406, 131] on icon "Search Form" at bounding box center [413, 136] width 16 height 16
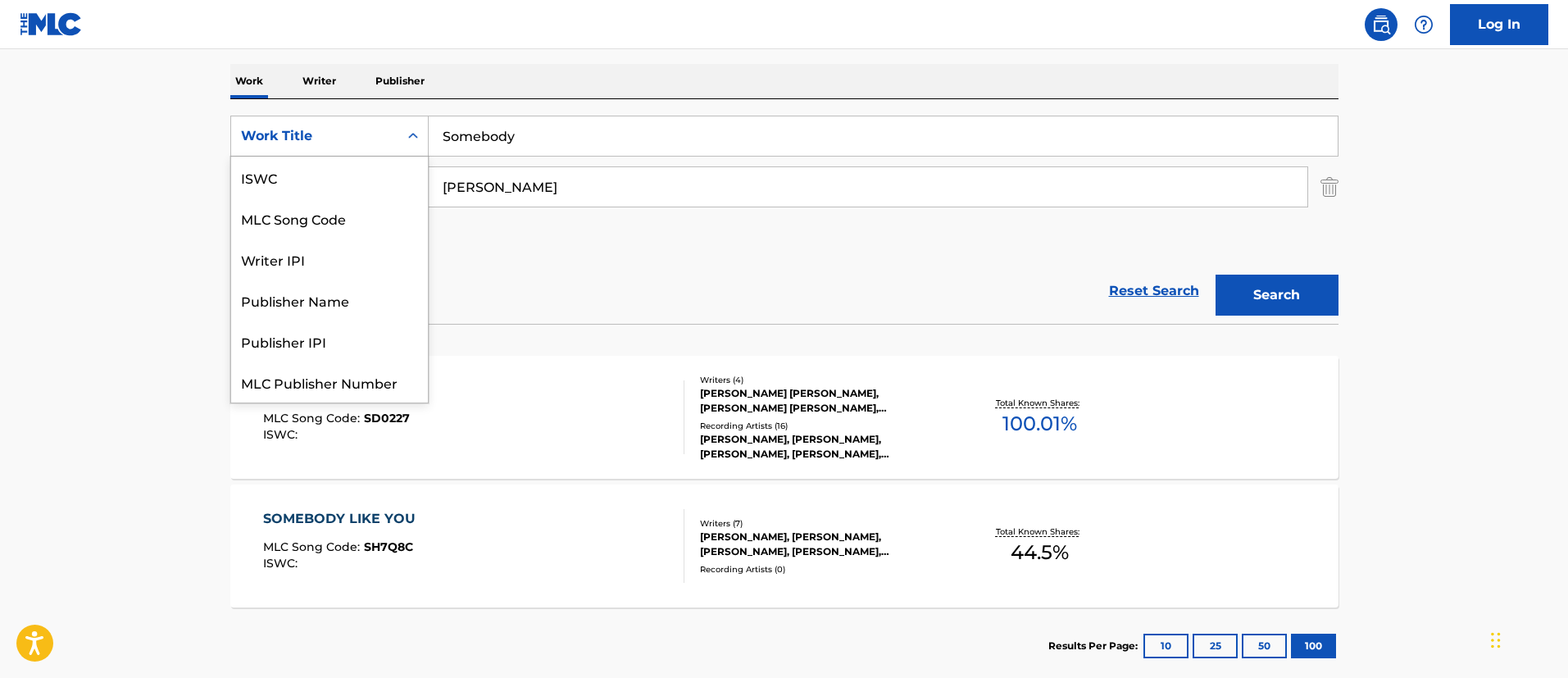
scroll to position [41, 0]
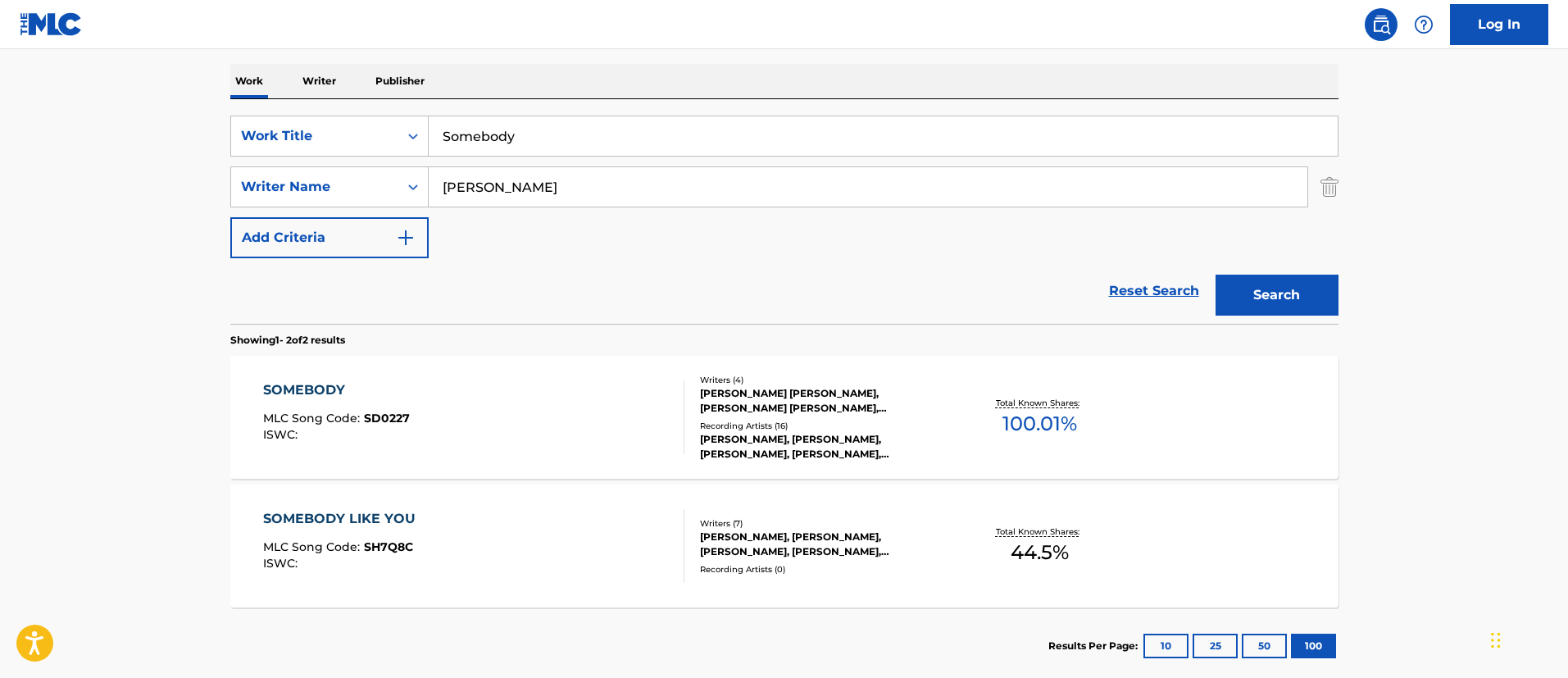
drag, startPoint x: 553, startPoint y: 138, endPoint x: 431, endPoint y: 126, distance: 122.6
click at [431, 126] on input "Somebody" at bounding box center [883, 136] width 909 height 40
paste input "weet Love - Extended Version"
type input "Sweet Love - Extended Version"
drag, startPoint x: 647, startPoint y: 181, endPoint x: 413, endPoint y: 172, distance: 234.2
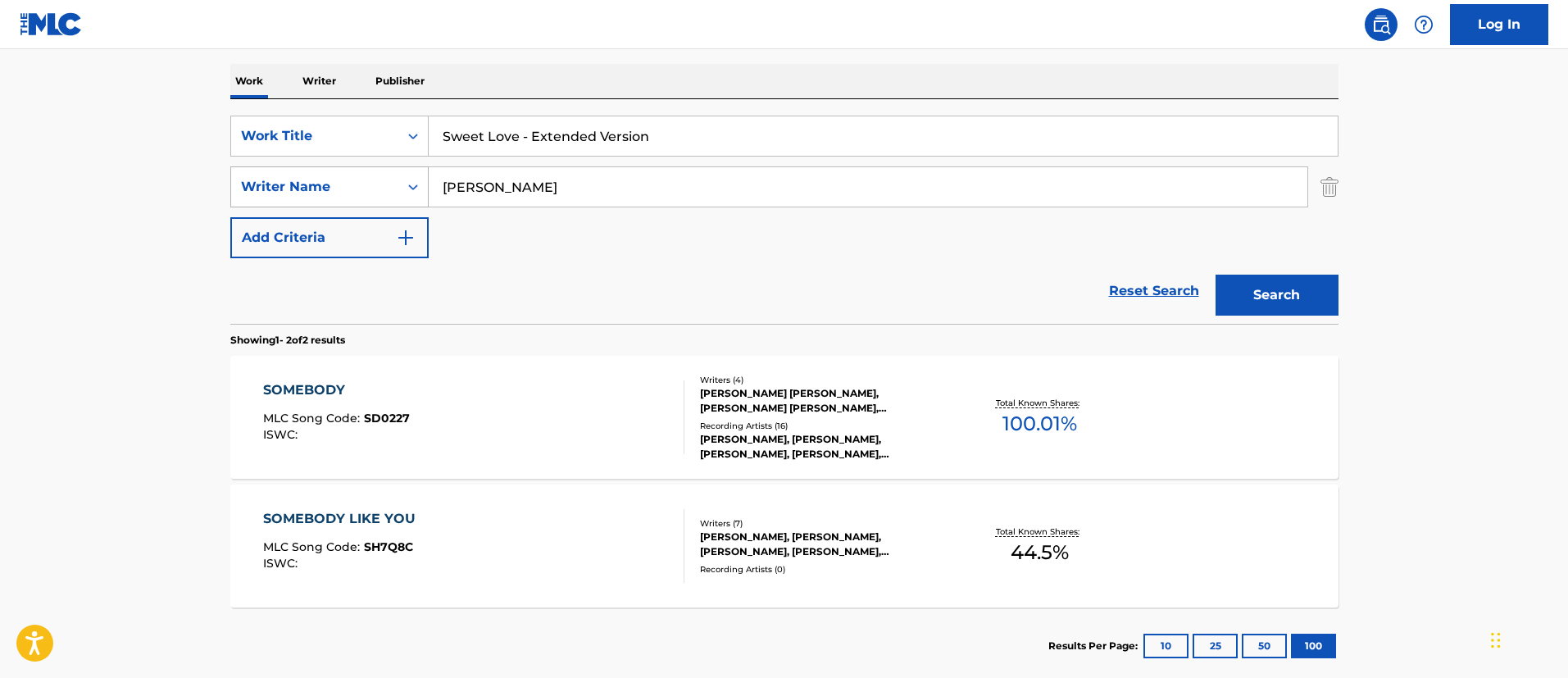
click at [413, 172] on div "SearchWithCriteria2349eb14-ef4f-44a3-ab93-26c66e2ed730 Writer Name LINUS NORDST…" at bounding box center [784, 186] width 1108 height 41
type input "EBENEZER"
click at [1276, 292] on button "Search" at bounding box center [1276, 294] width 123 height 41
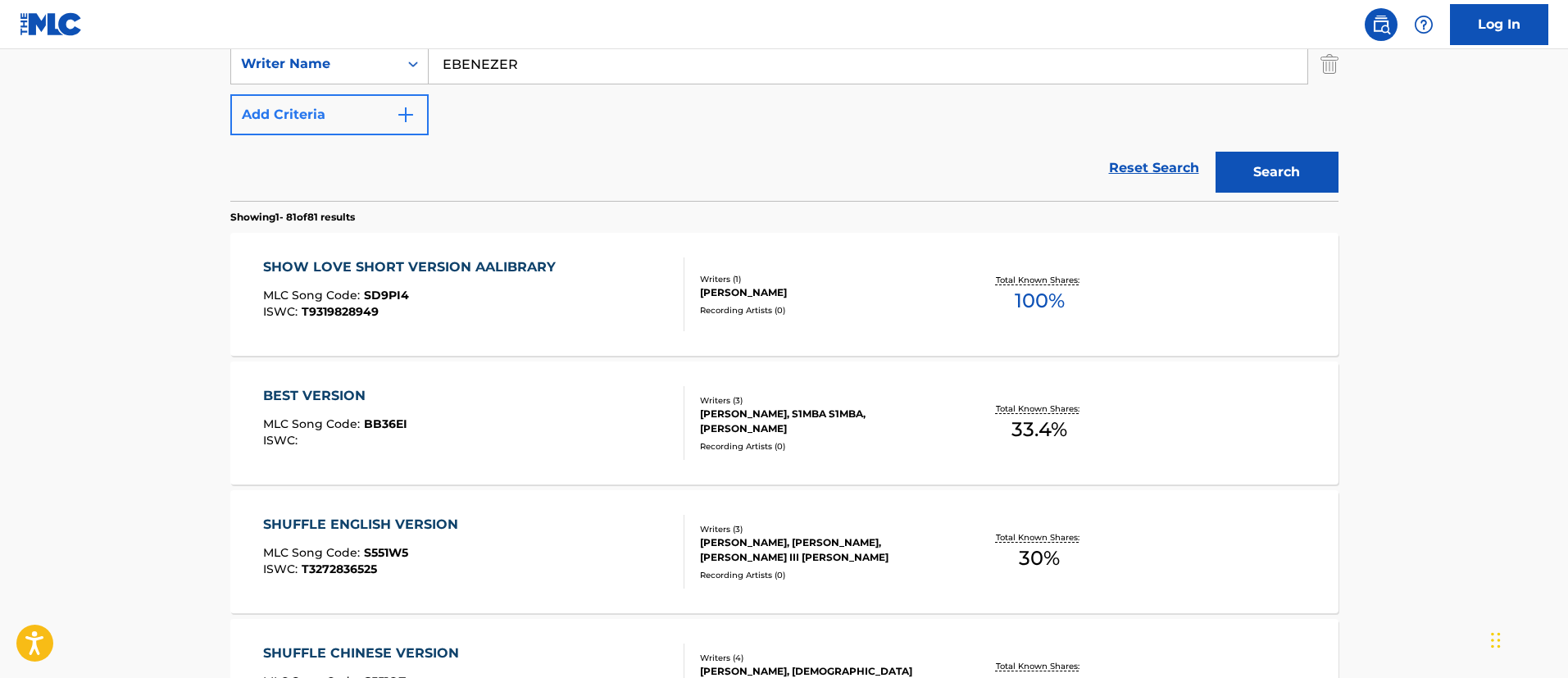
scroll to position [4, 0]
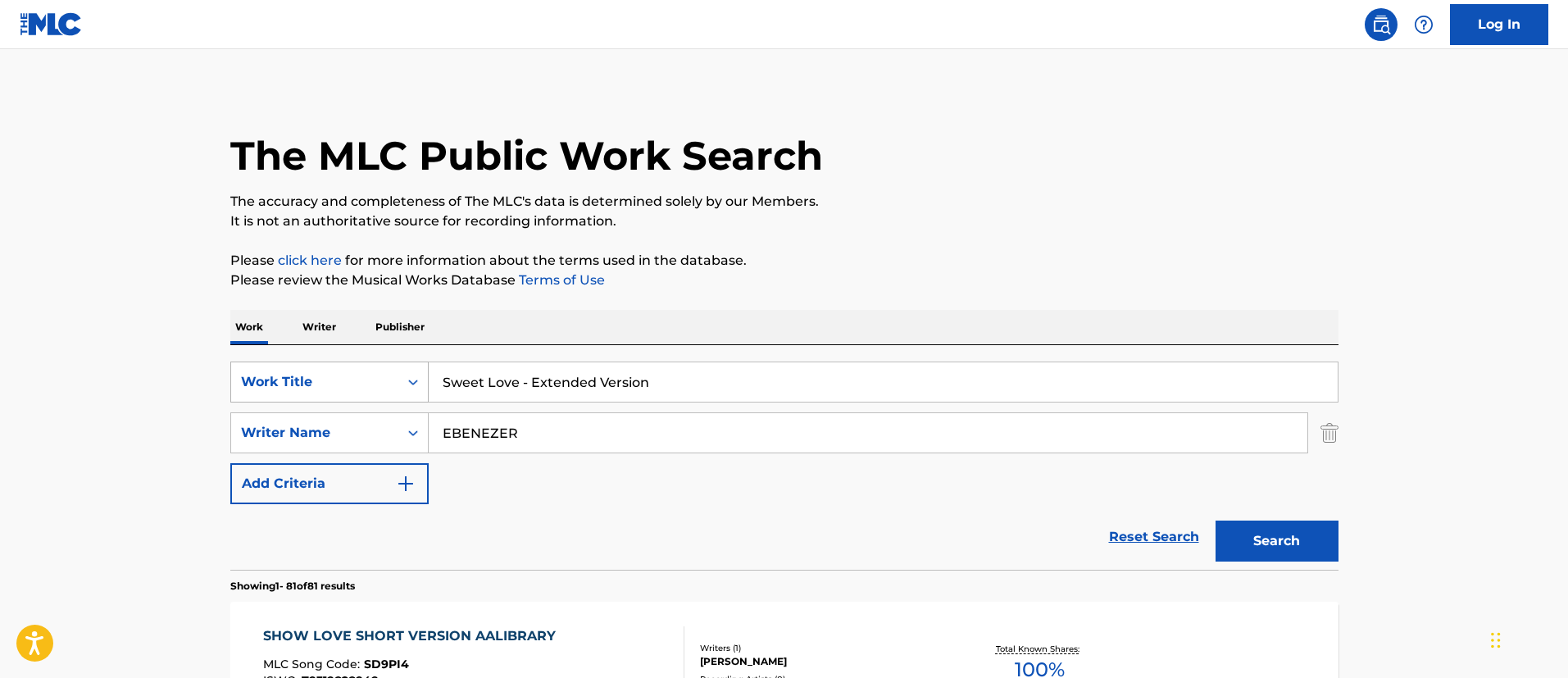
drag, startPoint x: 719, startPoint y: 389, endPoint x: 392, endPoint y: 376, distance: 327.3
click at [392, 376] on div "SearchWithCriteria4f38c18d-7d4c-4e15-aed0-fdac7ed3d85a Work Title Sweet Love - …" at bounding box center [784, 381] width 1108 height 41
paste input "2 FAST"
type input "2 FAST"
click at [1239, 539] on button "Search" at bounding box center [1276, 540] width 123 height 41
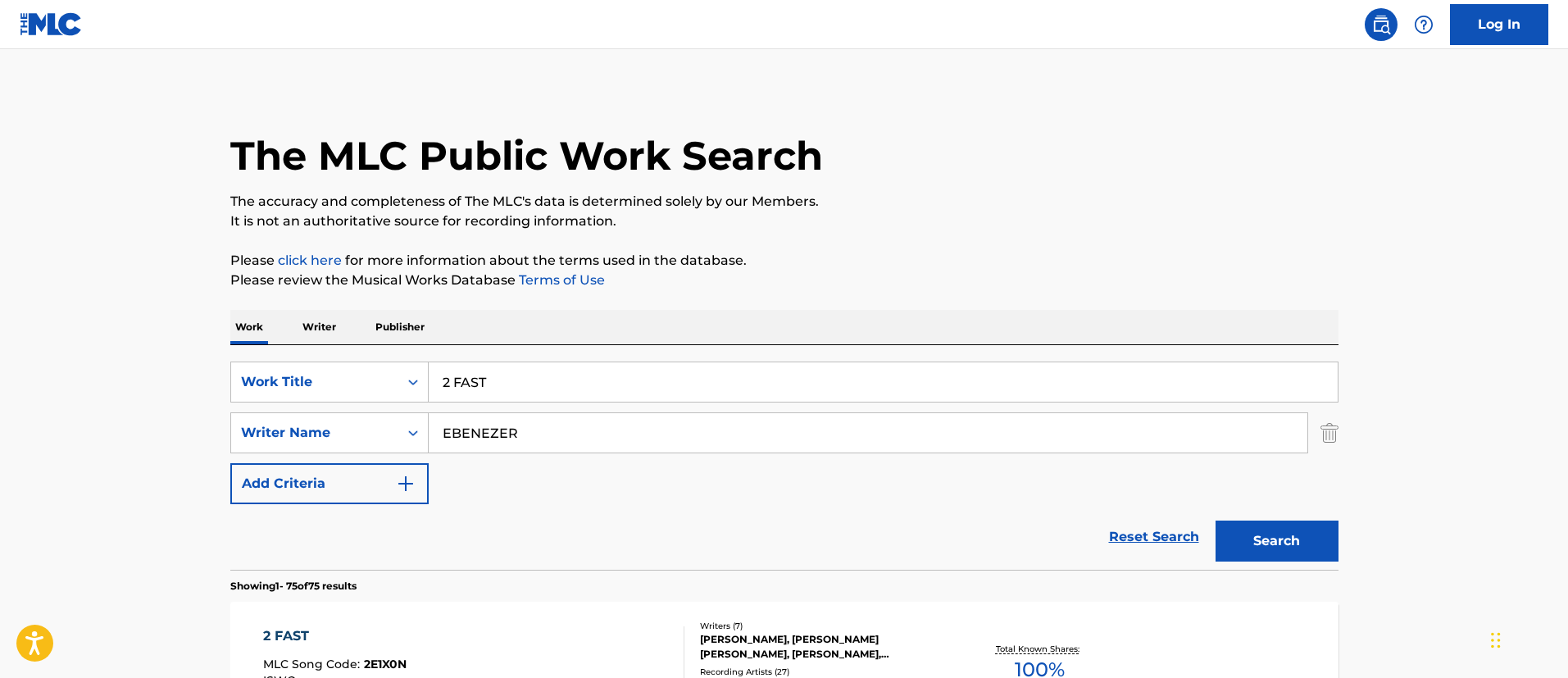
scroll to position [126, 0]
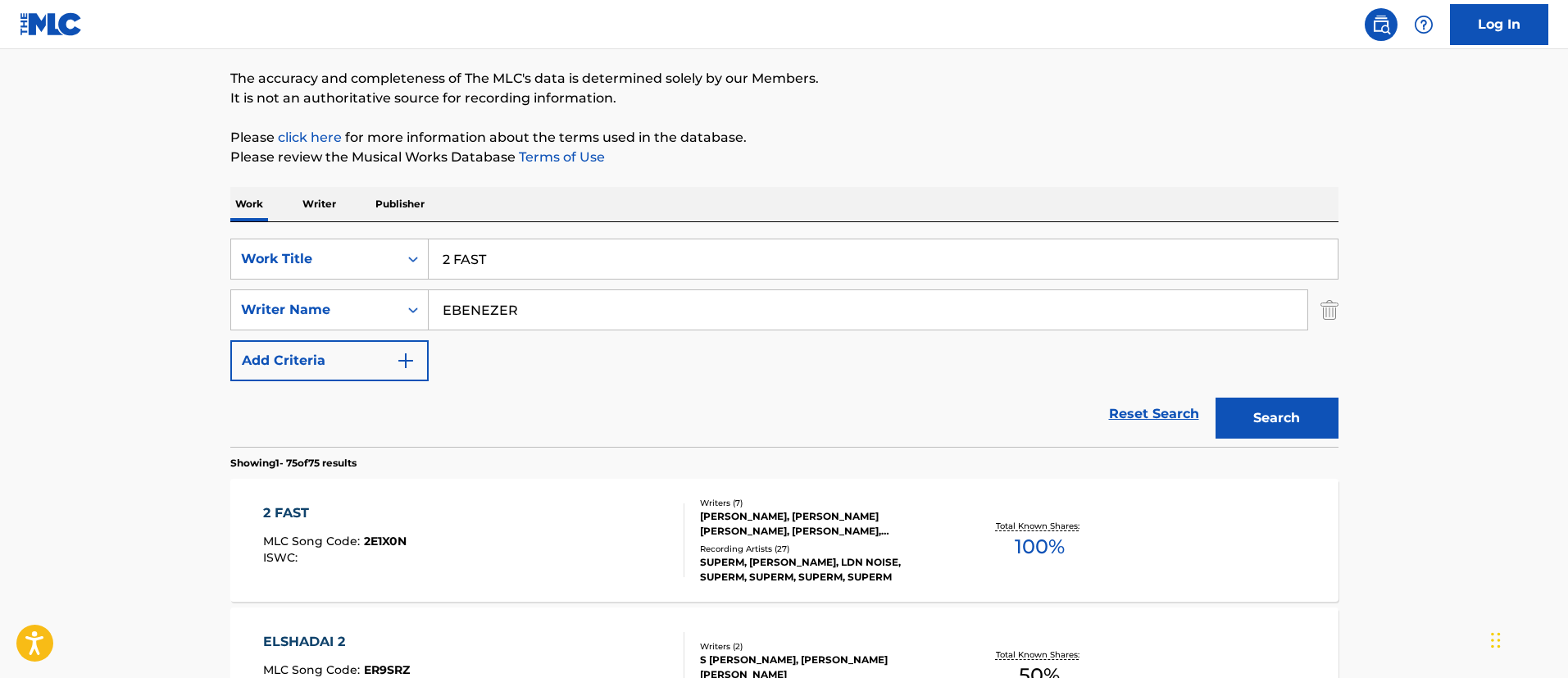
drag, startPoint x: 306, startPoint y: 199, endPoint x: 628, endPoint y: 277, distance: 331.3
click at [305, 198] on p "Writer" at bounding box center [320, 204] width 43 height 34
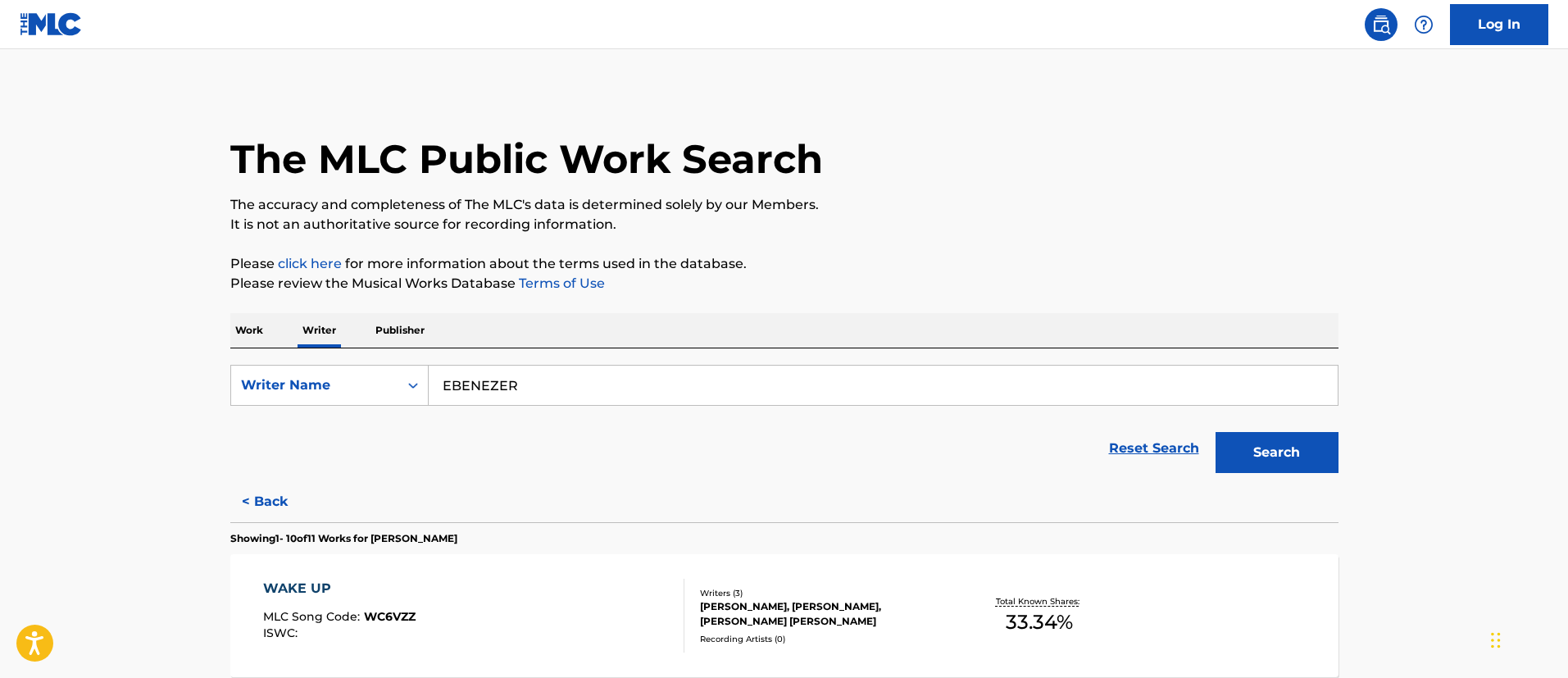
drag, startPoint x: 585, startPoint y: 382, endPoint x: 506, endPoint y: 376, distance: 79.2
click at [506, 376] on input "EBENEZER" at bounding box center [883, 385] width 909 height 40
click at [1288, 457] on button "Search" at bounding box center [1276, 451] width 123 height 41
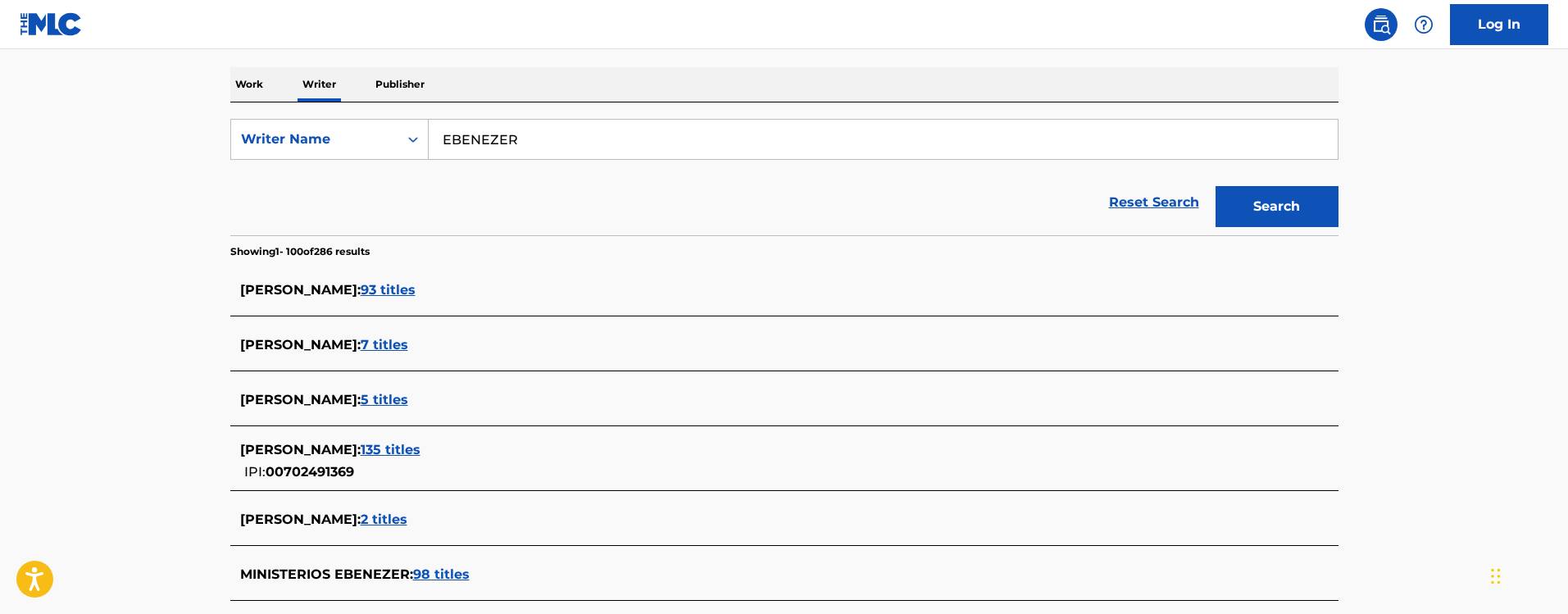
scroll to position [369, 0]
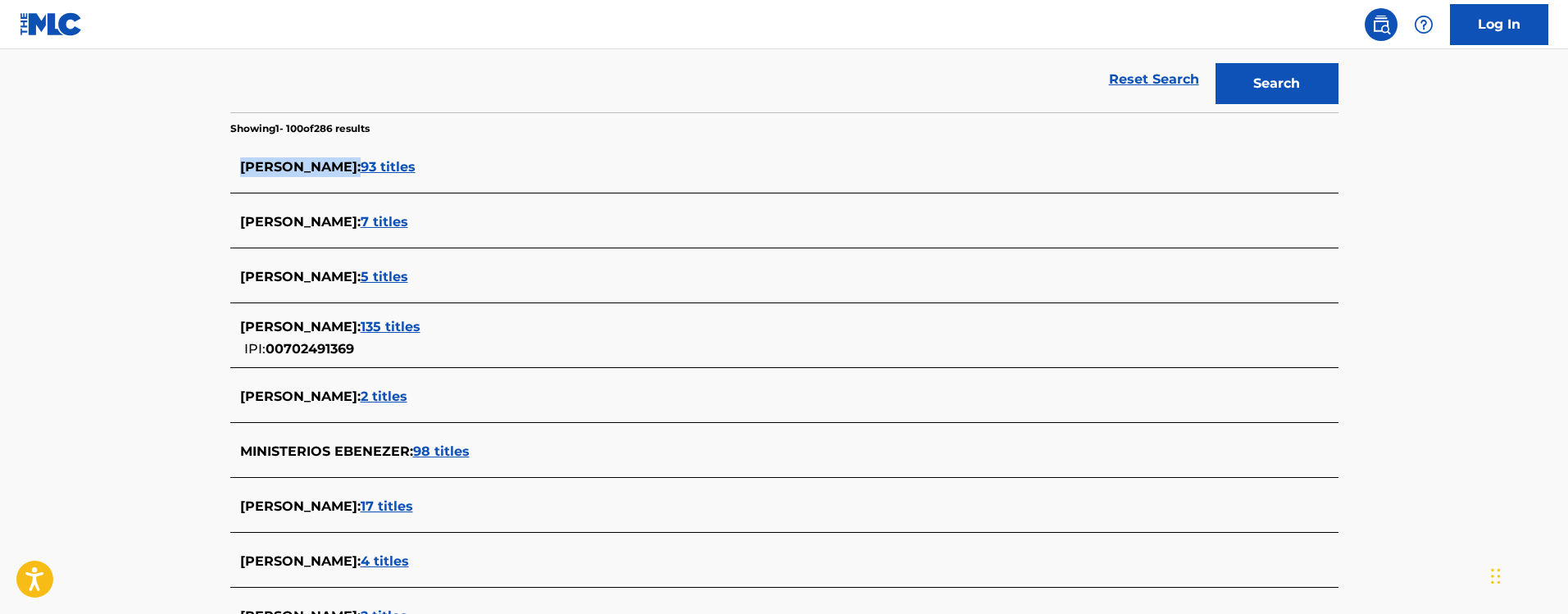
drag, startPoint x: 231, startPoint y: 166, endPoint x: 367, endPoint y: 168, distance: 136.0
click at [367, 168] on div "[PERSON_NAME] : 93 titles" at bounding box center [784, 168] width 1108 height 39
click at [509, 90] on div "Reset Search Search" at bounding box center [784, 79] width 1108 height 66
drag, startPoint x: 191, startPoint y: 147, endPoint x: 199, endPoint y: 165, distance: 19.7
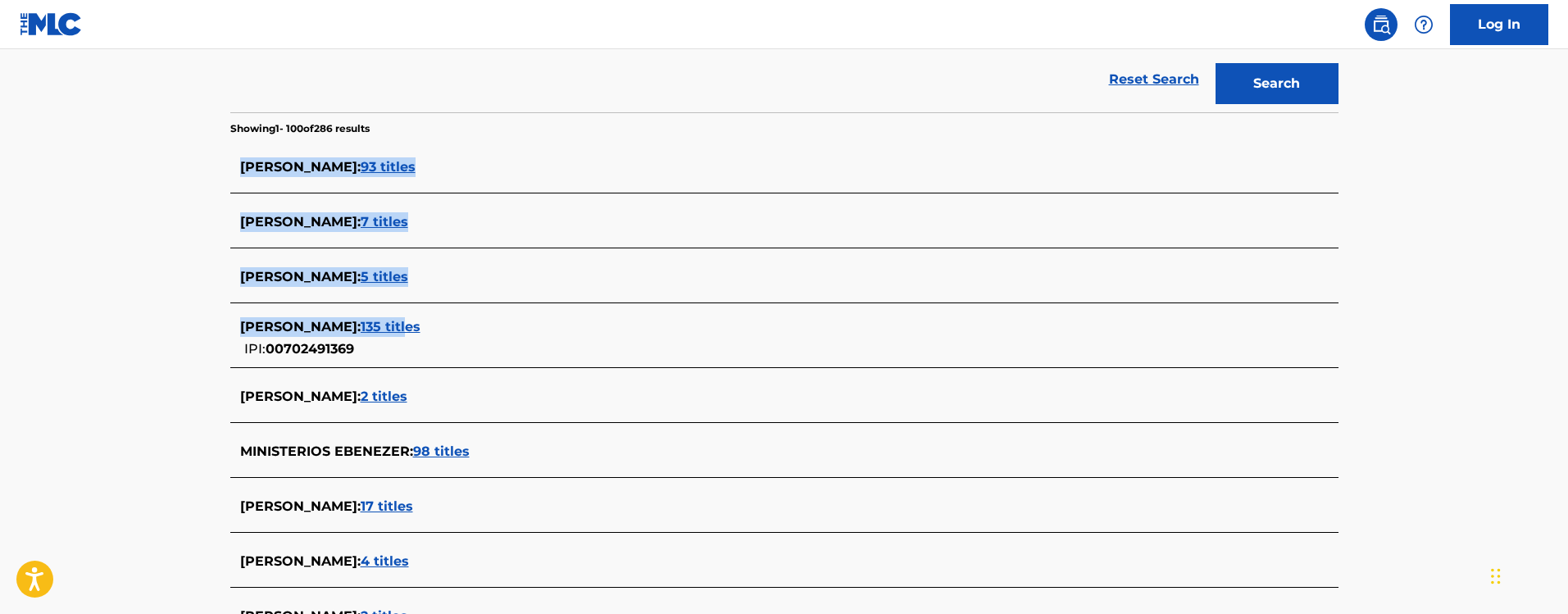
drag, startPoint x: 199, startPoint y: 138, endPoint x: 415, endPoint y: 351, distance: 303.4
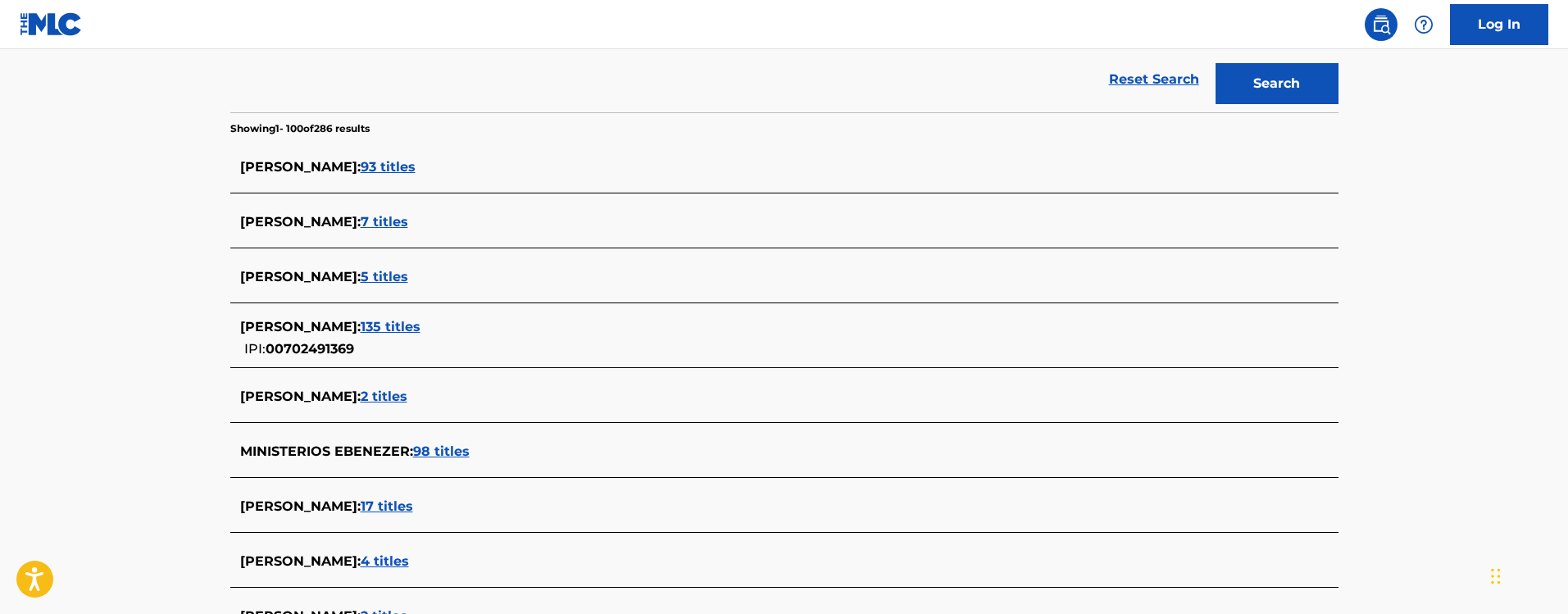
scroll to position [0, 0]
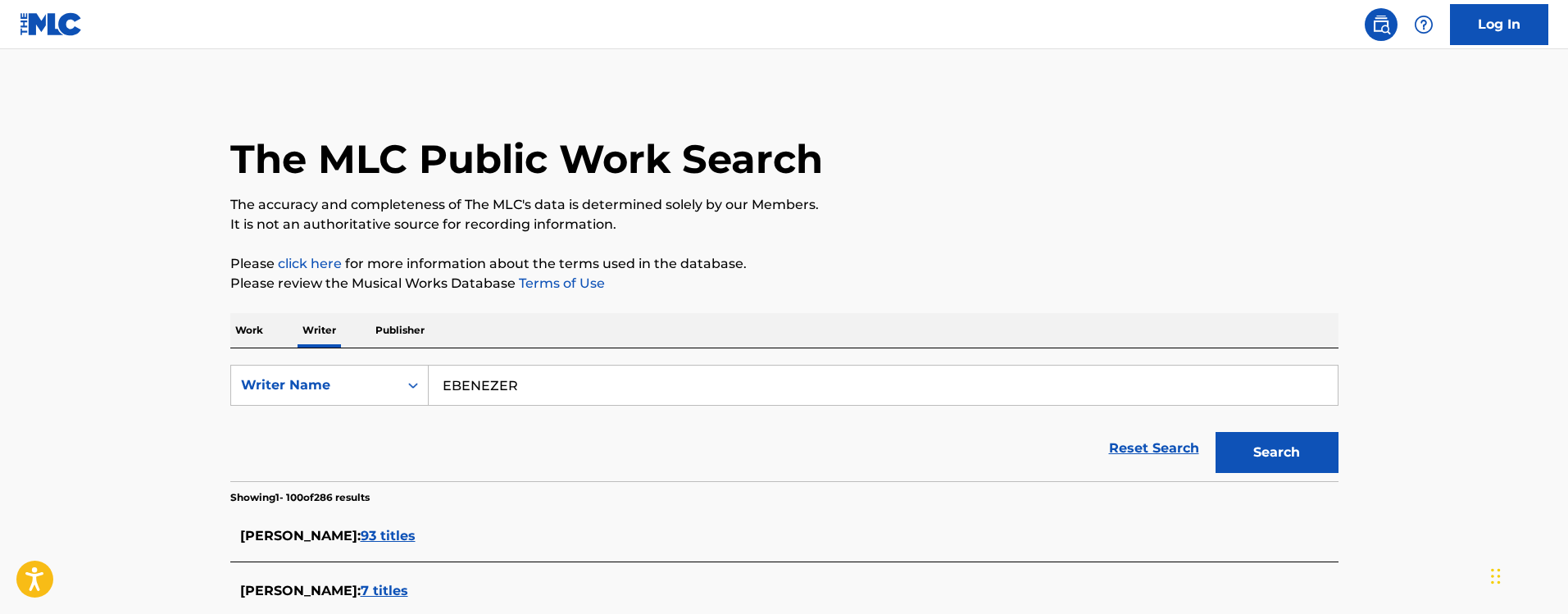
click at [246, 333] on p "Work" at bounding box center [249, 330] width 38 height 34
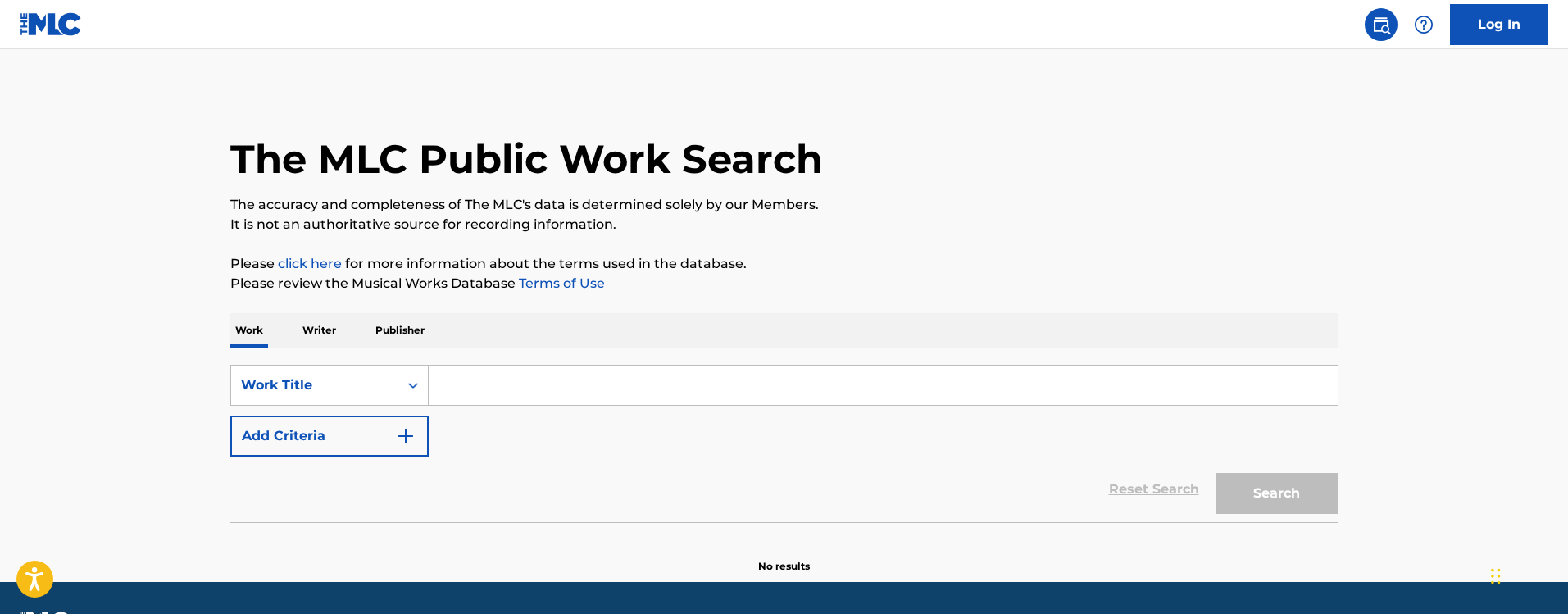
click at [510, 388] on input "Search Form" at bounding box center [883, 386] width 909 height 40
paste input "3AM IN LA"
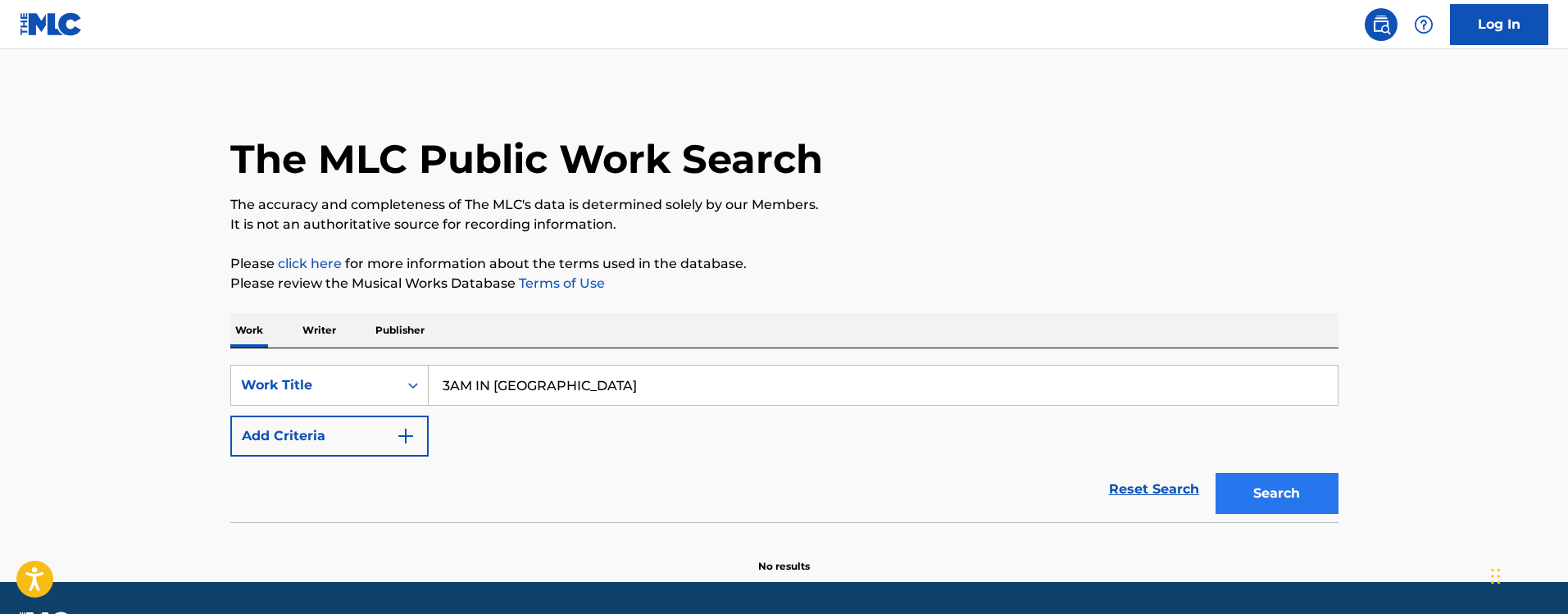
type input "3AM IN LA"
click at [1261, 494] on button "Search" at bounding box center [1276, 493] width 123 height 41
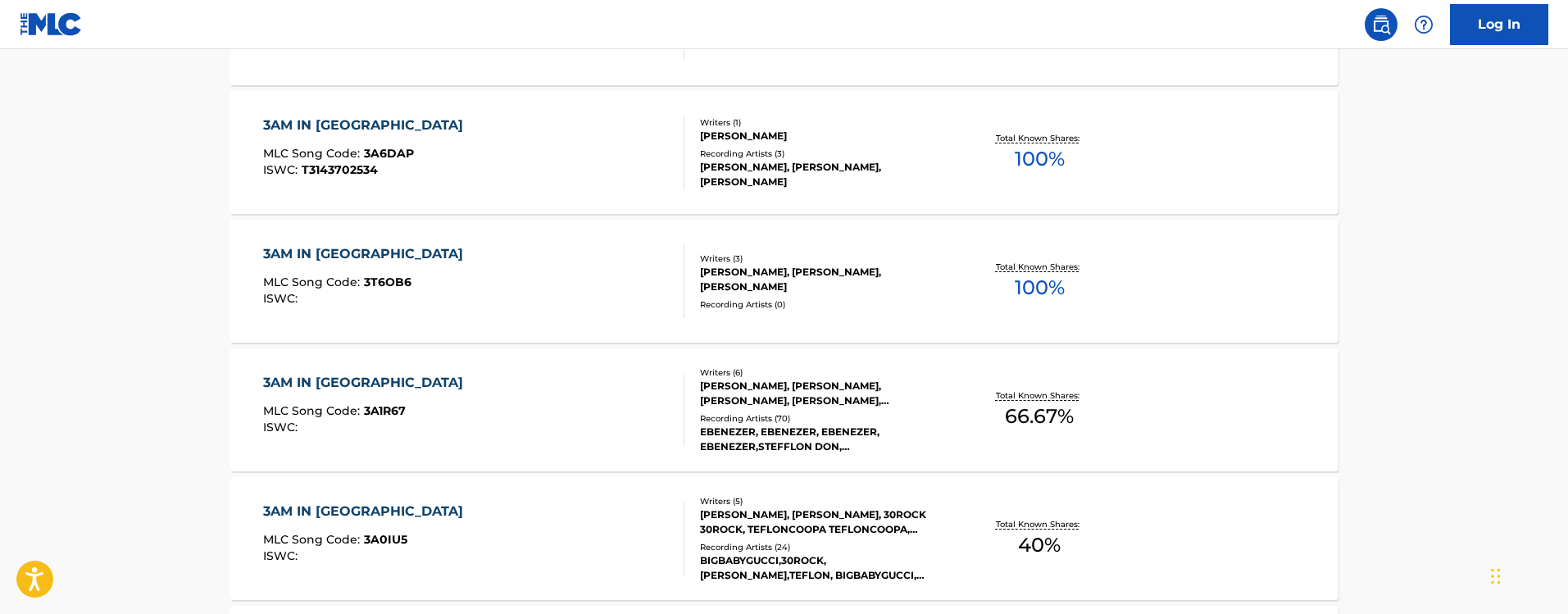
scroll to position [346, 0]
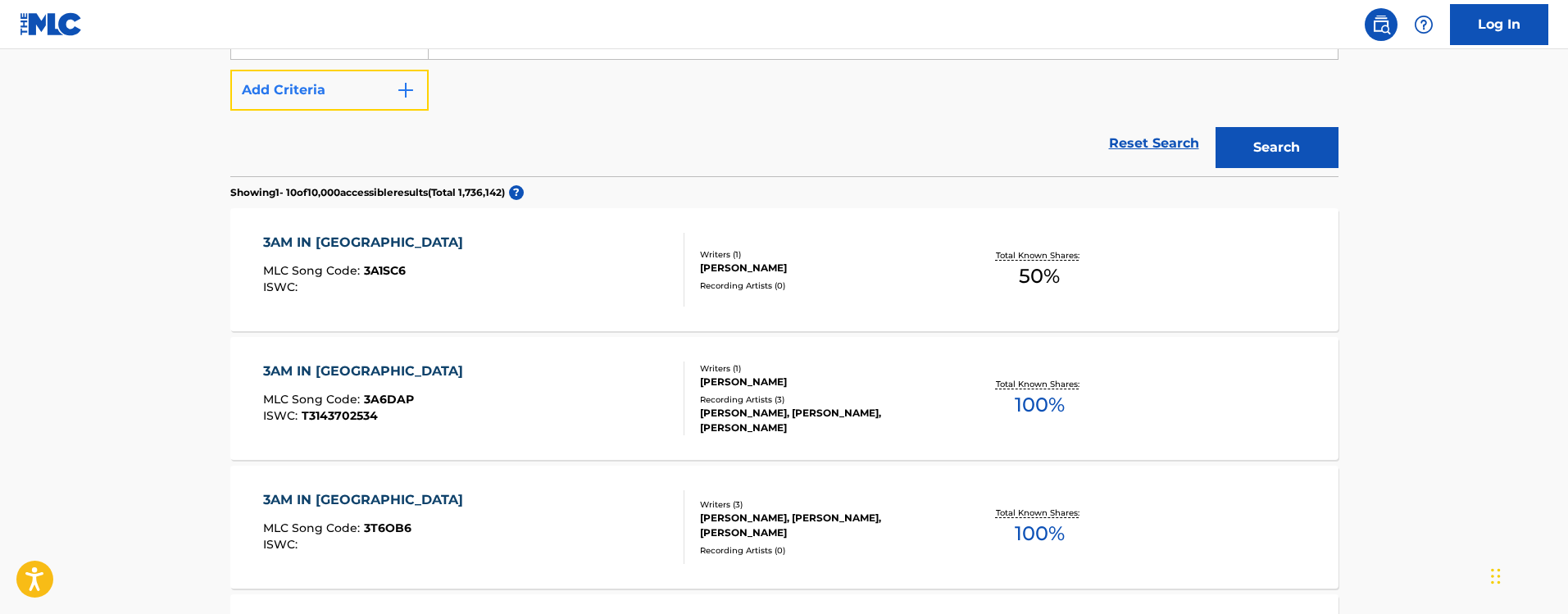
click at [292, 85] on button "Add Criteria" at bounding box center [329, 89] width 199 height 41
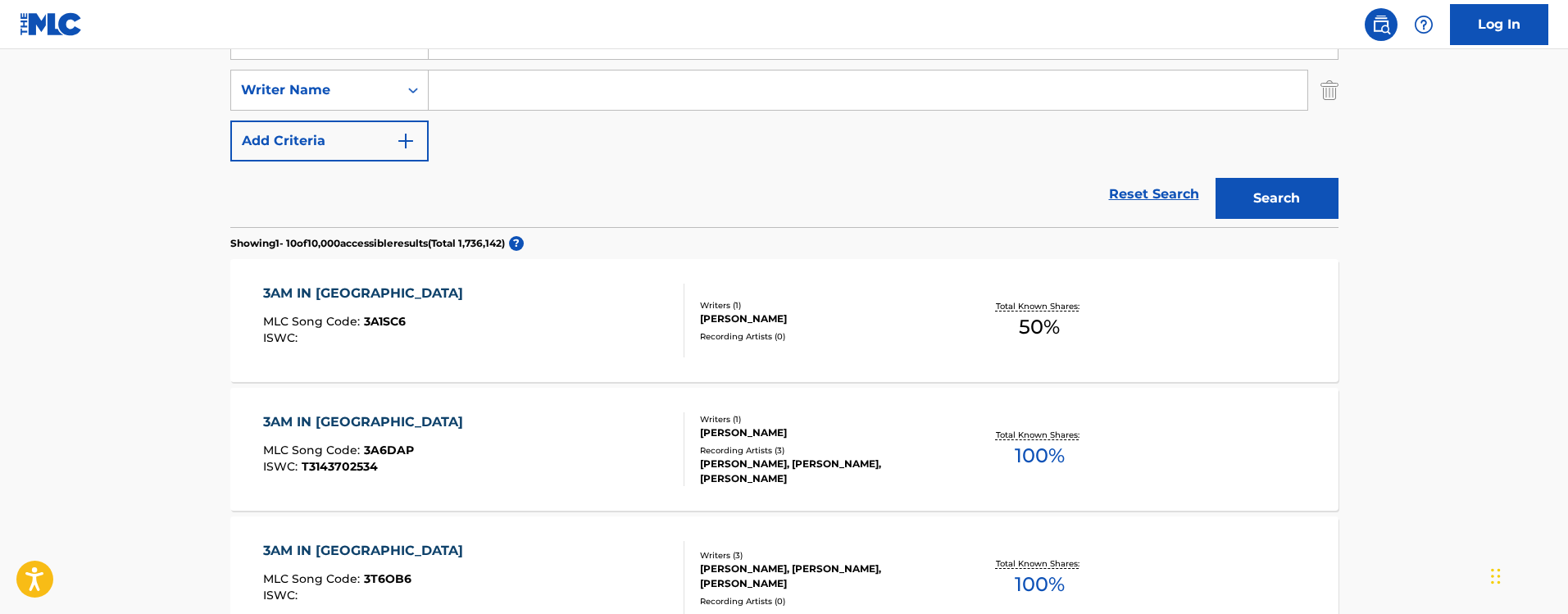
click at [501, 79] on input "Search Form" at bounding box center [868, 90] width 878 height 40
paste input "EBENEZER"
type input "EBENEZER"
click at [1292, 200] on button "Search" at bounding box center [1276, 198] width 123 height 41
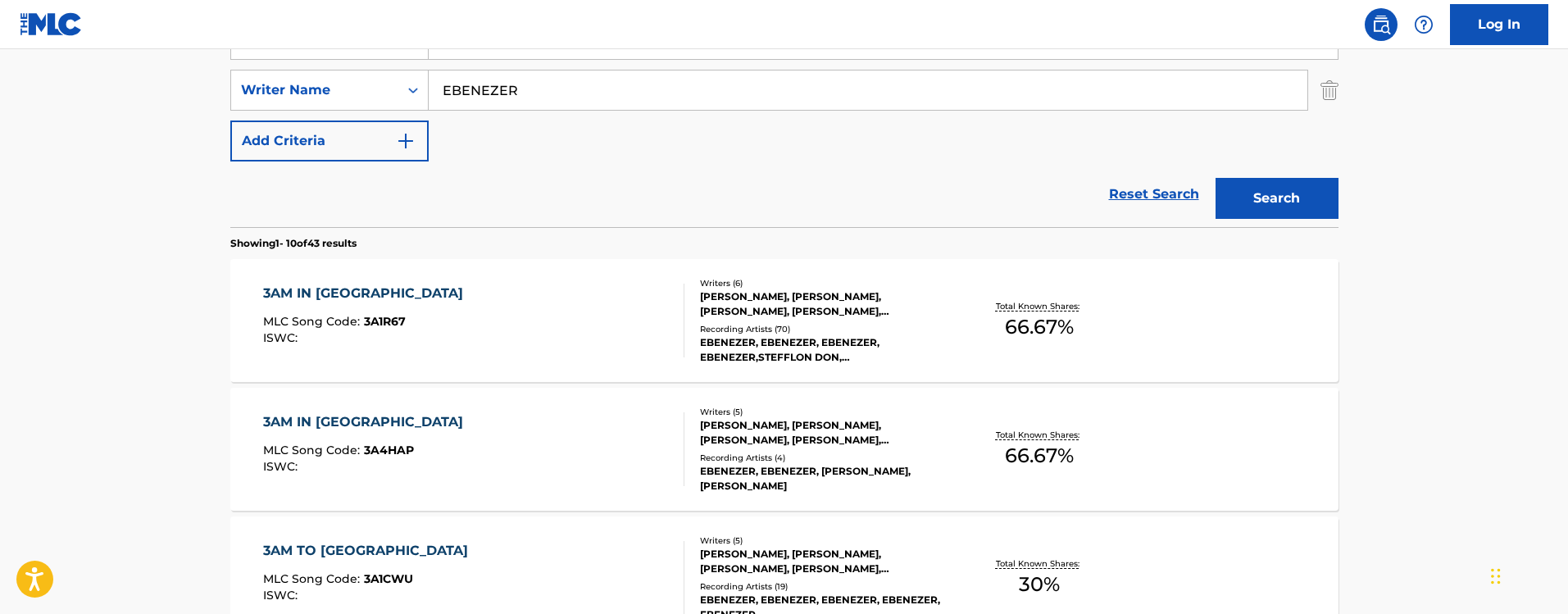
scroll to position [469, 0]
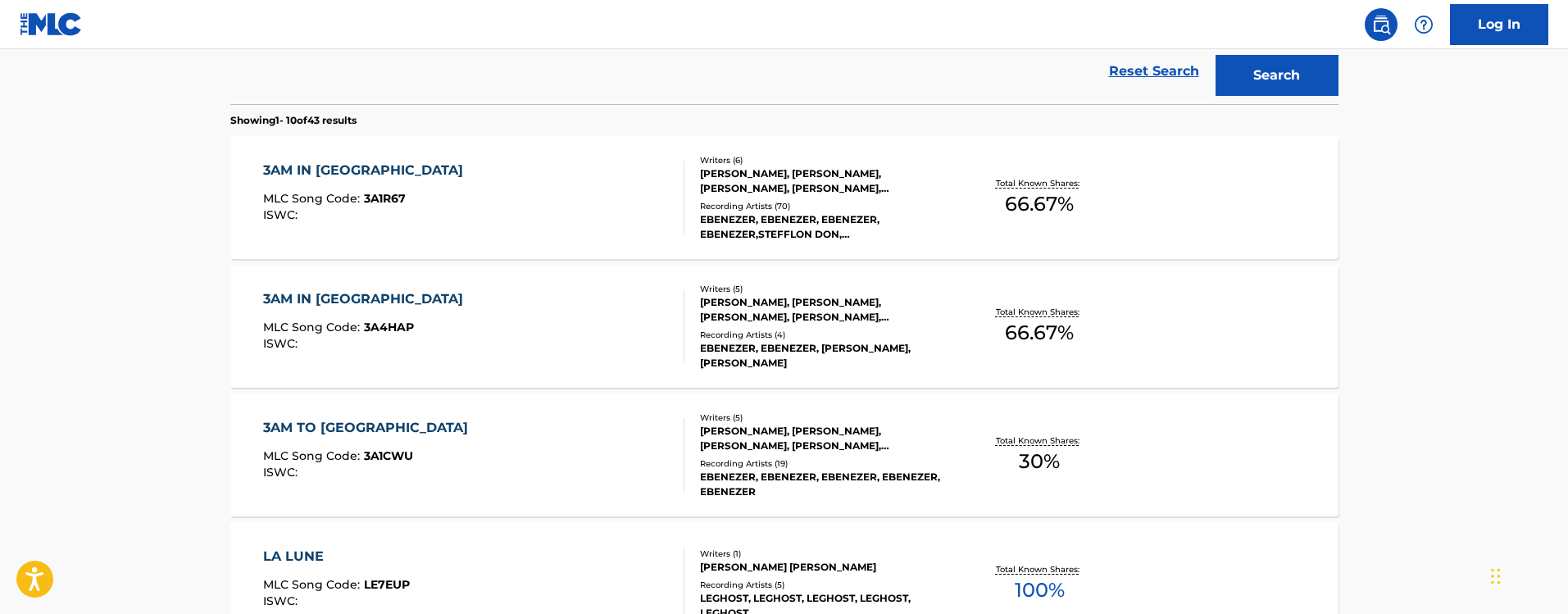
click at [775, 326] on div "Writers ( 5 ) BERNARD EDWARDS, KEVIN BRIGGS, KANDI L BURRUSS, KATRINA WILLIS, E…" at bounding box center [815, 326] width 263 height 88
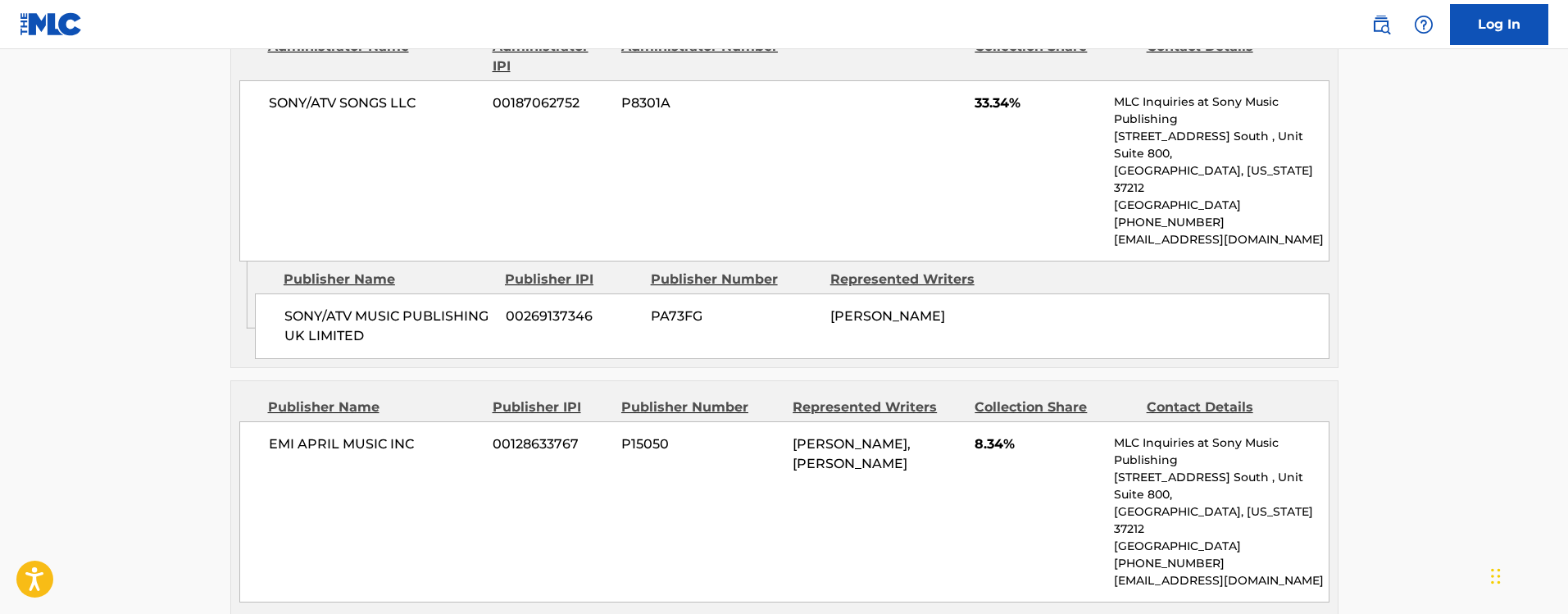
scroll to position [1107, 0]
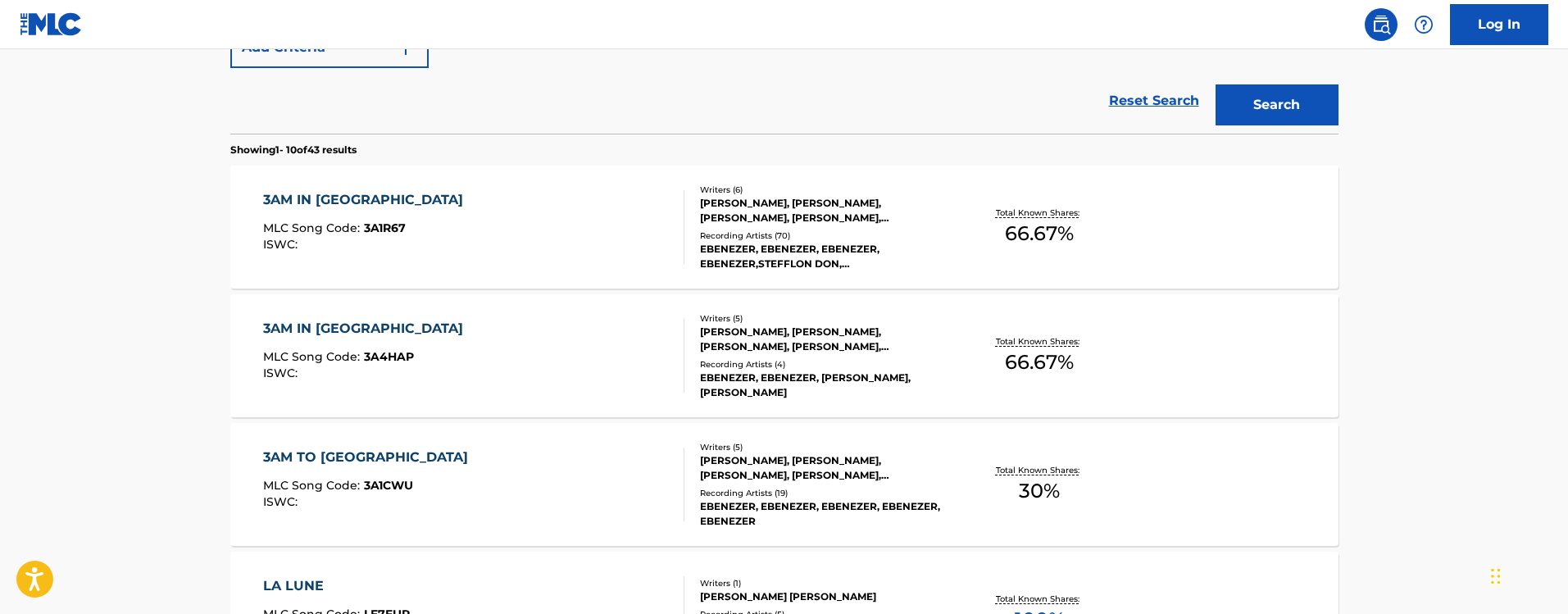
scroll to position [563, 0]
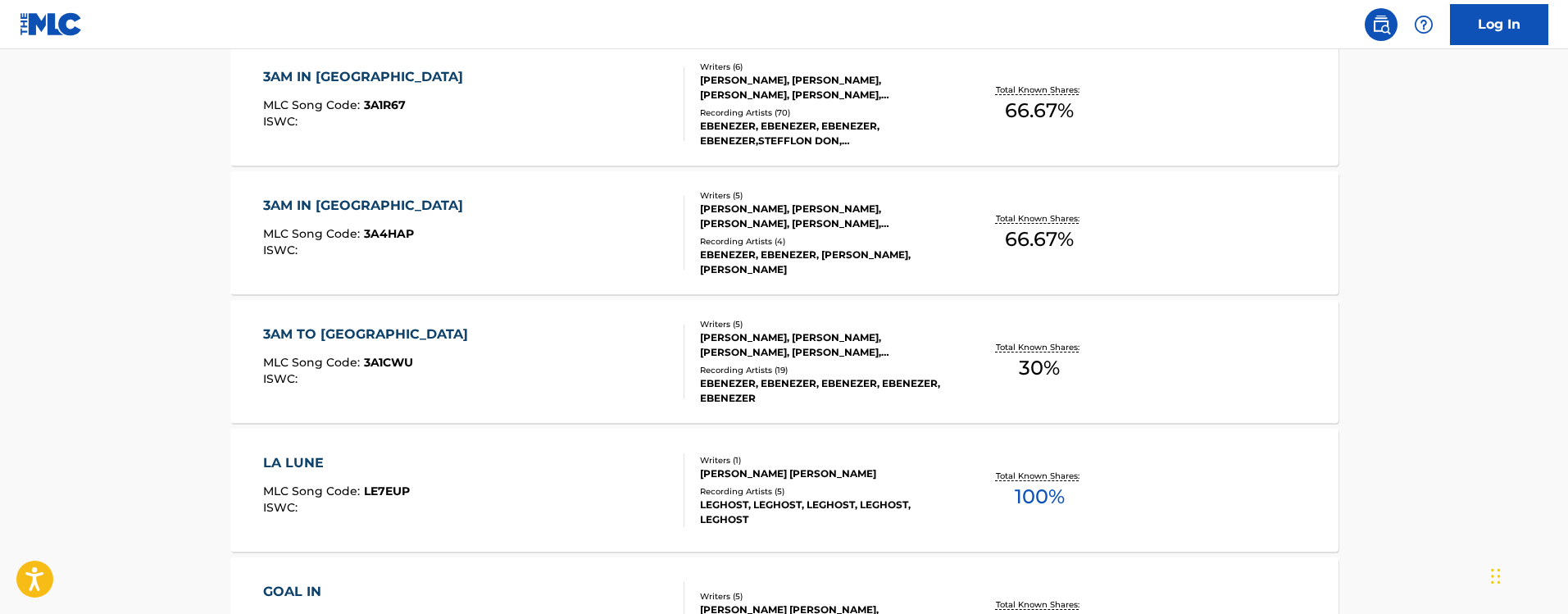
click at [411, 206] on div "3AM IN LONDON" at bounding box center [366, 206] width 209 height 20
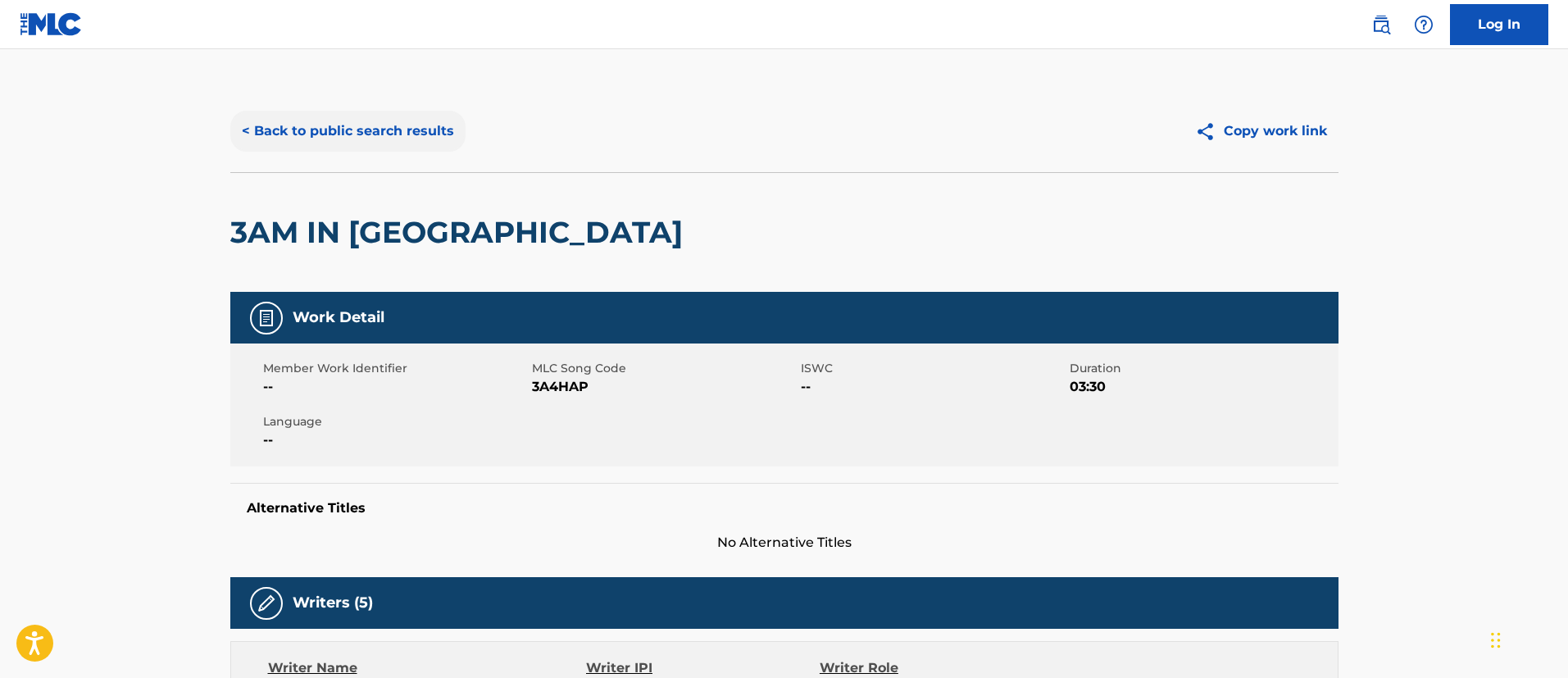
click at [290, 114] on button "< Back to public search results" at bounding box center [348, 131] width 236 height 41
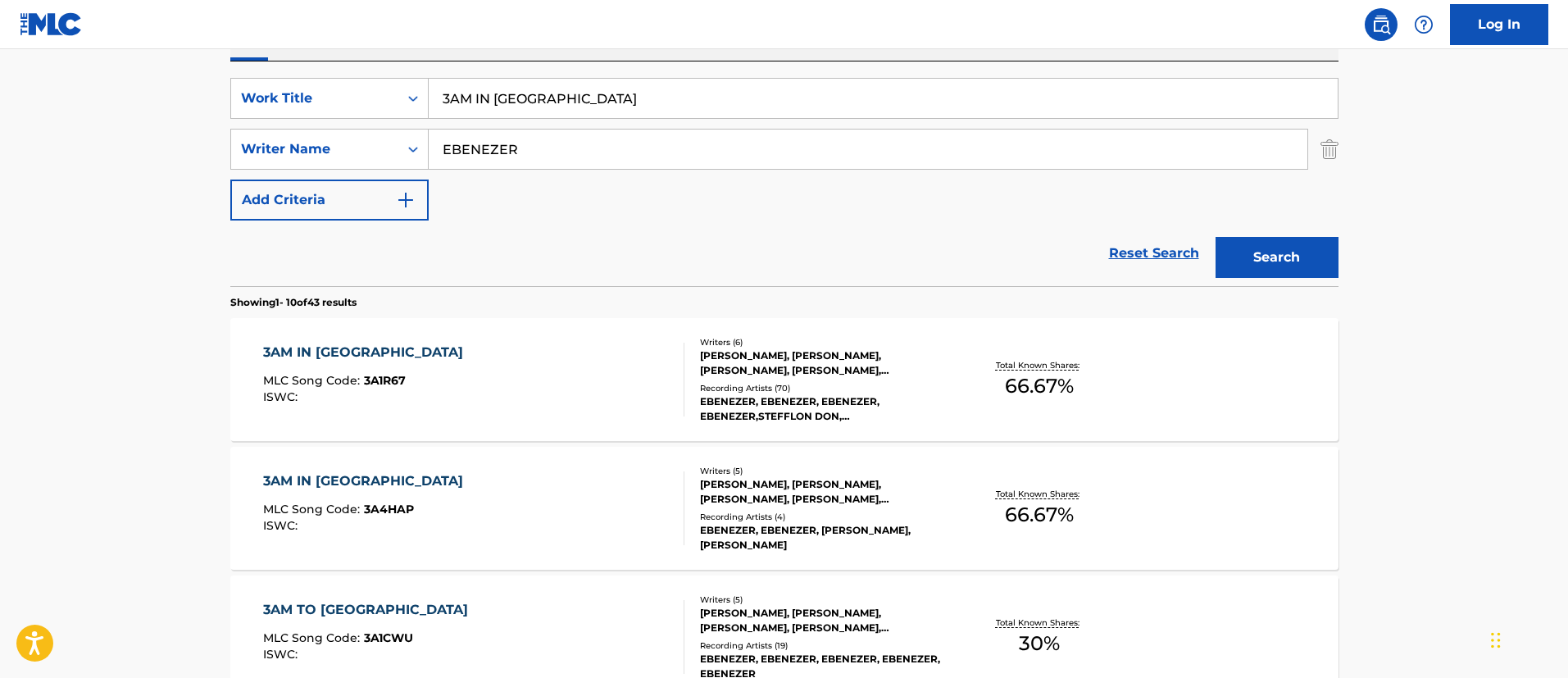
scroll to position [41, 0]
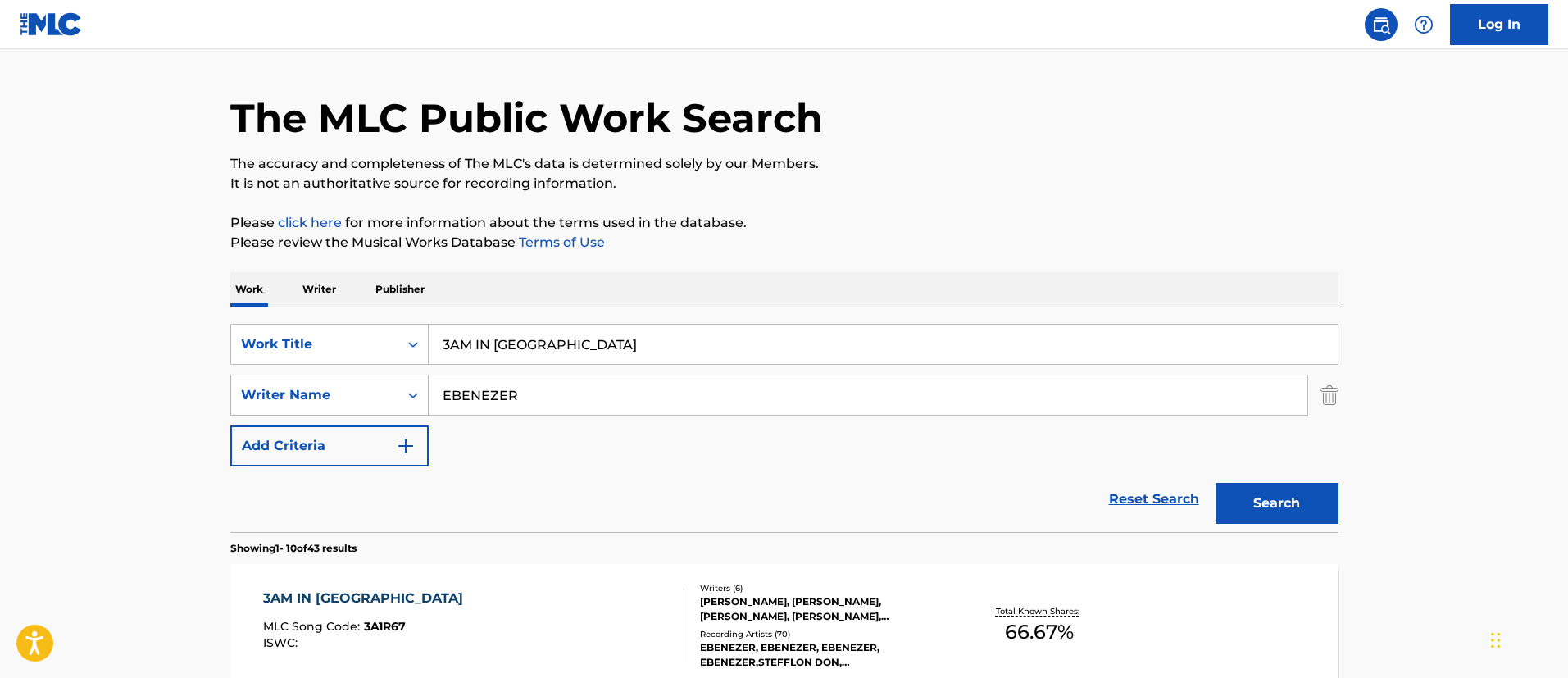
drag, startPoint x: 548, startPoint y: 396, endPoint x: 373, endPoint y: 376, distance: 176.1
click at [373, 376] on div "SearchWithCriteria2349eb14-ef4f-44a3-ab93-26c66e2ed730 Writer Name EBENEZER" at bounding box center [784, 395] width 1108 height 41
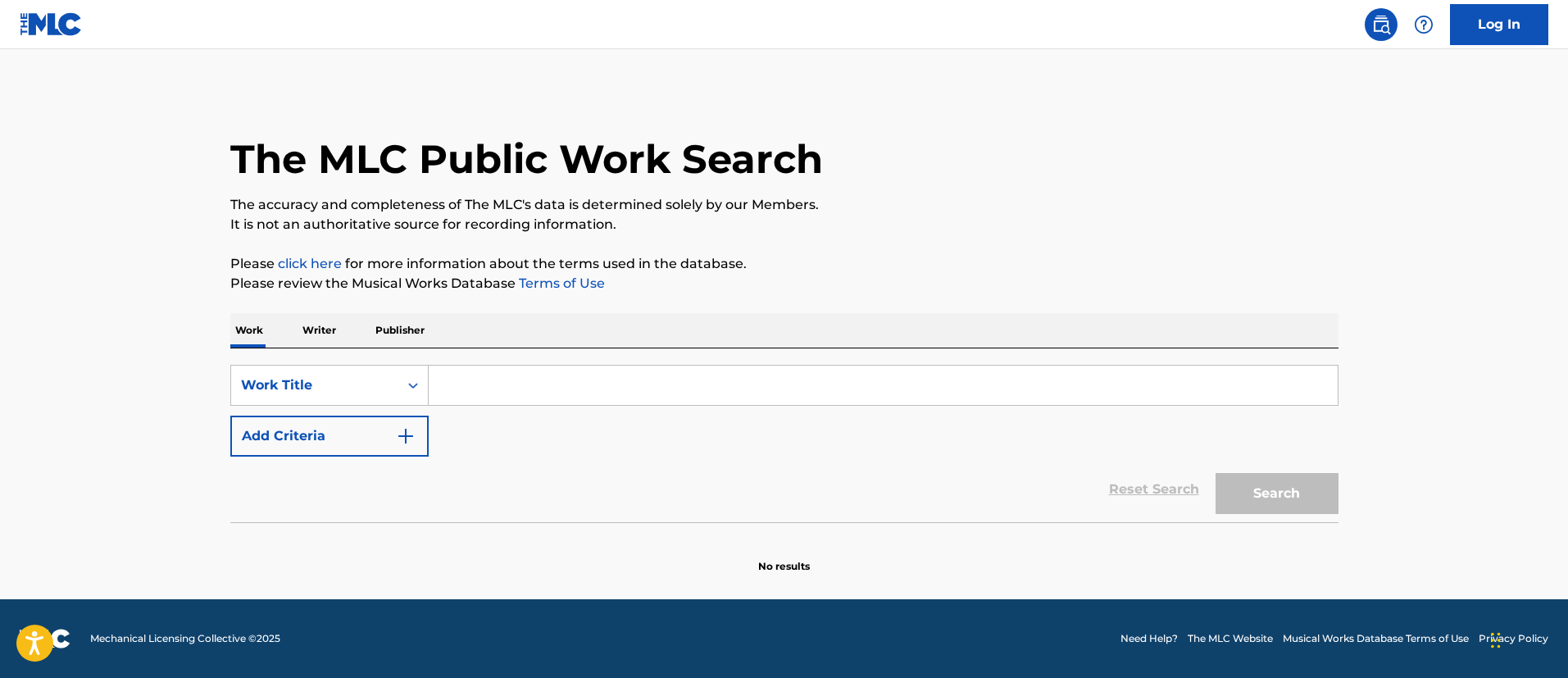
click at [315, 324] on p "Writer" at bounding box center [320, 330] width 43 height 34
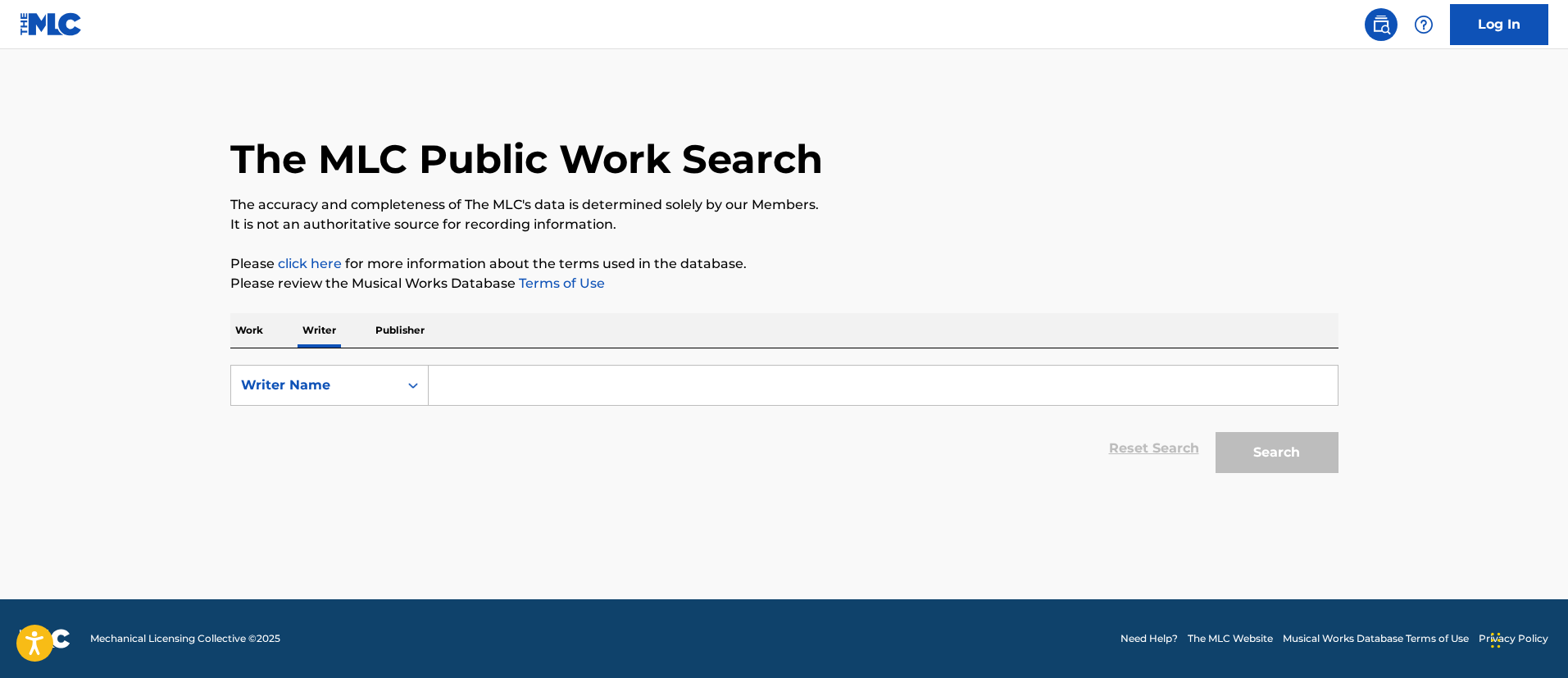
click at [472, 393] on input "Search Form" at bounding box center [883, 385] width 909 height 40
paste input "EBENEZER"
click at [1272, 449] on button "Search" at bounding box center [1276, 451] width 123 height 41
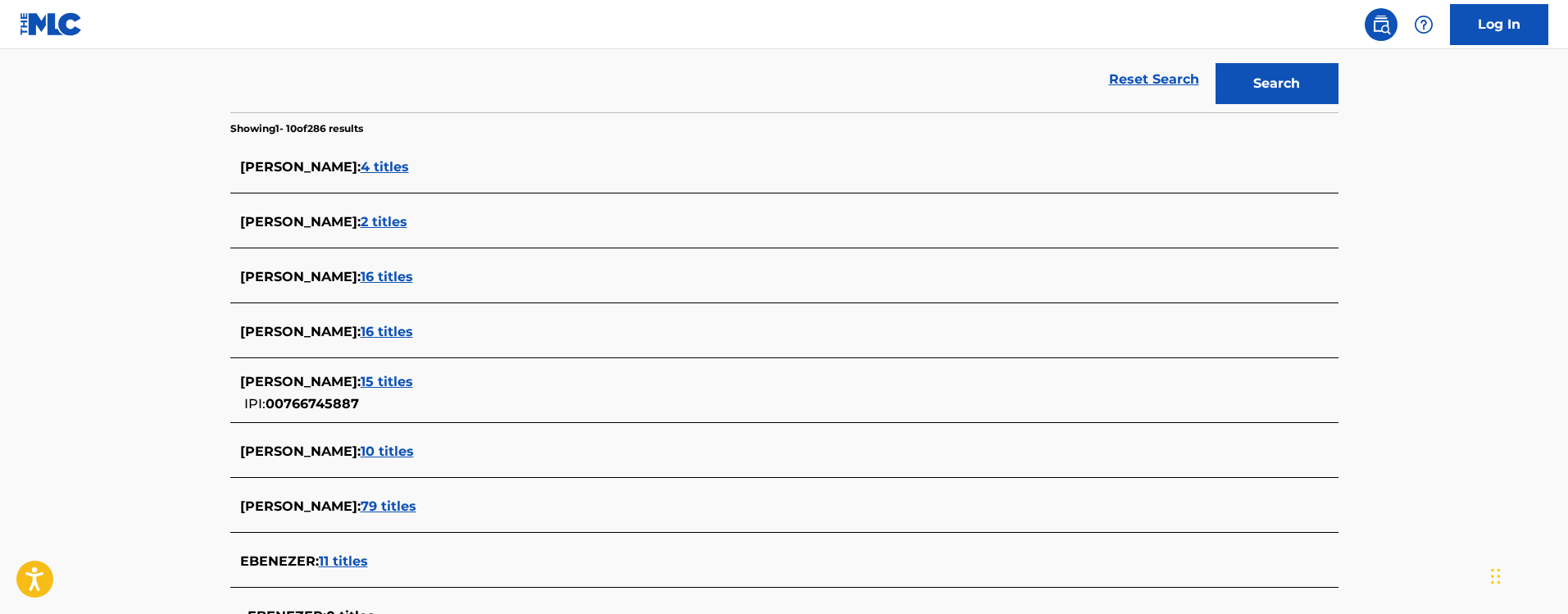
scroll to position [123, 0]
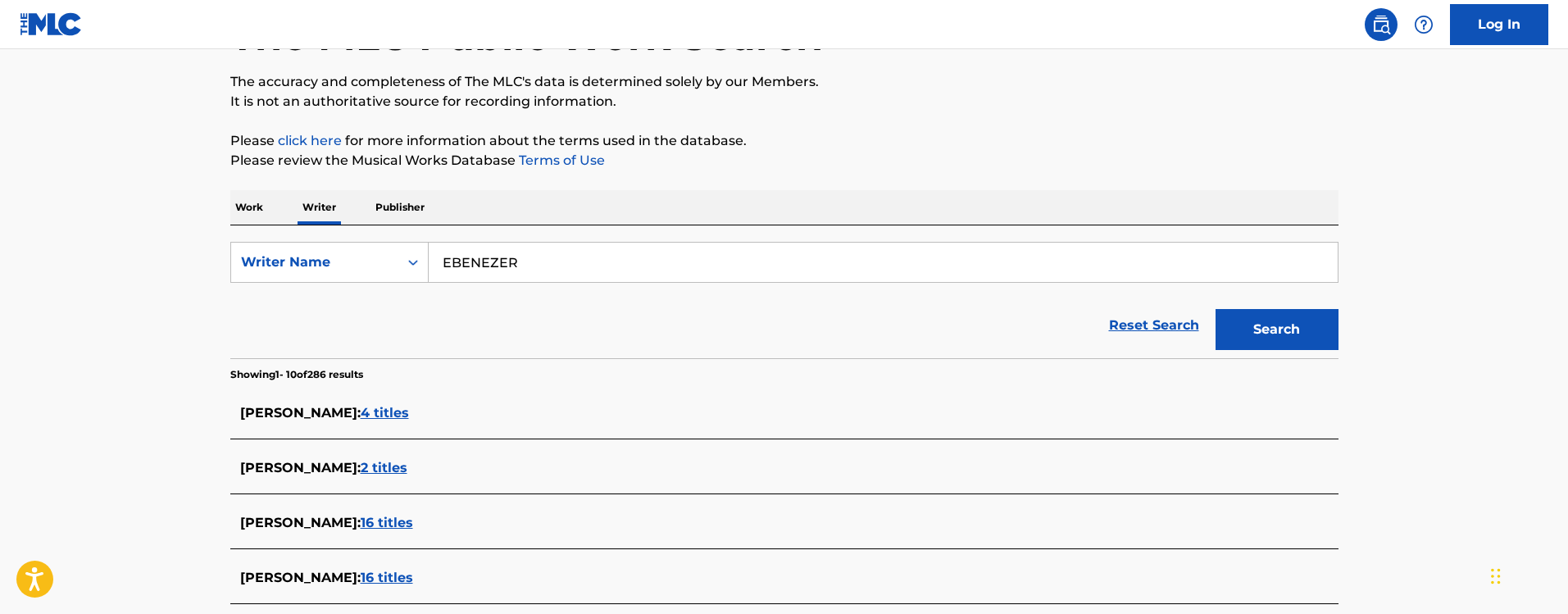
drag, startPoint x: 535, startPoint y: 266, endPoint x: 432, endPoint y: 262, distance: 103.1
click at [432, 262] on input "EBENEZER" at bounding box center [883, 263] width 909 height 40
click at [663, 270] on input "EBENEZER" at bounding box center [883, 263] width 909 height 40
paste input "FABIYI"
type input "[PERSON_NAME]"
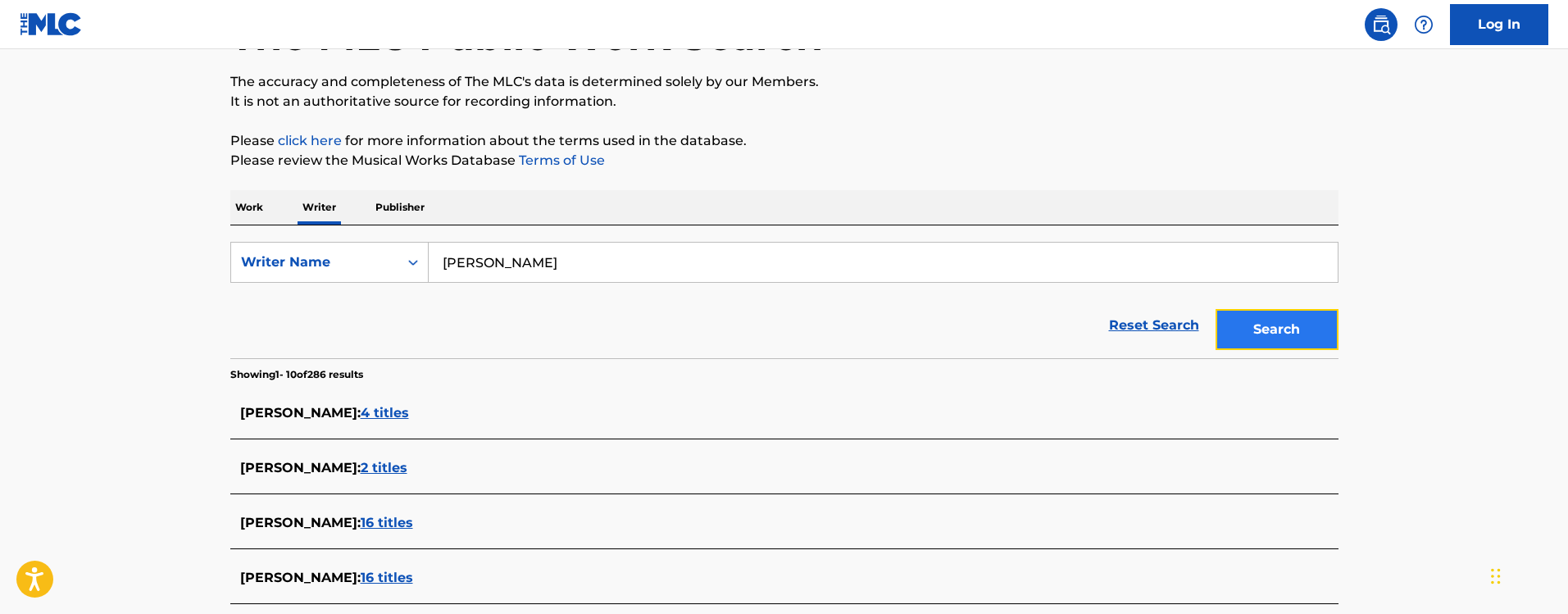
click at [1247, 314] on button "Search" at bounding box center [1276, 329] width 123 height 41
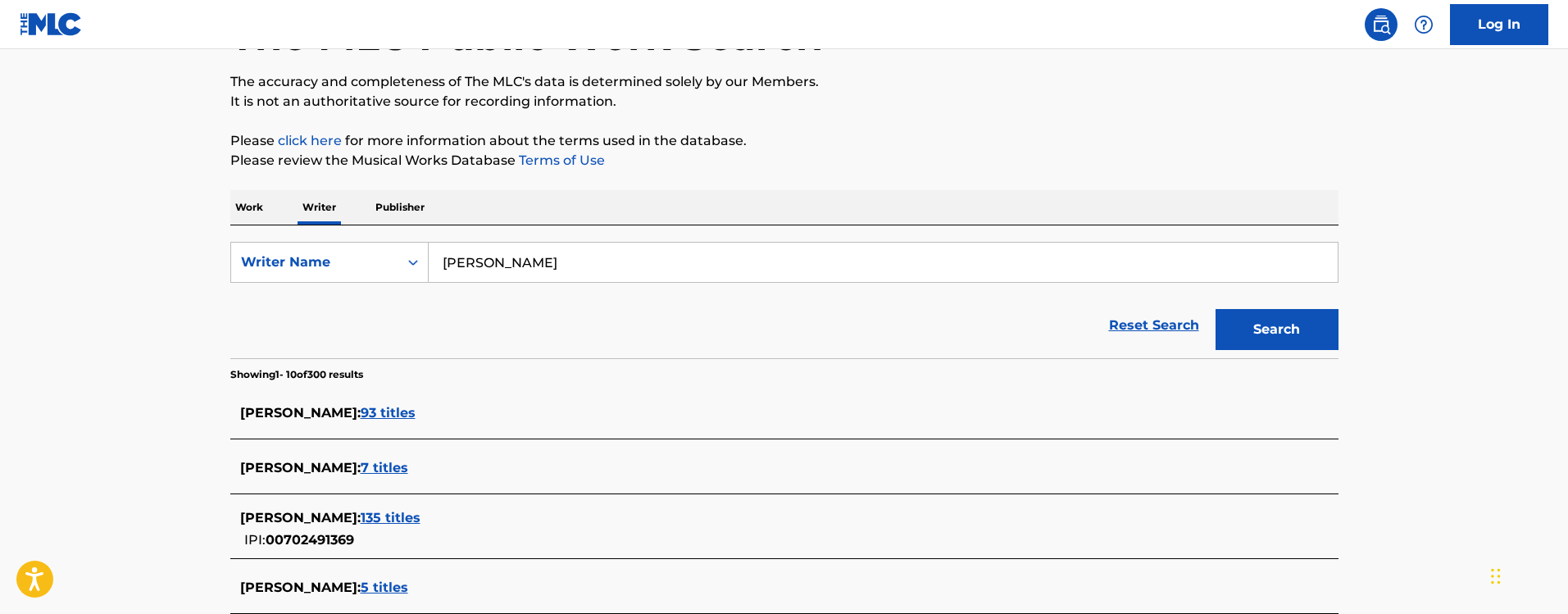
scroll to position [246, 0]
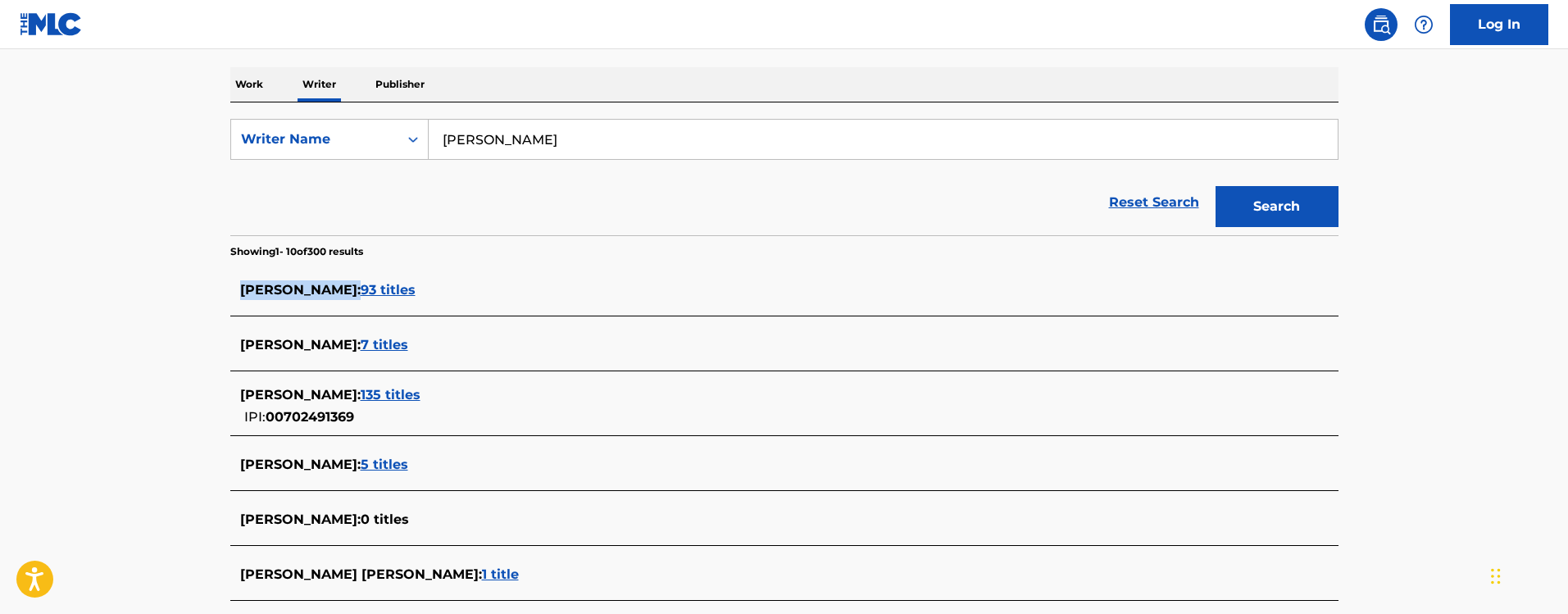
drag, startPoint x: 231, startPoint y: 281, endPoint x: 369, endPoint y: 289, distance: 138.2
click at [369, 289] on div "[PERSON_NAME] : 93 titles" at bounding box center [784, 291] width 1108 height 39
drag, startPoint x: 236, startPoint y: 390, endPoint x: 370, endPoint y: 391, distance: 134.0
click at [370, 391] on div "[PERSON_NAME] : 135 titles IPI: 00702491369" at bounding box center [784, 406] width 1108 height 58
drag, startPoint x: 435, startPoint y: 290, endPoint x: 365, endPoint y: 286, distance: 70.1
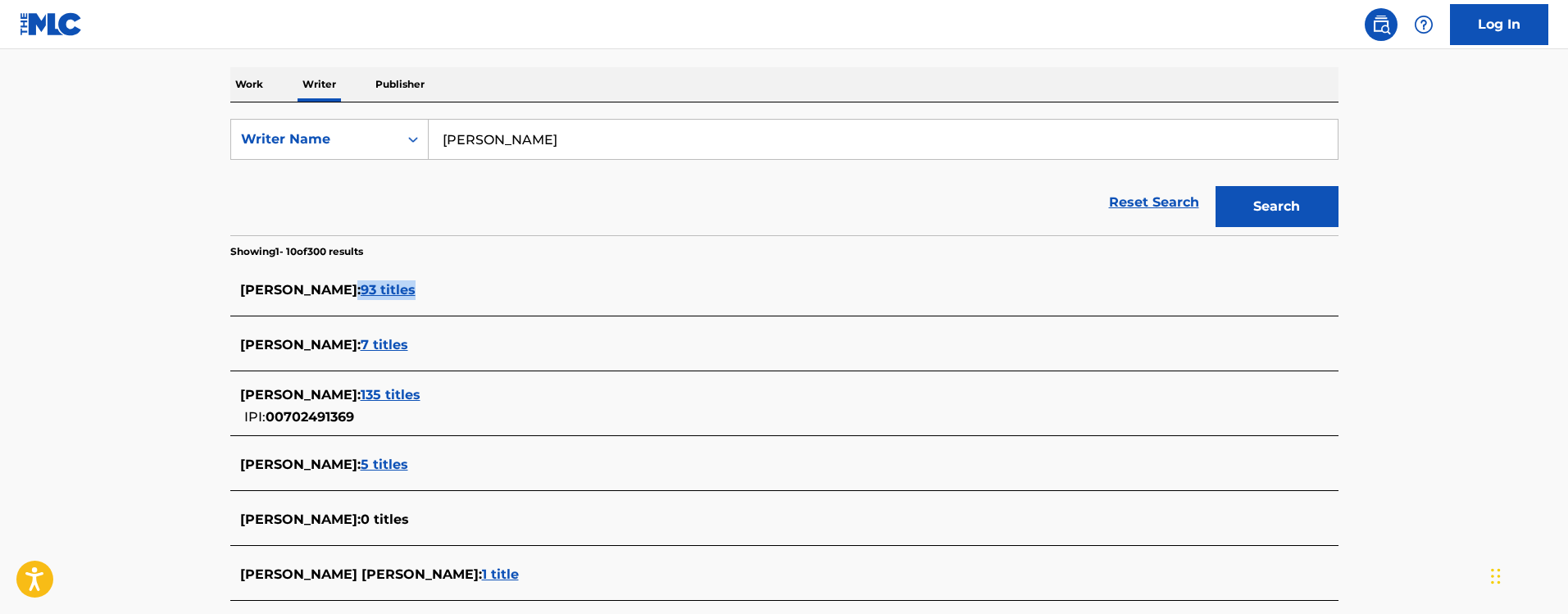
click at [365, 286] on div "[PERSON_NAME] : 93 titles" at bounding box center [763, 290] width 1045 height 20
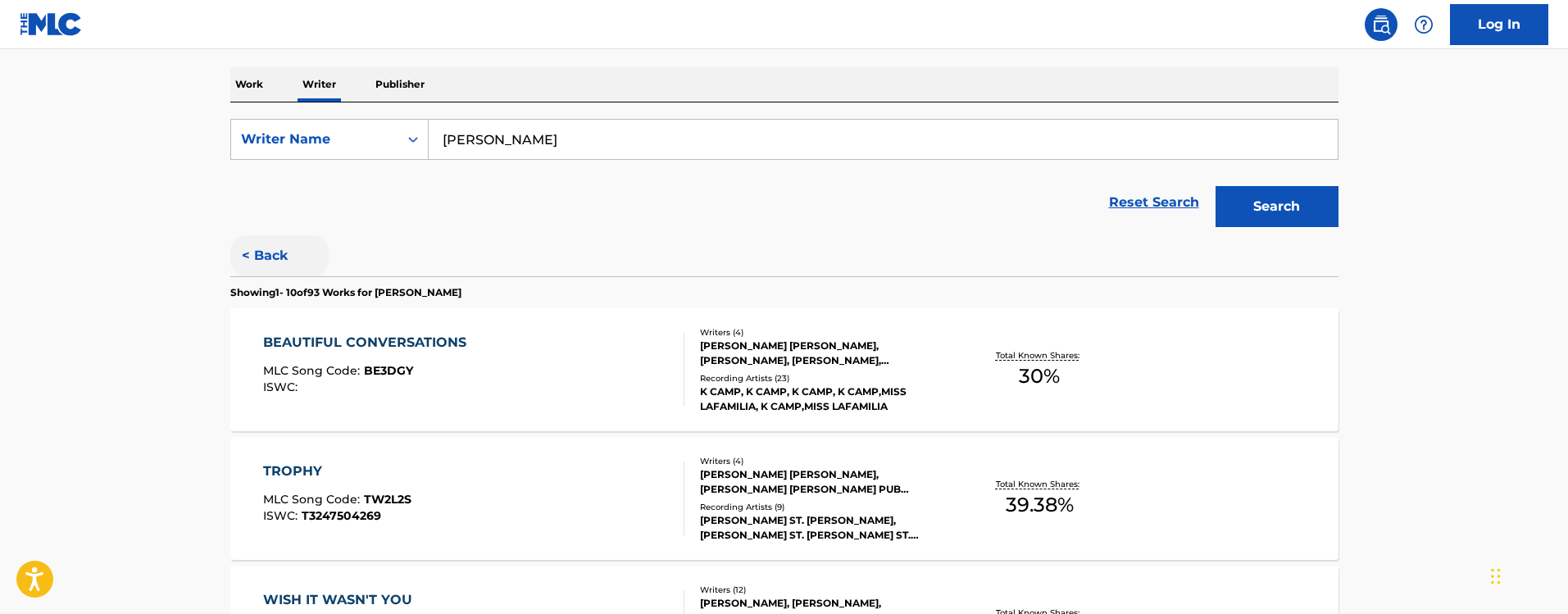
click at [255, 257] on button "< Back" at bounding box center [279, 256] width 98 height 41
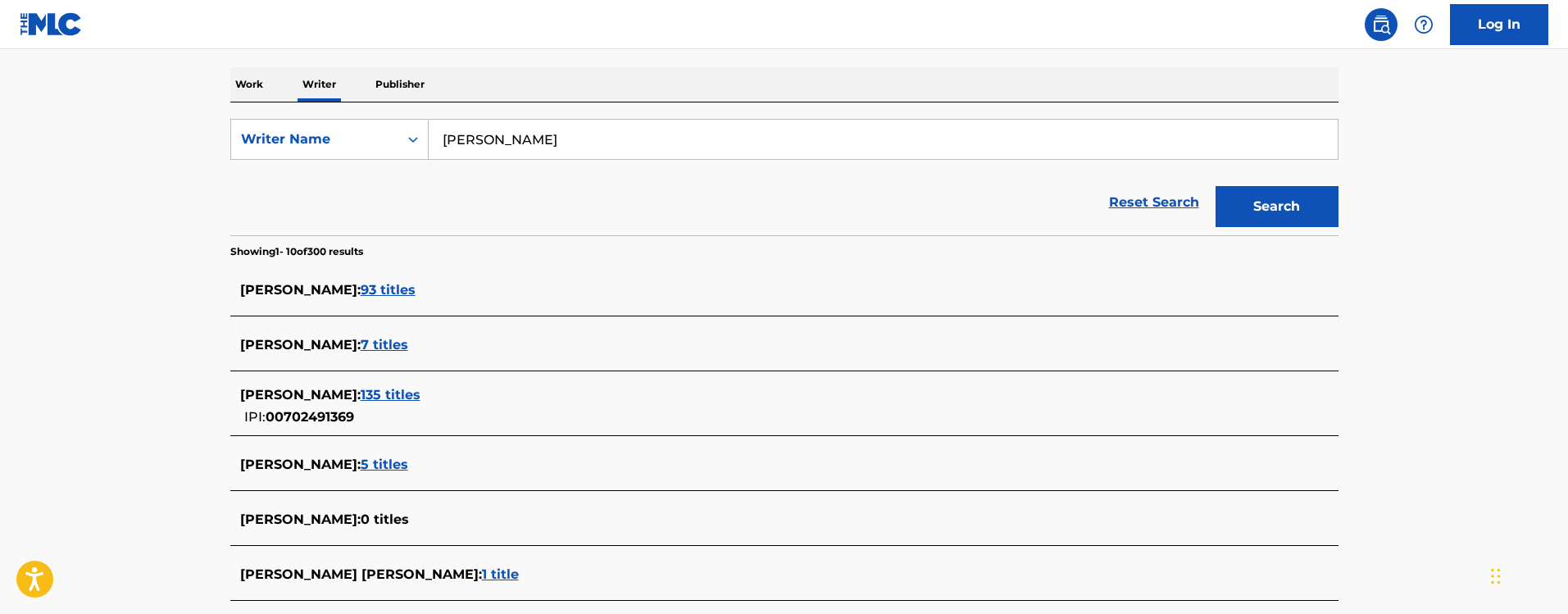
click at [408, 465] on span "5 titles" at bounding box center [384, 464] width 48 height 15
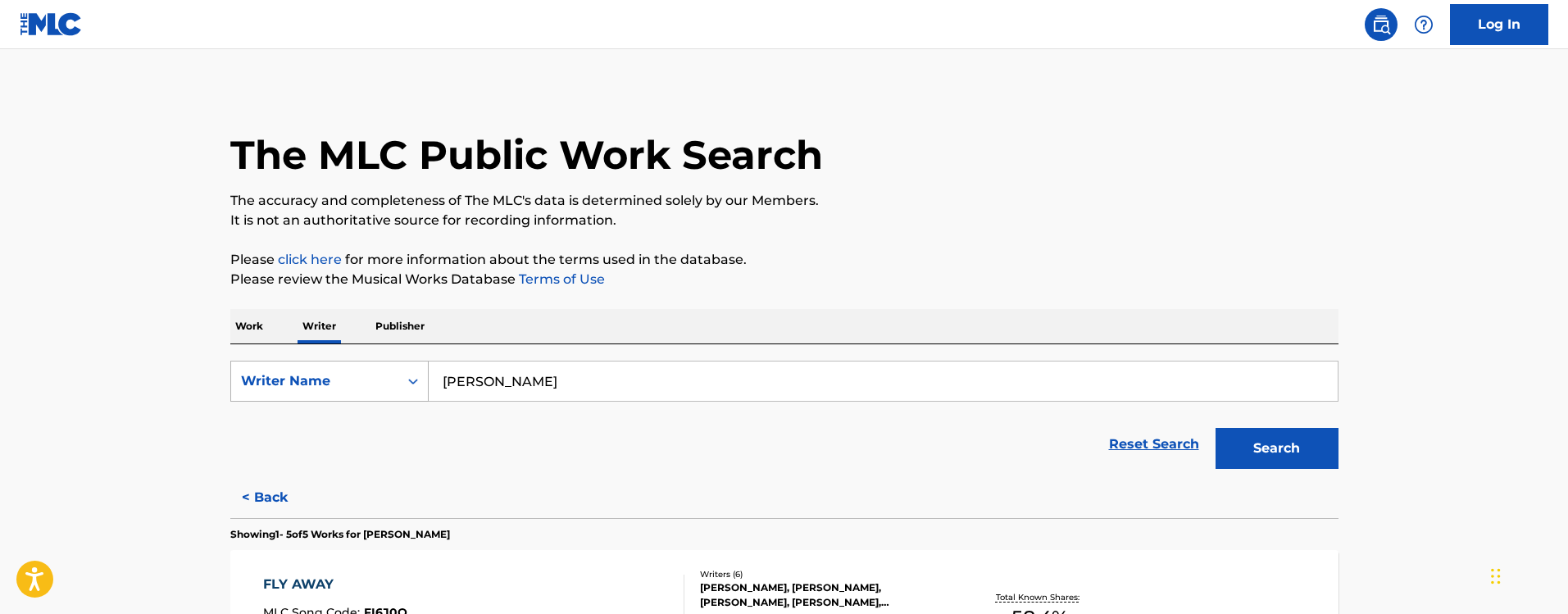
scroll to position [373, 0]
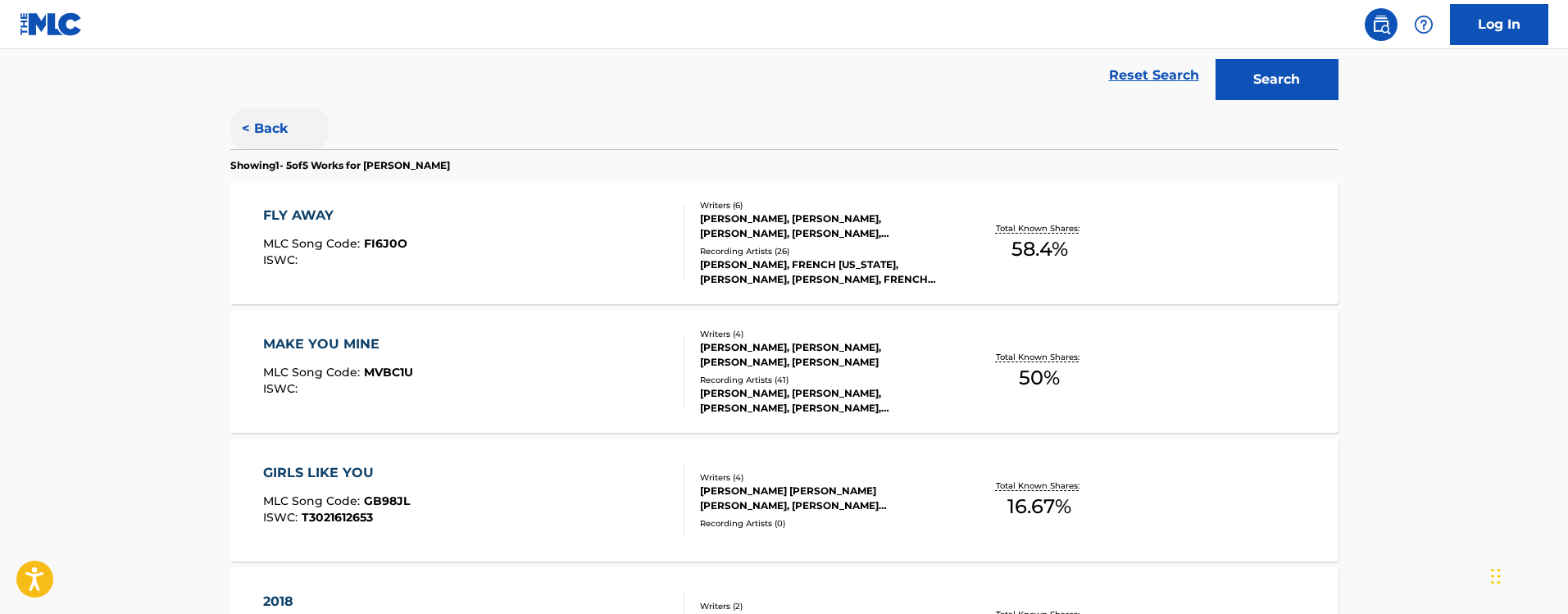
click at [266, 132] on button "< Back" at bounding box center [279, 128] width 98 height 41
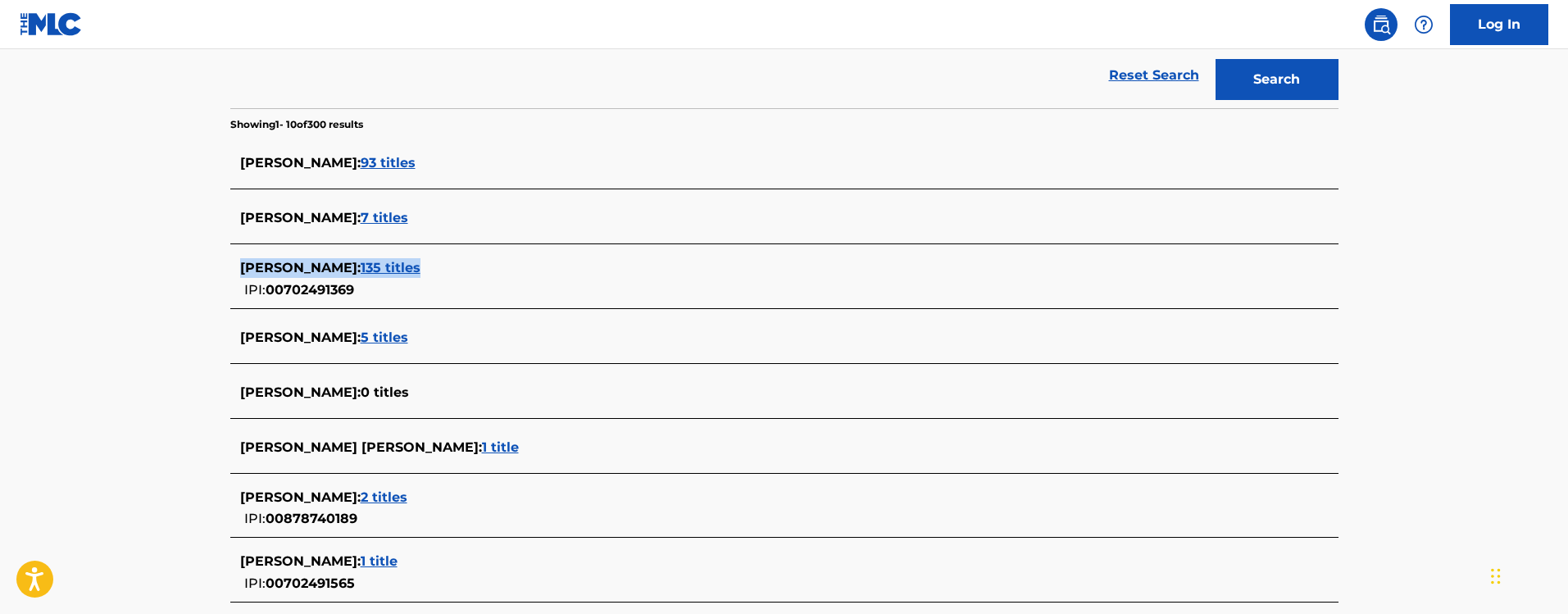
drag, startPoint x: 208, startPoint y: 262, endPoint x: 449, endPoint y: 269, distance: 241.1
click at [449, 269] on main "The MLC Public Work Search The accuracy and completeness of The MLC's data is d…" at bounding box center [784, 240] width 1568 height 1129
drag, startPoint x: 223, startPoint y: 162, endPoint x: 469, endPoint y: 179, distance: 246.6
click at [469, 179] on div "The MLC Public Work Search The accuracy and completeness of The MLC's data is d…" at bounding box center [784, 257] width 1147 height 1080
